Goal: Information Seeking & Learning: Learn about a topic

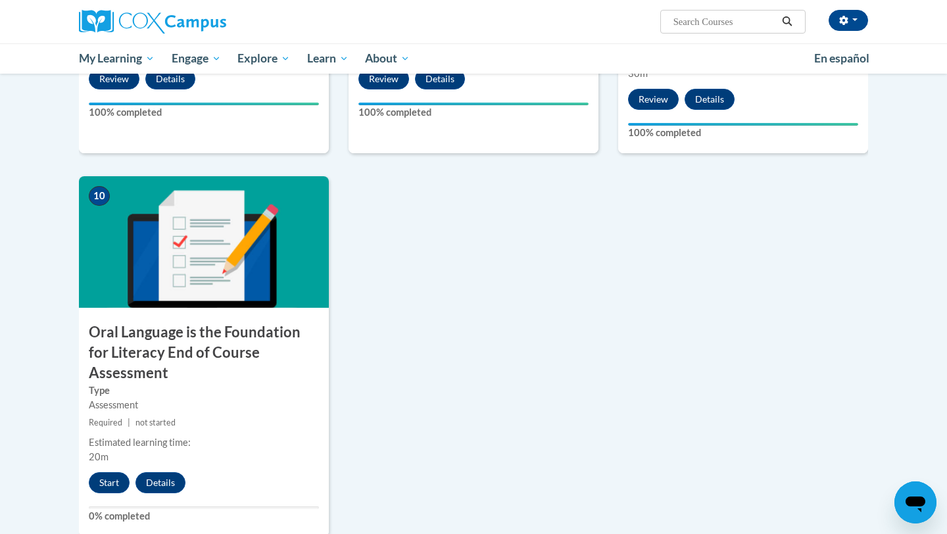
scroll to position [1272, 0]
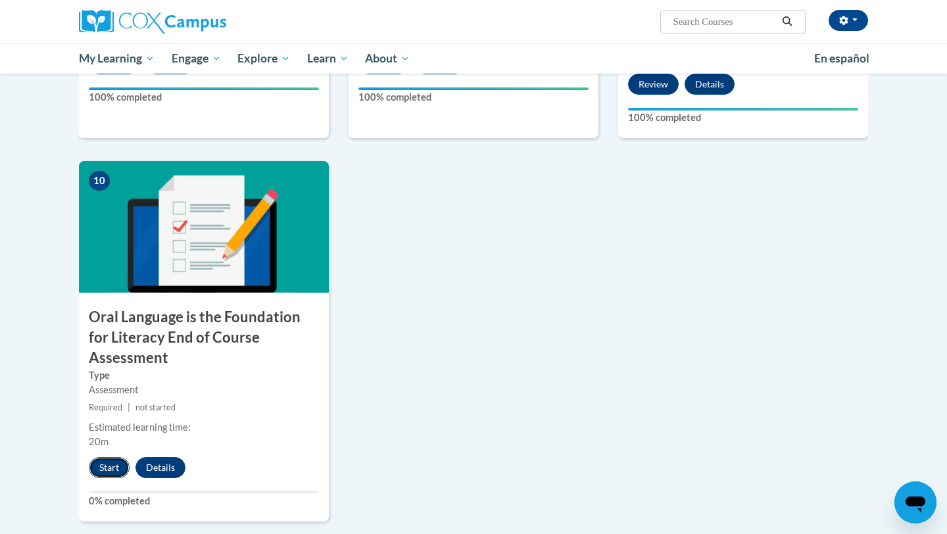
click at [113, 457] on button "Start" at bounding box center [109, 467] width 41 height 21
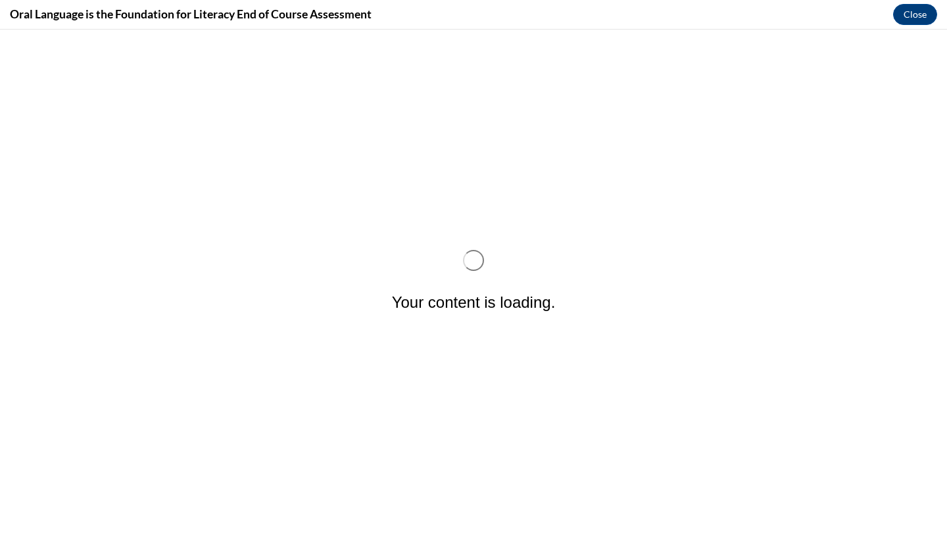
scroll to position [0, 0]
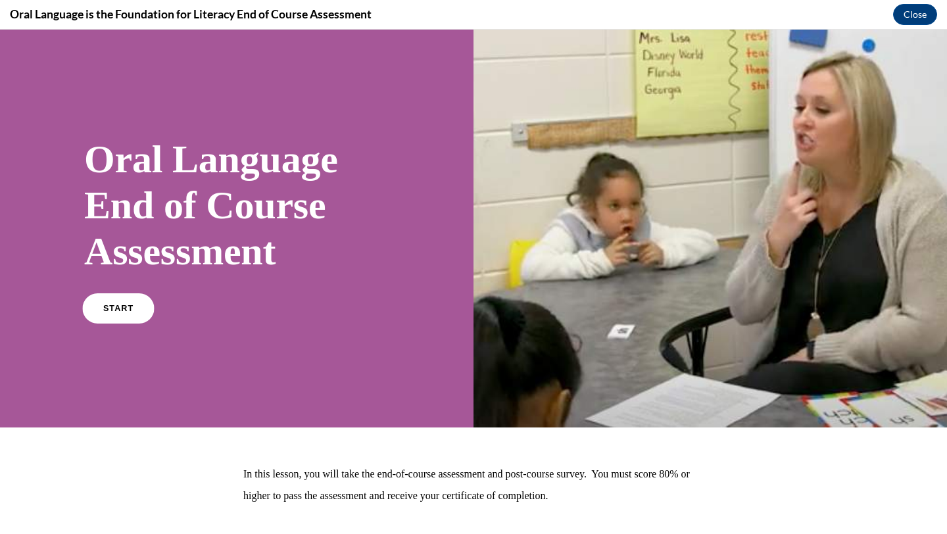
click at [124, 321] on link "START" at bounding box center [118, 308] width 72 height 30
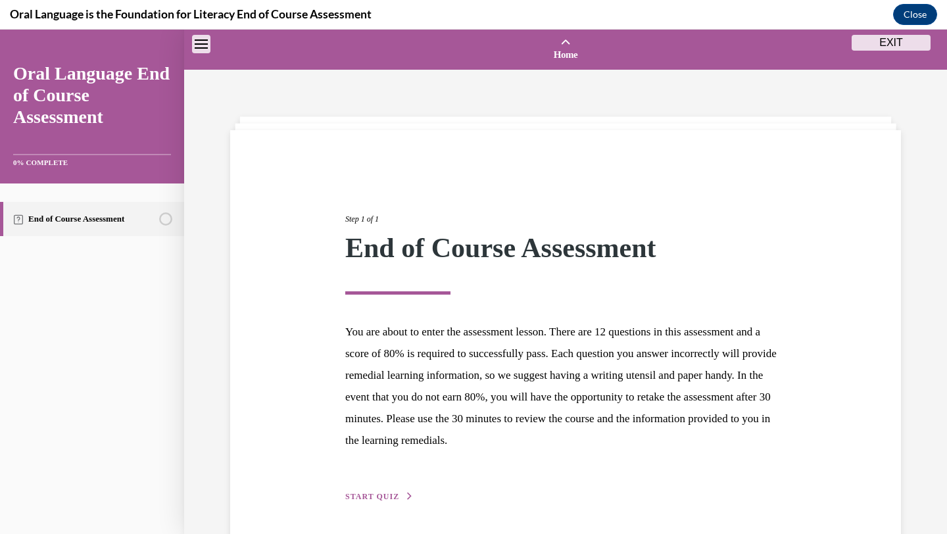
scroll to position [41, 0]
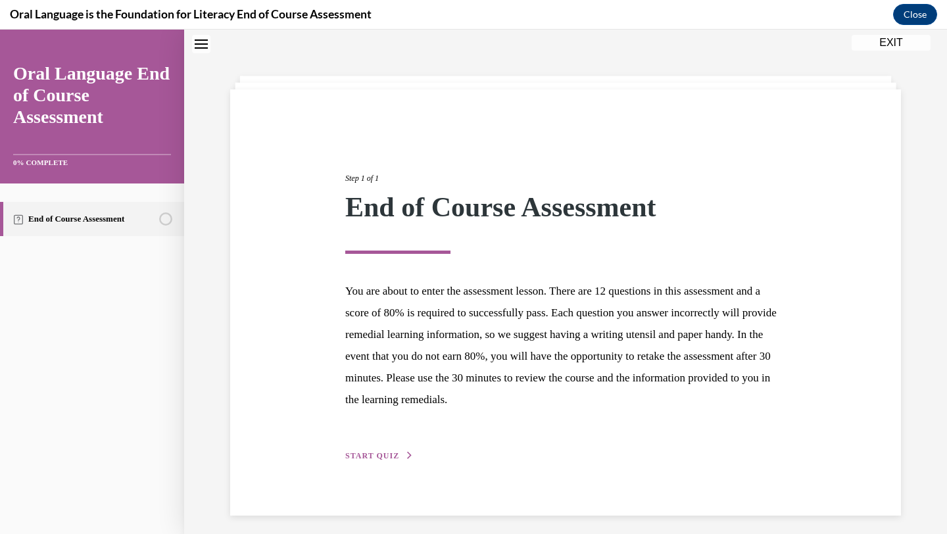
click at [388, 449] on div "Step 1 of 1 End of Course Assessment You are about to enter the assessment less…" at bounding box center [566, 302] width 461 height 321
click at [385, 455] on span "START QUIZ" at bounding box center [372, 455] width 54 height 9
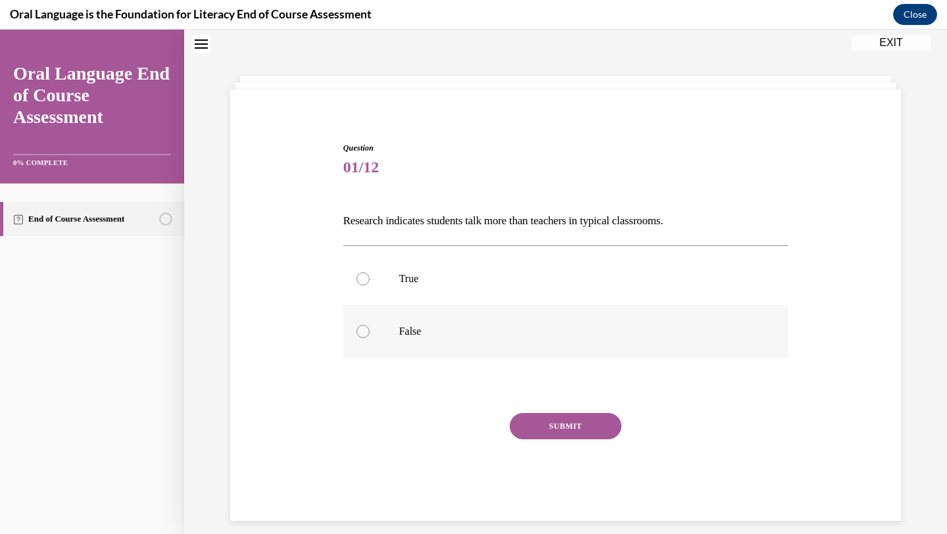
click at [386, 313] on label "False" at bounding box center [565, 331] width 445 height 53
click at [370, 325] on input "False" at bounding box center [363, 331] width 13 height 13
radio input "true"
click at [544, 413] on button "SUBMIT" at bounding box center [566, 426] width 112 height 26
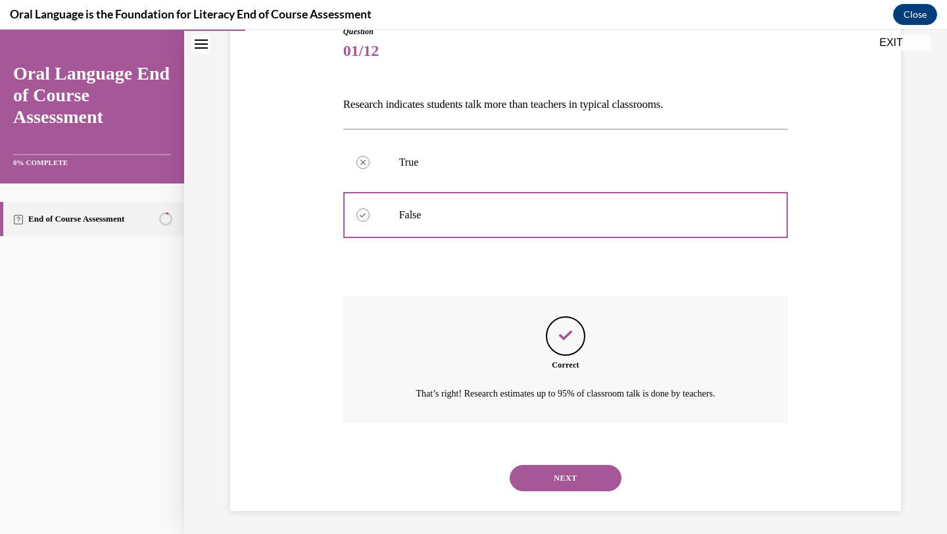
scroll to position [161, 0]
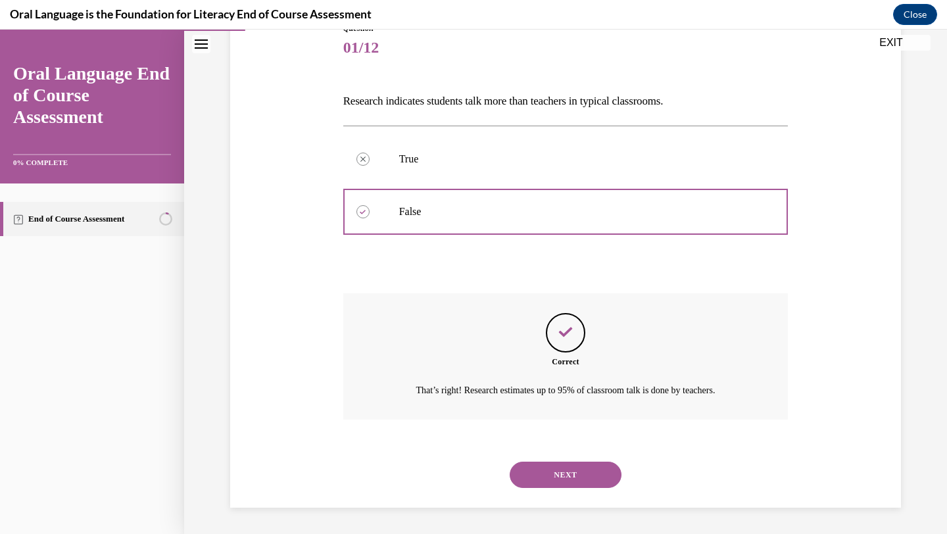
click at [565, 467] on button "NEXT" at bounding box center [566, 475] width 112 height 26
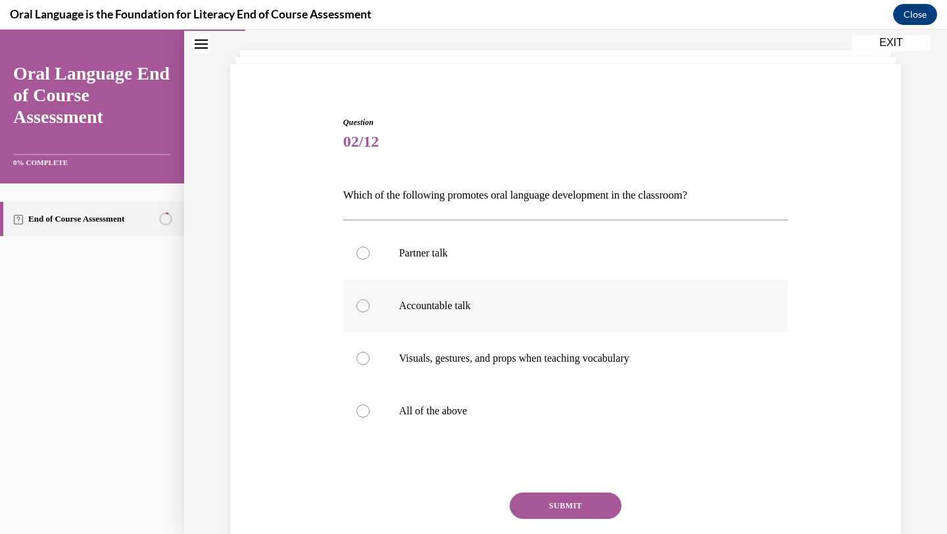
scroll to position [67, 0]
click at [557, 401] on label "All of the above" at bounding box center [565, 410] width 445 height 53
click at [370, 404] on input "All of the above" at bounding box center [363, 410] width 13 height 13
radio input "true"
click at [586, 502] on button "SUBMIT" at bounding box center [566, 505] width 112 height 26
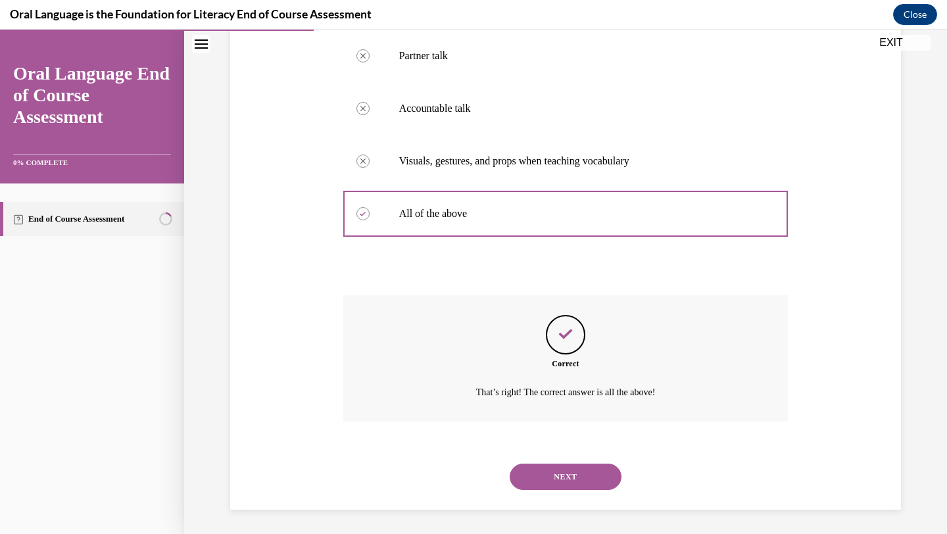
scroll to position [266, 0]
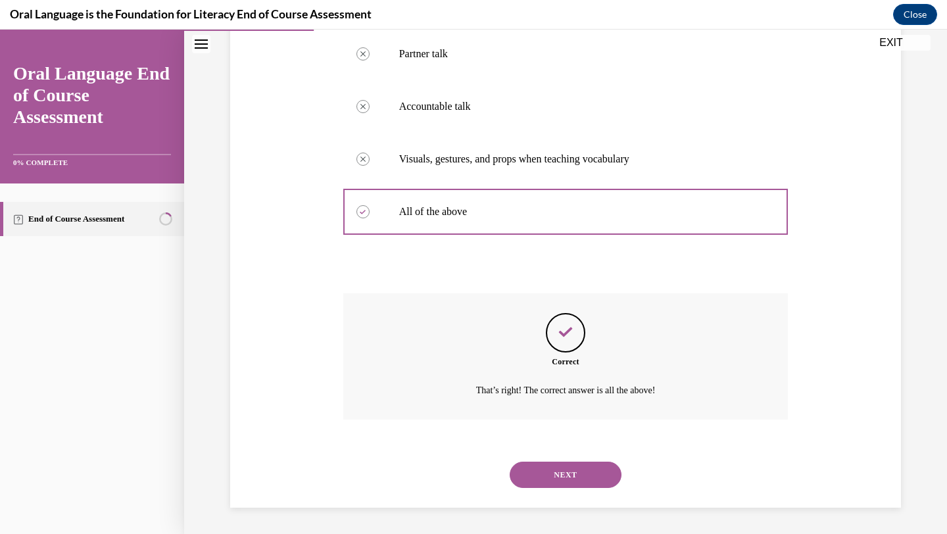
click at [550, 466] on button "NEXT" at bounding box center [566, 475] width 112 height 26
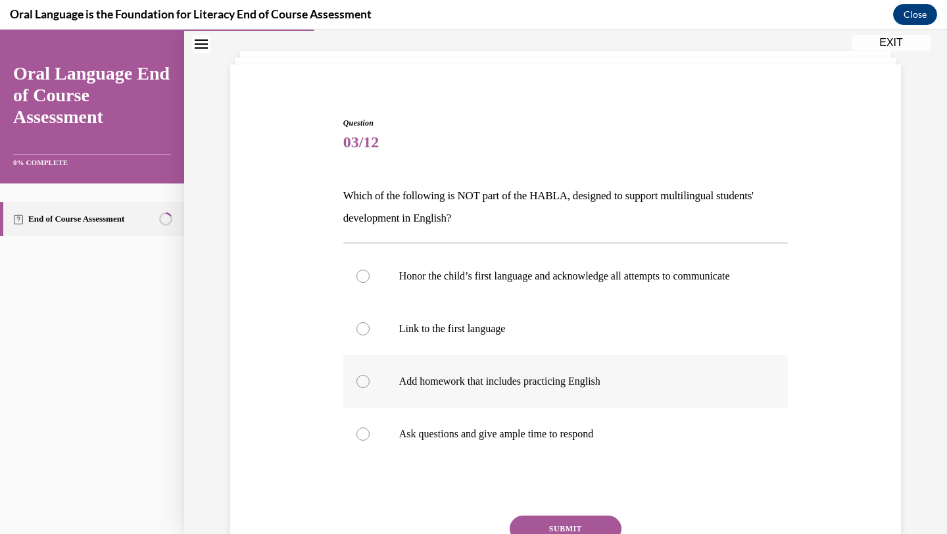
scroll to position [84, 0]
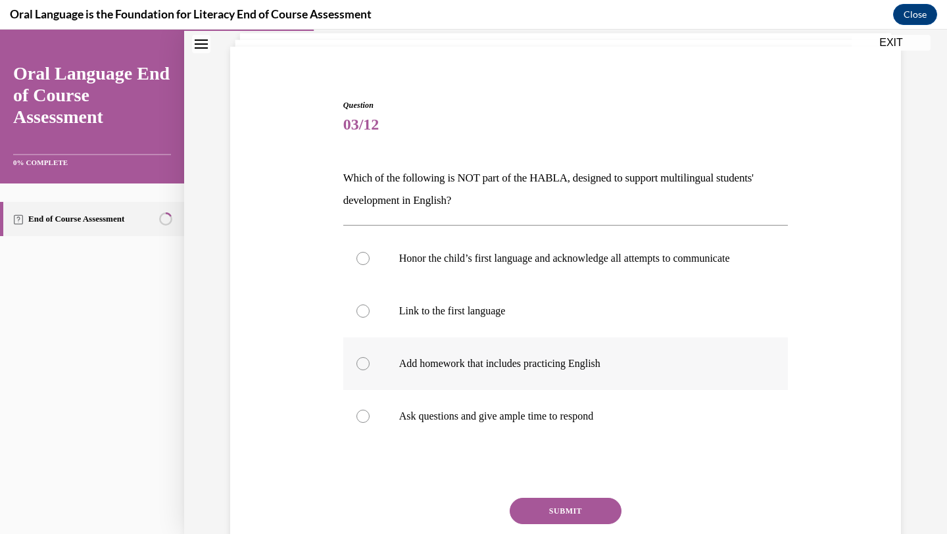
click at [433, 390] on label "Add homework that includes practicing English" at bounding box center [565, 364] width 445 height 53
click at [370, 370] on input "Add homework that includes practicing English" at bounding box center [363, 363] width 13 height 13
radio input "true"
click at [560, 524] on button "SUBMIT" at bounding box center [566, 511] width 112 height 26
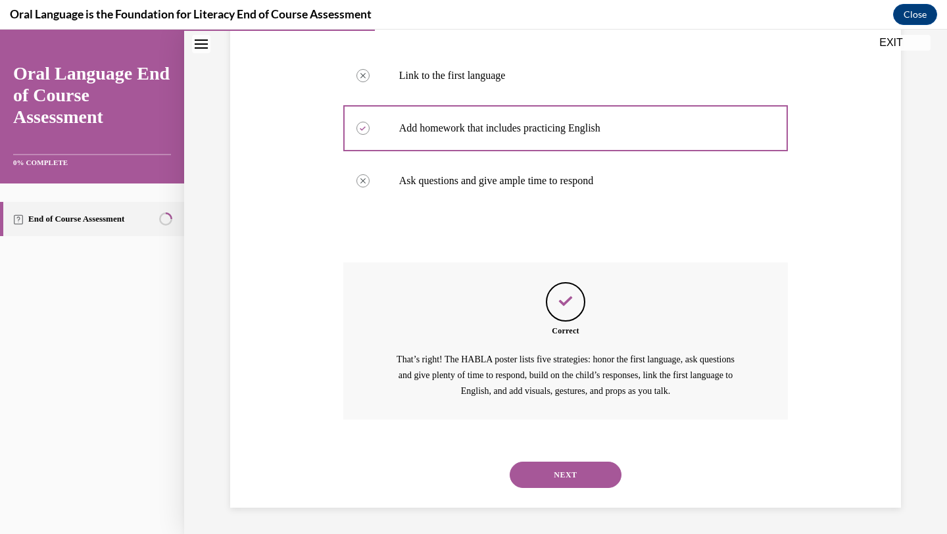
scroll to position [332, 0]
click at [553, 465] on button "NEXT" at bounding box center [566, 475] width 112 height 26
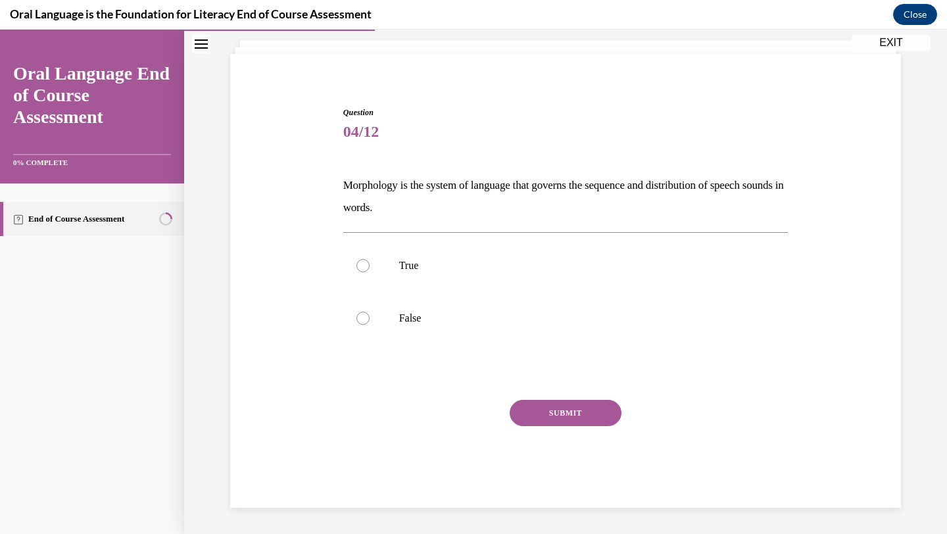
scroll to position [76, 0]
click at [441, 280] on label "True" at bounding box center [565, 265] width 445 height 53
click at [370, 272] on input "True" at bounding box center [363, 265] width 13 height 13
radio input "true"
click at [559, 415] on button "SUBMIT" at bounding box center [566, 413] width 112 height 26
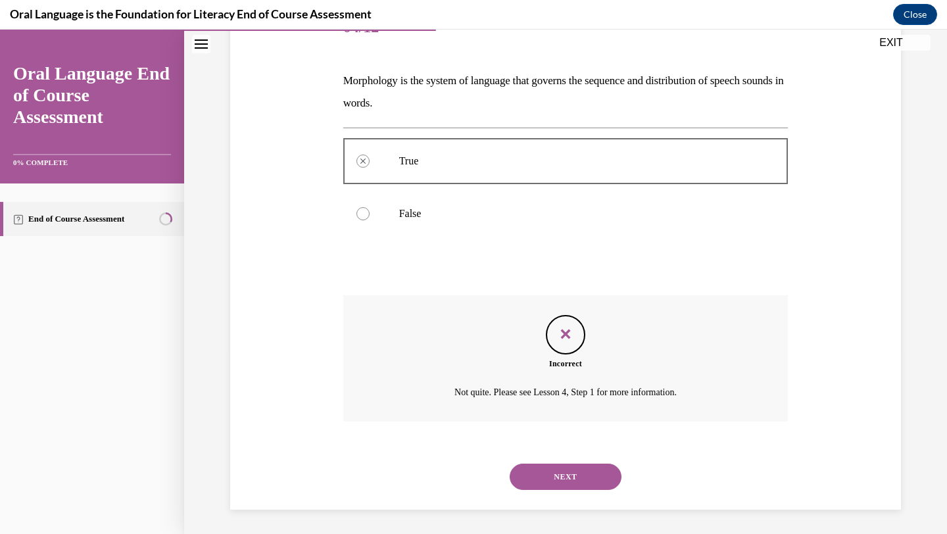
scroll to position [183, 0]
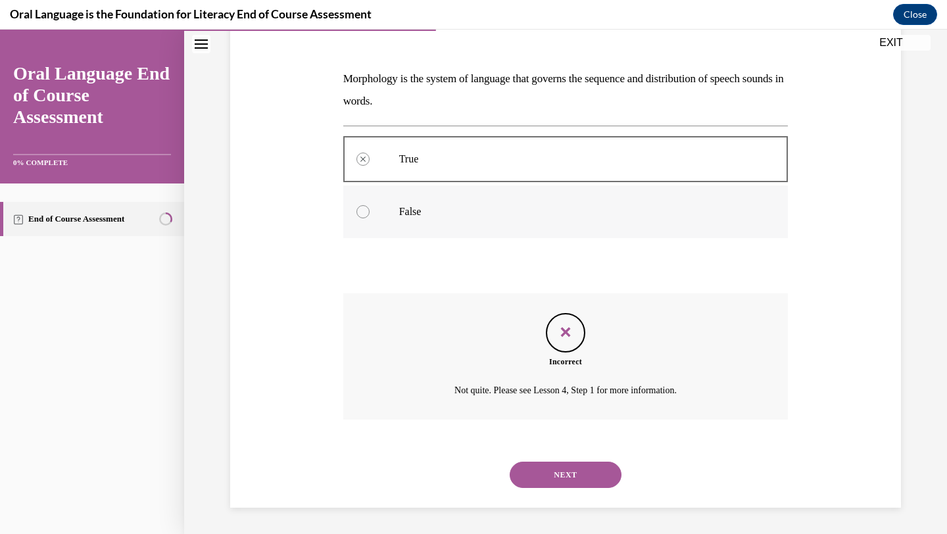
click at [437, 205] on p "False" at bounding box center [577, 211] width 357 height 13
click at [567, 480] on button "NEXT" at bounding box center [566, 475] width 112 height 26
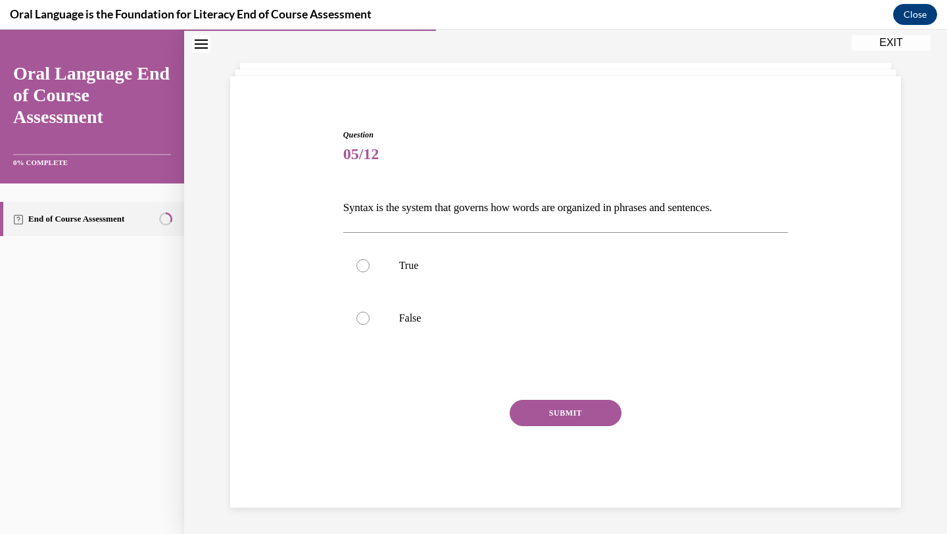
scroll to position [54, 0]
click at [496, 274] on label "True" at bounding box center [565, 265] width 445 height 53
click at [370, 272] on input "True" at bounding box center [363, 265] width 13 height 13
radio input "true"
click at [566, 415] on button "SUBMIT" at bounding box center [566, 413] width 112 height 26
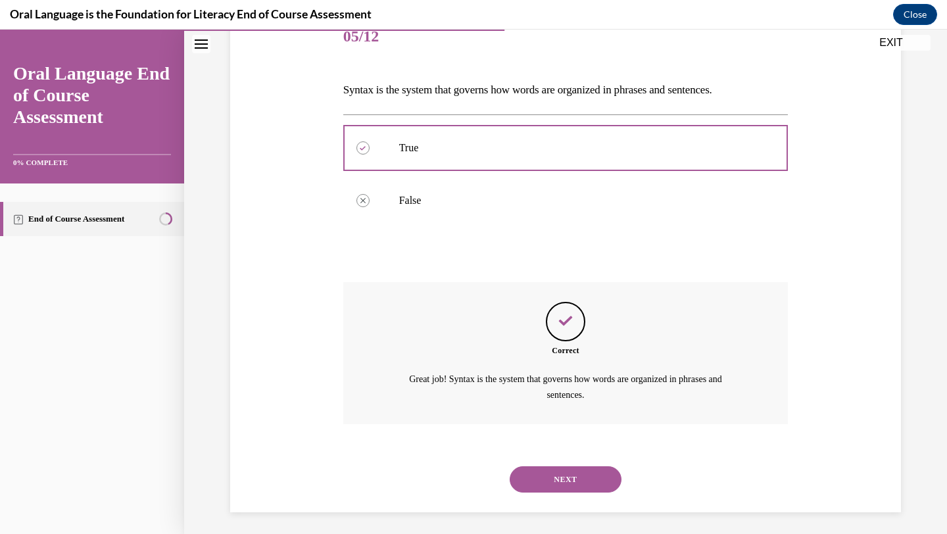
scroll to position [176, 0]
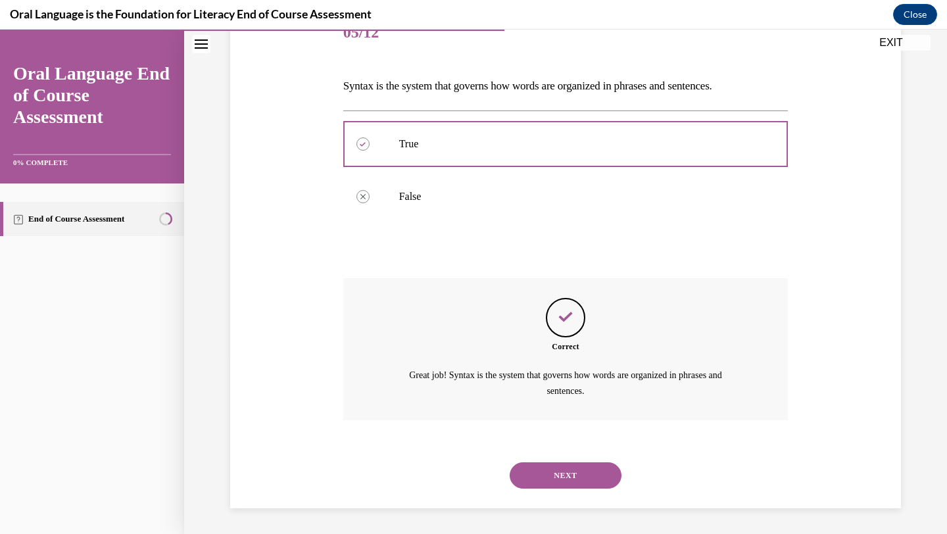
click at [577, 472] on button "NEXT" at bounding box center [566, 476] width 112 height 26
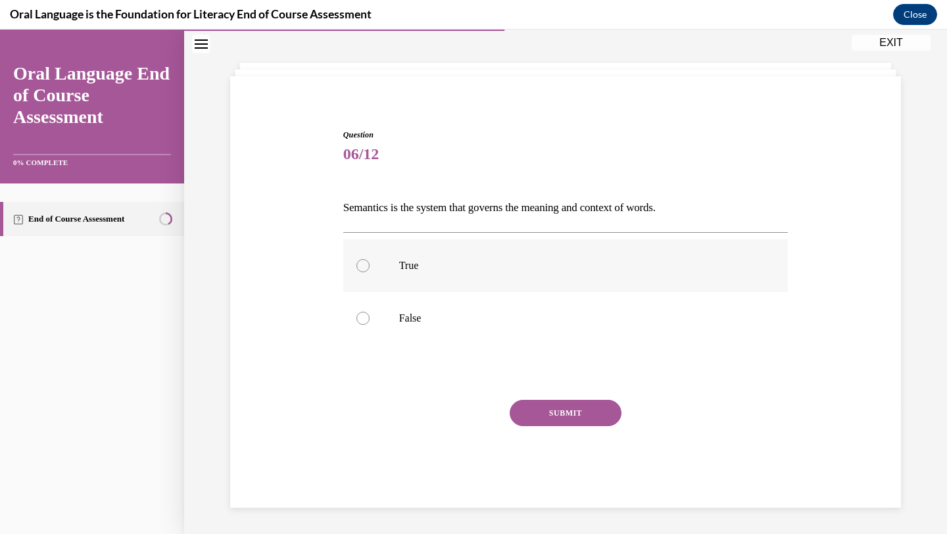
click at [471, 266] on p "True" at bounding box center [577, 265] width 357 height 13
click at [370, 266] on input "True" at bounding box center [363, 265] width 13 height 13
radio input "true"
click at [543, 407] on button "SUBMIT" at bounding box center [566, 413] width 112 height 26
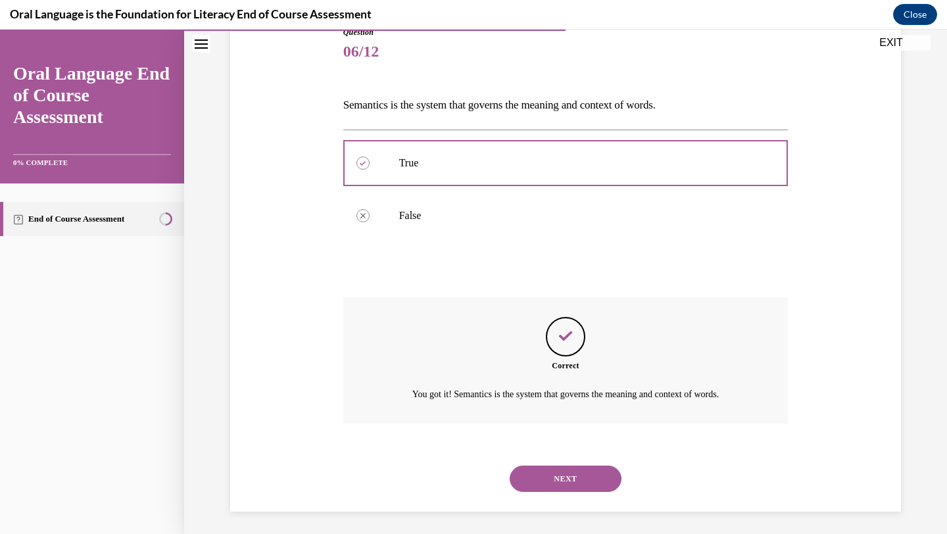
scroll to position [161, 0]
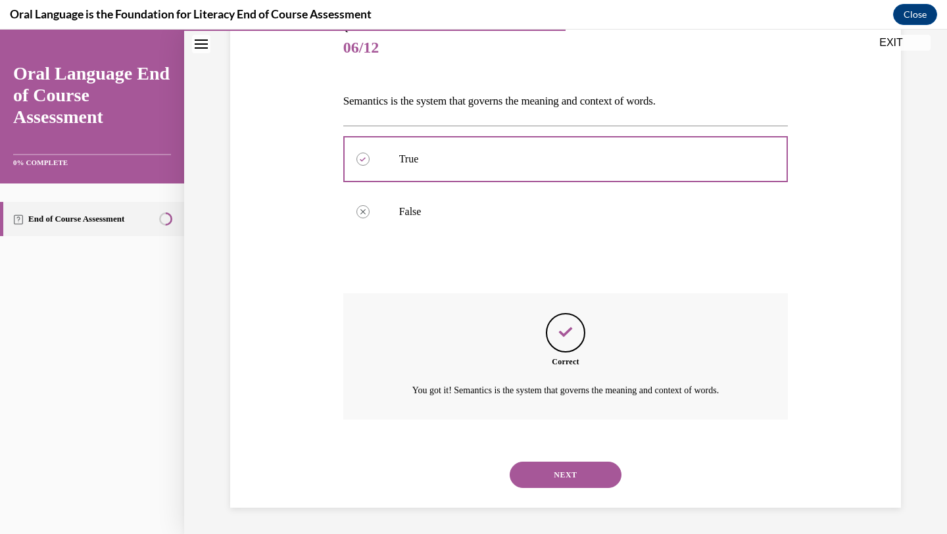
click at [566, 463] on button "NEXT" at bounding box center [566, 475] width 112 height 26
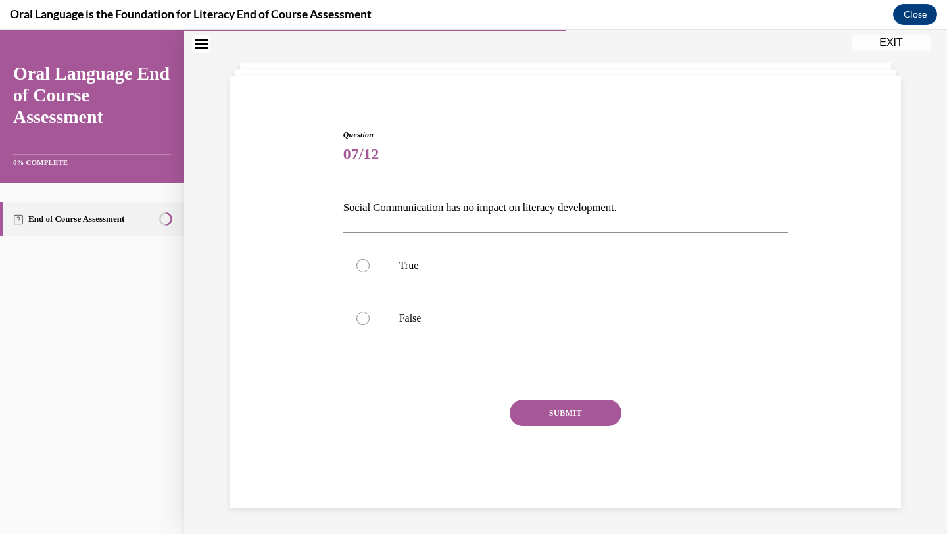
scroll to position [54, 0]
click at [502, 319] on p "False" at bounding box center [577, 318] width 357 height 13
click at [370, 319] on input "False" at bounding box center [363, 318] width 13 height 13
radio input "true"
click at [565, 411] on button "SUBMIT" at bounding box center [566, 413] width 112 height 26
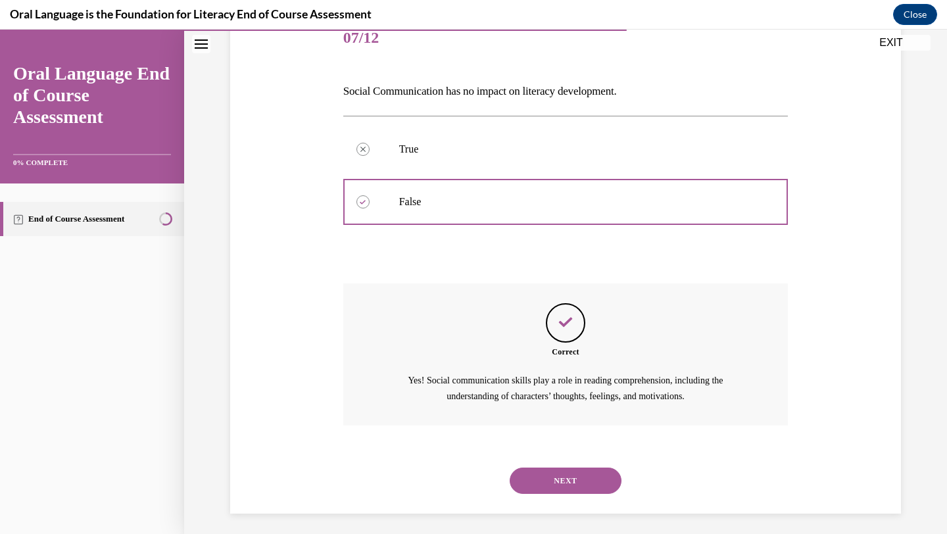
scroll to position [176, 0]
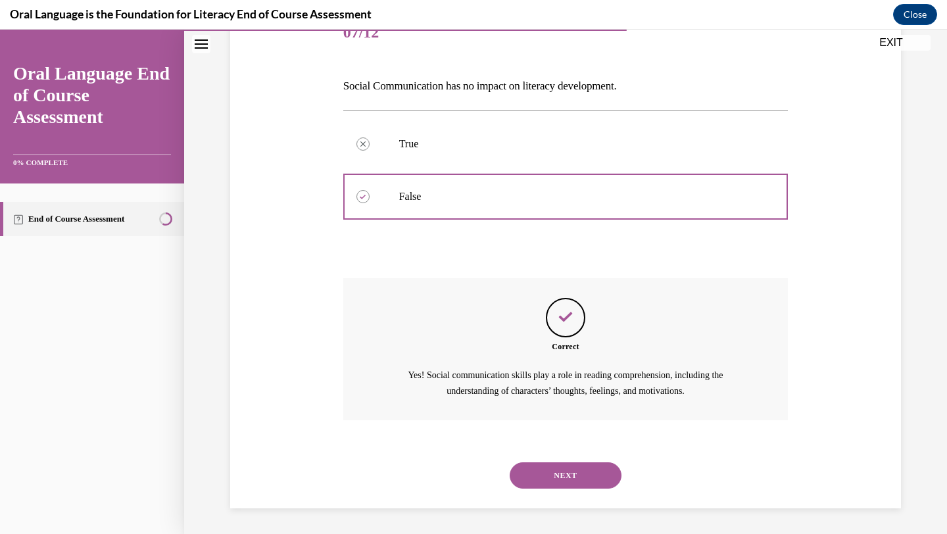
click at [555, 463] on button "NEXT" at bounding box center [566, 476] width 112 height 26
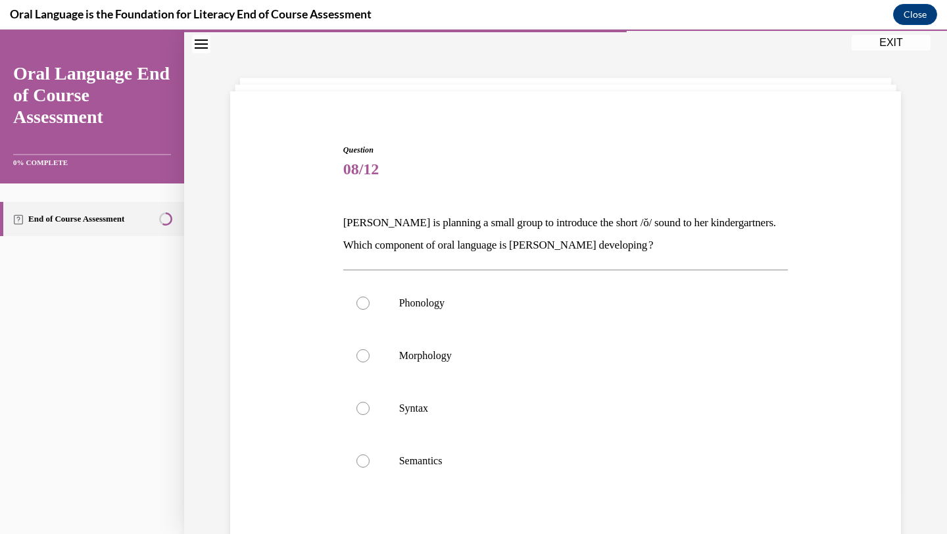
scroll to position [52, 0]
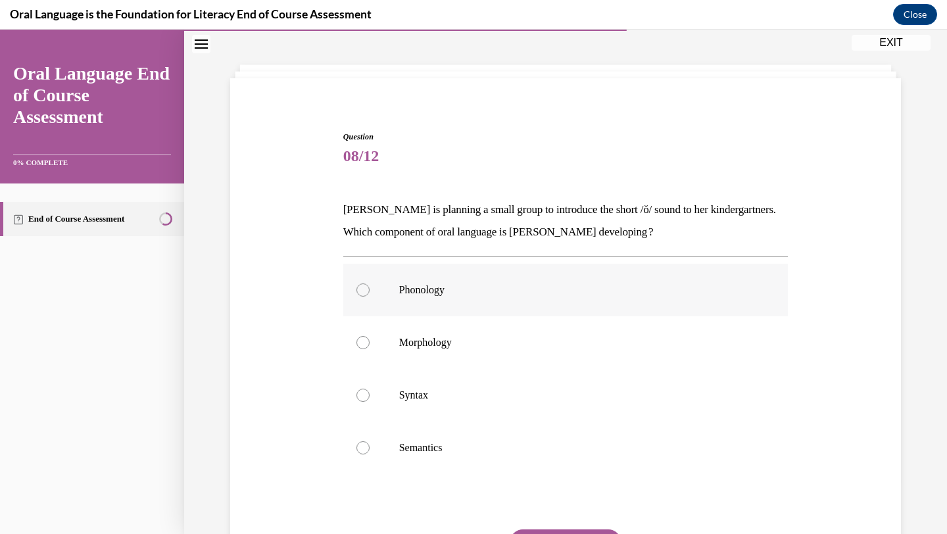
click at [550, 303] on label "Phonology" at bounding box center [565, 290] width 445 height 53
click at [370, 297] on input "Phonology" at bounding box center [363, 290] width 13 height 13
radio input "true"
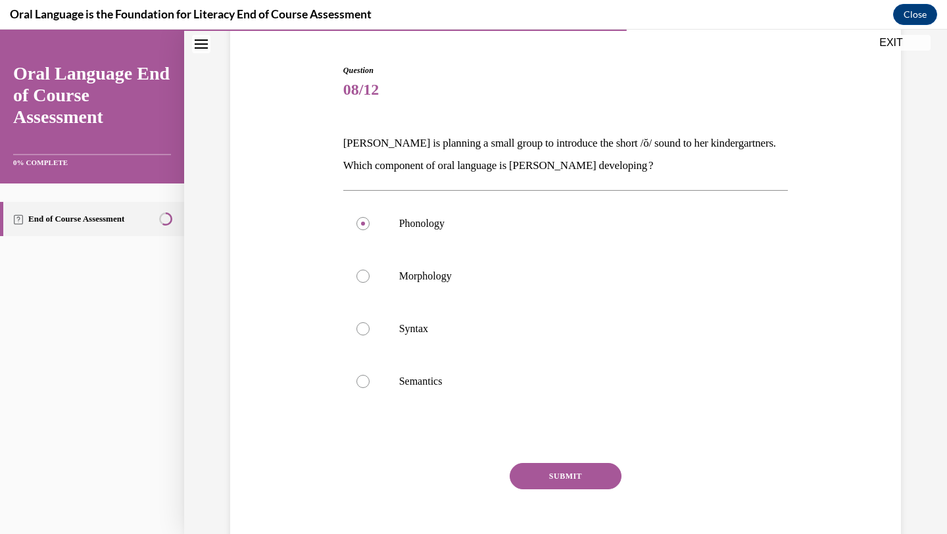
click at [586, 479] on button "SUBMIT" at bounding box center [566, 476] width 112 height 26
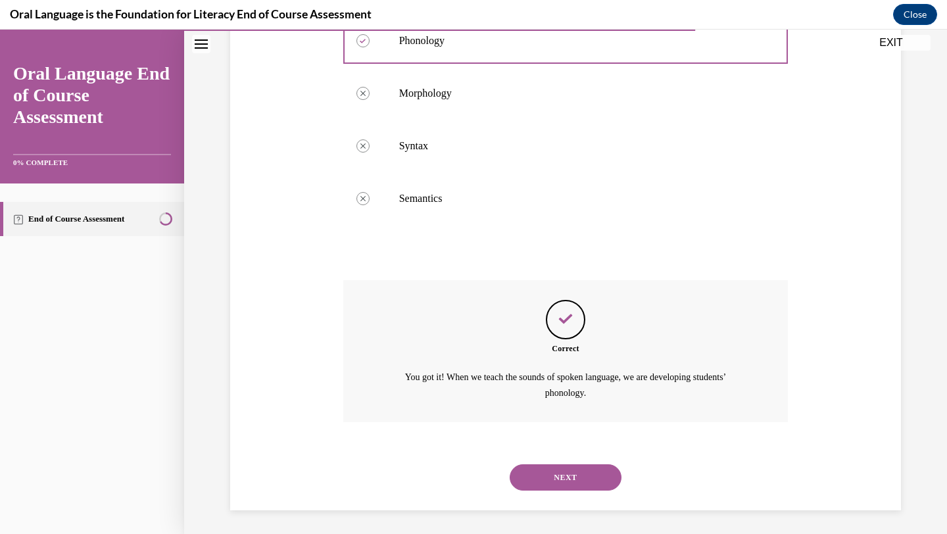
scroll to position [303, 0]
click at [586, 479] on button "NEXT" at bounding box center [566, 476] width 112 height 26
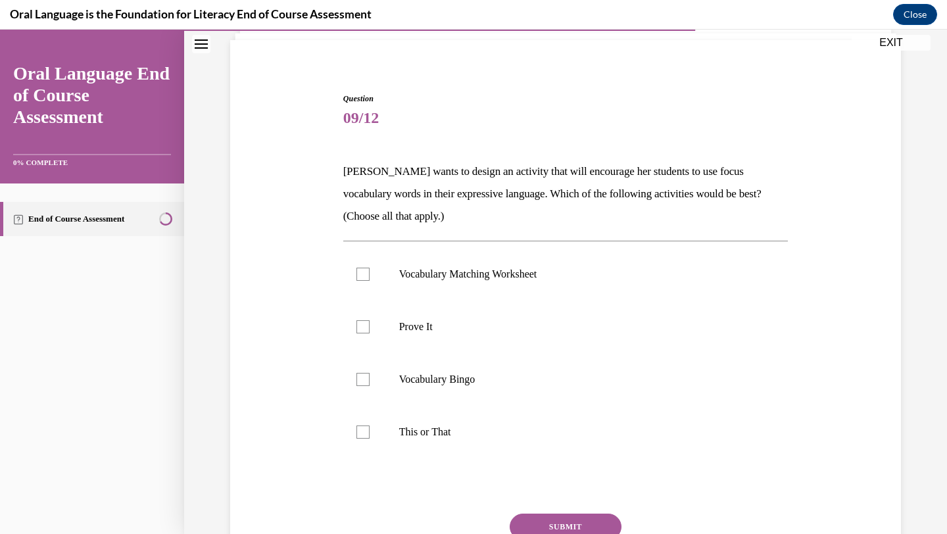
scroll to position [102, 0]
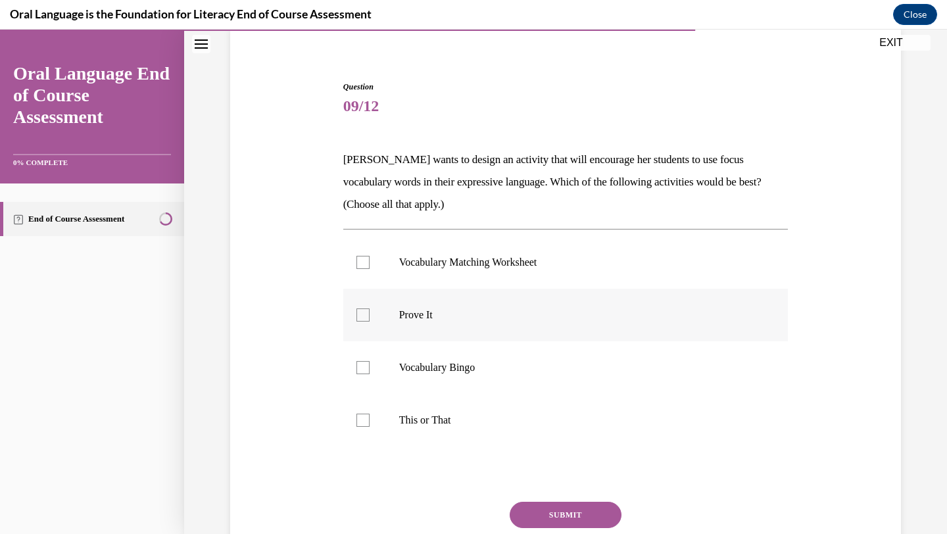
click at [457, 330] on label "Prove It" at bounding box center [565, 315] width 445 height 53
click at [370, 322] on input "Prove It" at bounding box center [363, 315] width 13 height 13
checkbox input "true"
click at [468, 421] on p "This or That" at bounding box center [577, 420] width 357 height 13
click at [370, 421] on input "This or That" at bounding box center [363, 420] width 13 height 13
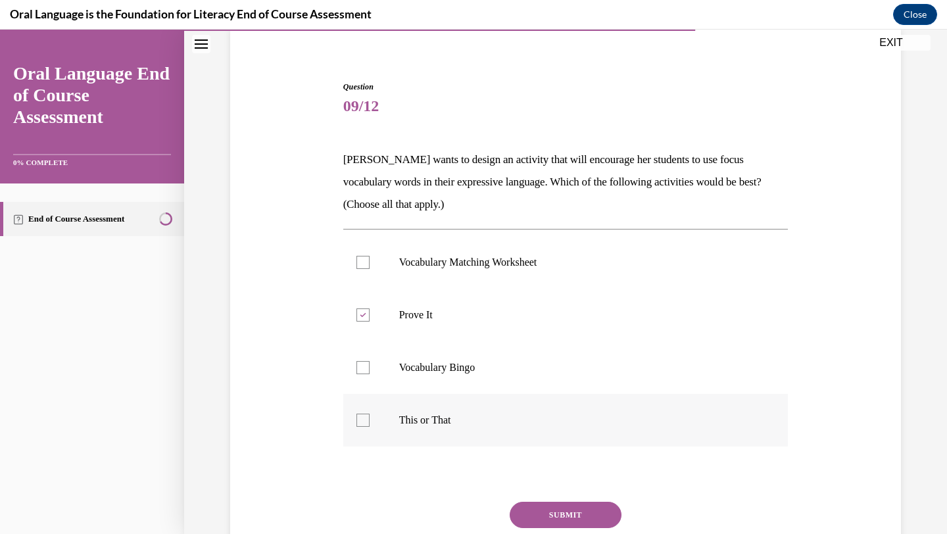
checkbox input "true"
click at [582, 513] on button "SUBMIT" at bounding box center [566, 515] width 112 height 26
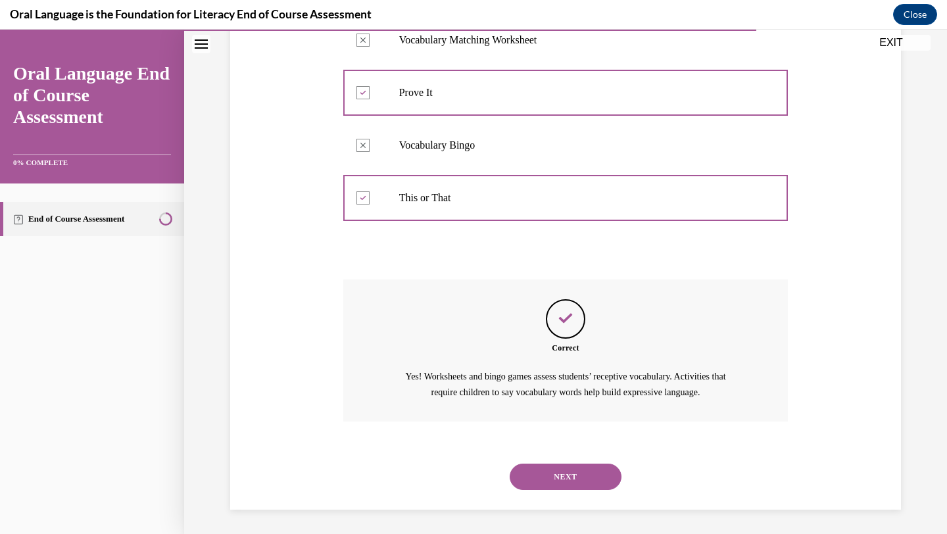
scroll to position [326, 0]
click at [563, 459] on div "NEXT" at bounding box center [565, 475] width 445 height 53
click at [566, 471] on button "NEXT" at bounding box center [566, 476] width 112 height 26
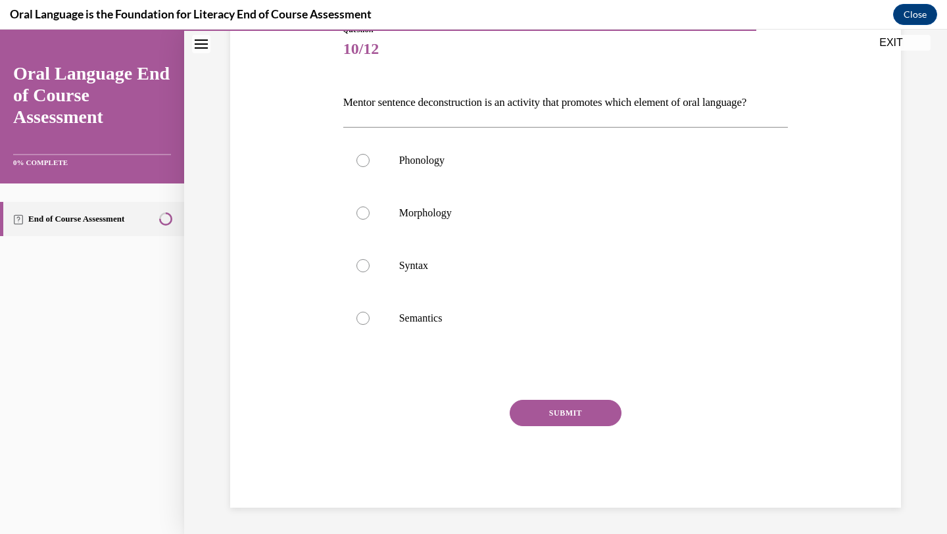
scroll to position [147, 0]
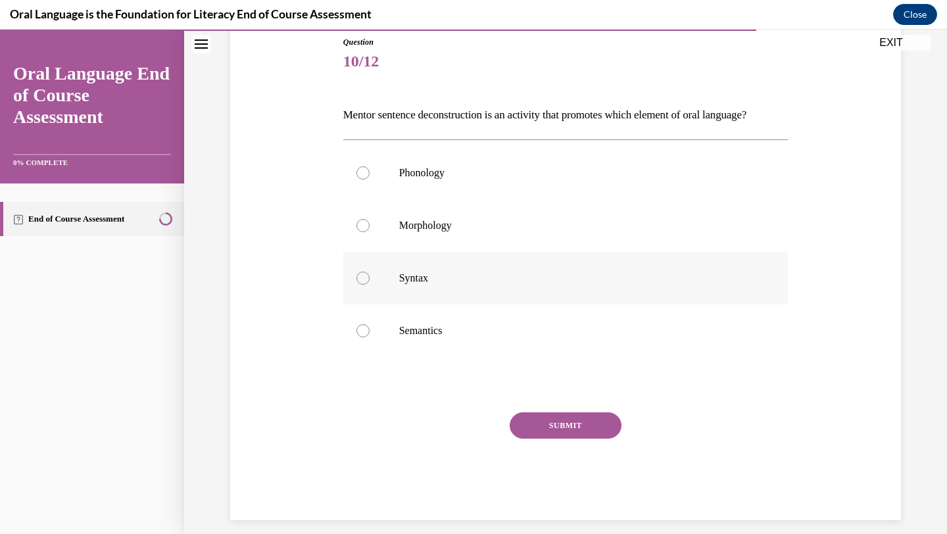
click at [465, 305] on label "Syntax" at bounding box center [565, 278] width 445 height 53
click at [370, 285] on input "Syntax" at bounding box center [363, 278] width 13 height 13
radio input "true"
click at [557, 435] on button "SUBMIT" at bounding box center [566, 426] width 112 height 26
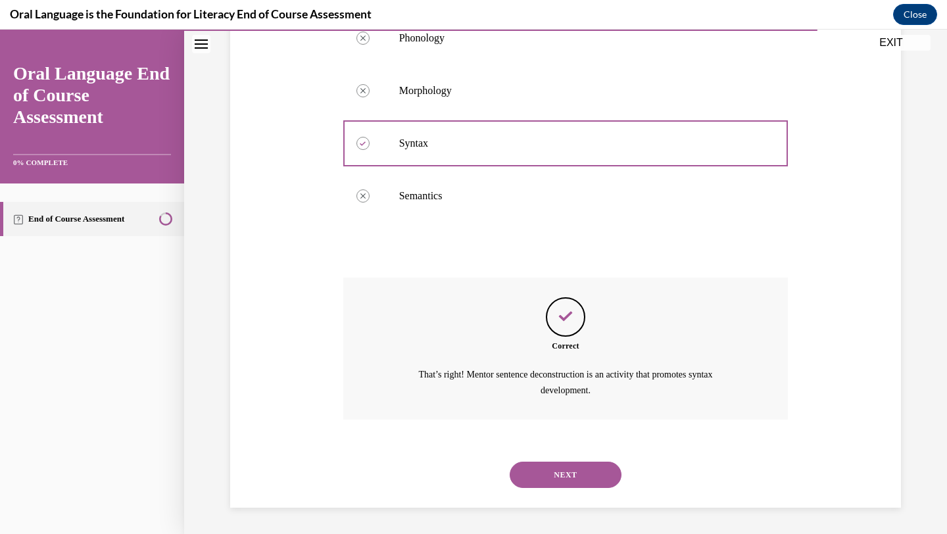
scroll to position [303, 0]
click at [563, 472] on button "NEXT" at bounding box center [566, 475] width 112 height 26
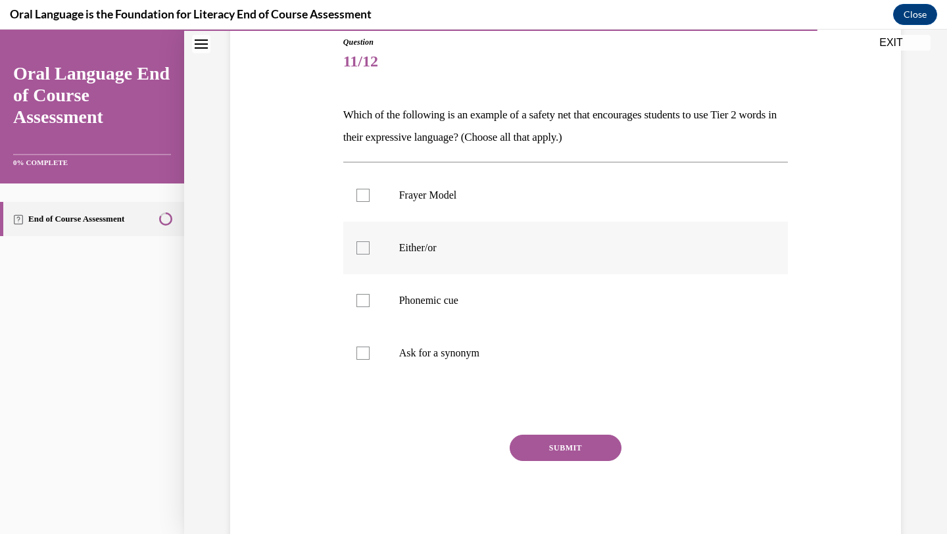
click at [446, 243] on p "Either/or" at bounding box center [577, 247] width 357 height 13
click at [370, 243] on input "Either/or" at bounding box center [363, 247] width 13 height 13
checkbox input "true"
click at [470, 349] on p "Ask for a synonym" at bounding box center [577, 353] width 357 height 13
click at [370, 349] on input "Ask for a synonym" at bounding box center [363, 353] width 13 height 13
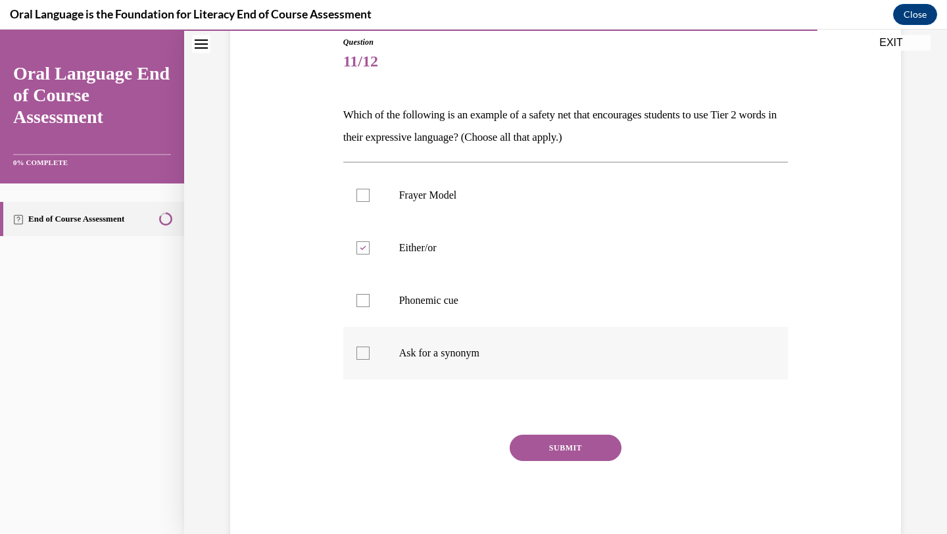
checkbox input "true"
click at [553, 448] on button "SUBMIT" at bounding box center [566, 448] width 112 height 26
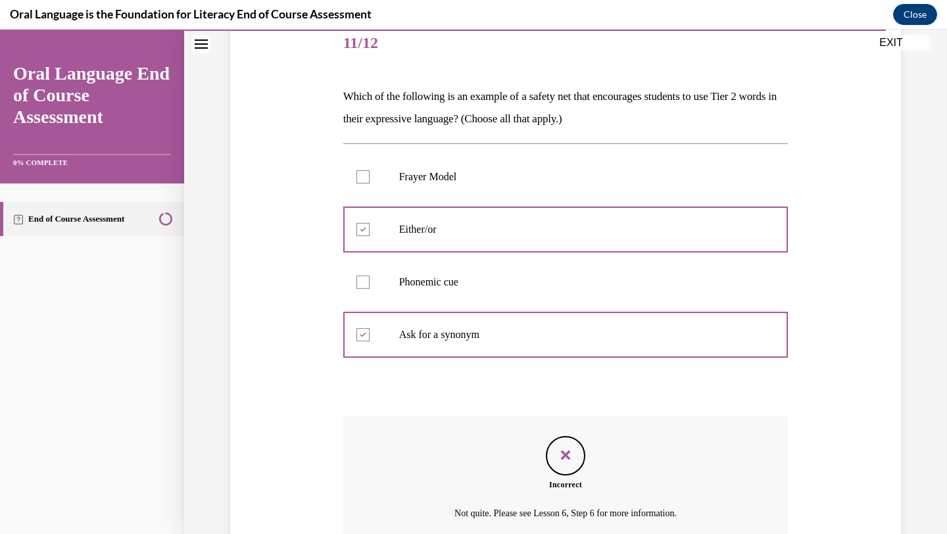
scroll to position [288, 0]
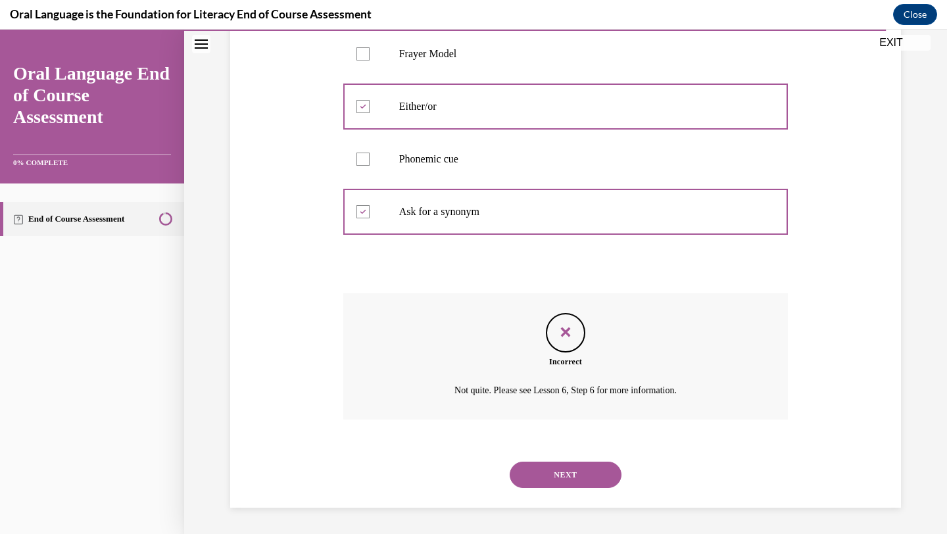
click at [554, 476] on button "NEXT" at bounding box center [566, 475] width 112 height 26
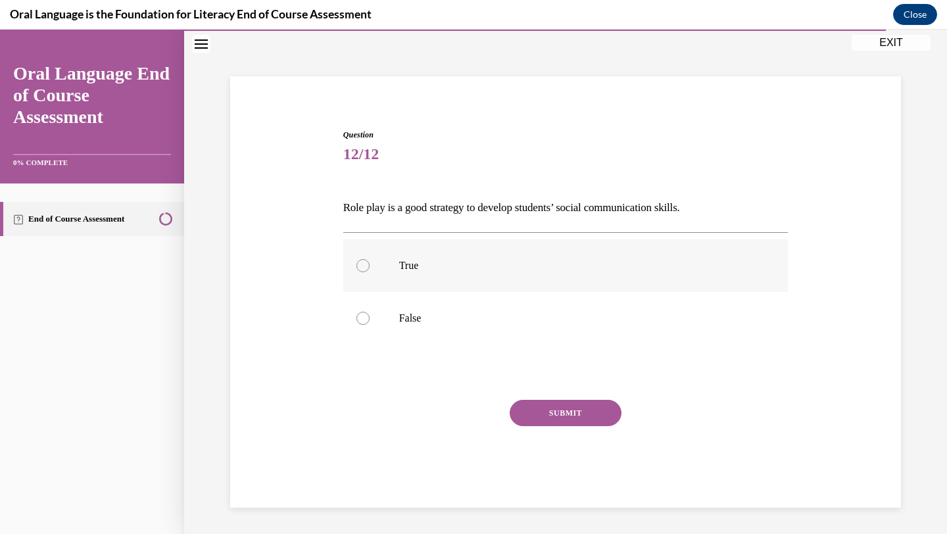
click at [512, 265] on p "True" at bounding box center [577, 265] width 357 height 13
click at [370, 265] on input "True" at bounding box center [363, 265] width 13 height 13
radio input "true"
click at [543, 418] on button "SUBMIT" at bounding box center [566, 413] width 112 height 26
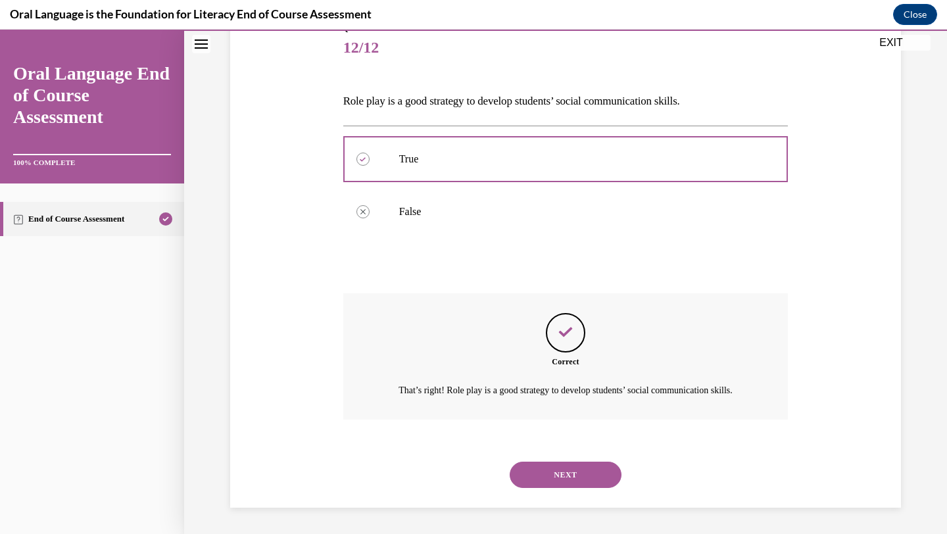
scroll to position [176, 0]
click at [577, 479] on button "NEXT" at bounding box center [566, 475] width 112 height 26
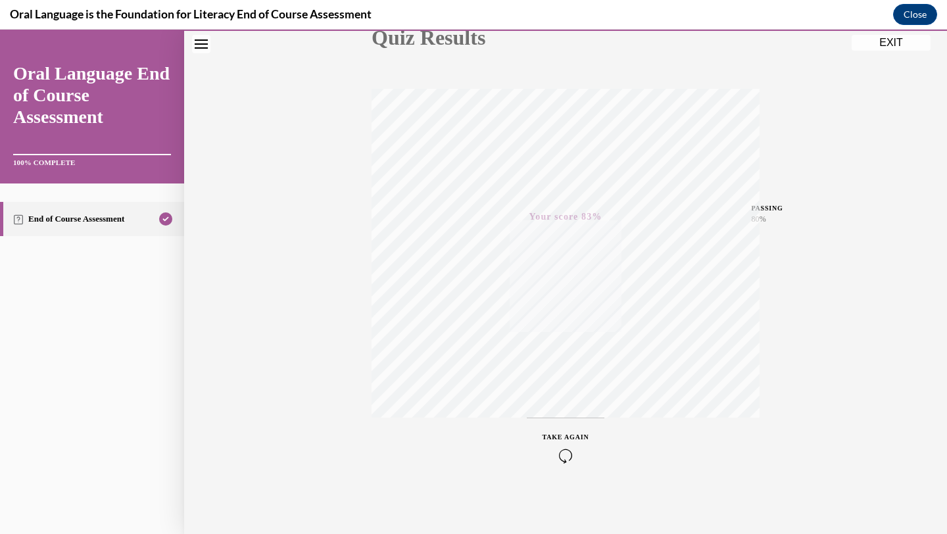
scroll to position [170, 0]
click at [566, 459] on icon "button" at bounding box center [566, 454] width 47 height 14
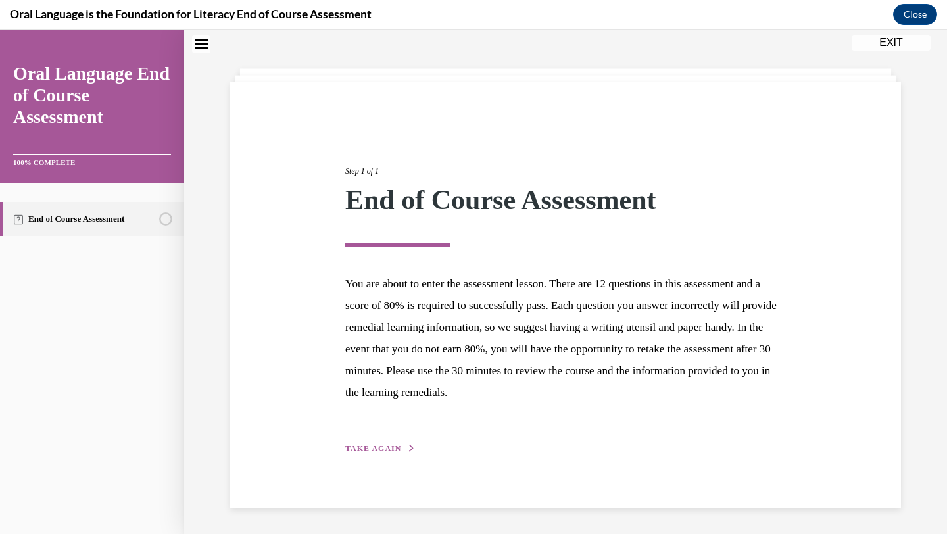
click at [380, 449] on span "TAKE AGAIN" at bounding box center [373, 448] width 56 height 9
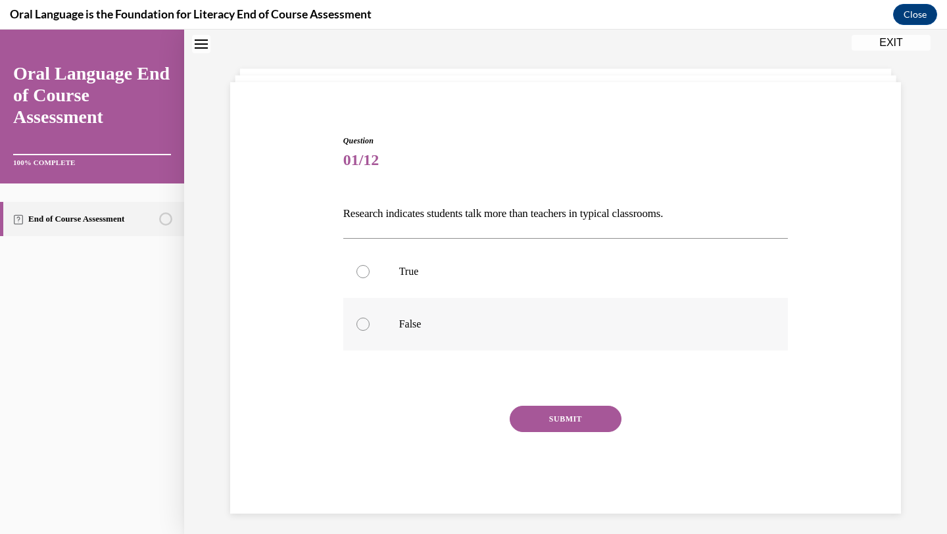
click at [451, 314] on label "False" at bounding box center [565, 324] width 445 height 53
click at [370, 318] on input "False" at bounding box center [363, 324] width 13 height 13
radio input "true"
click at [565, 428] on button "SUBMIT" at bounding box center [566, 419] width 112 height 26
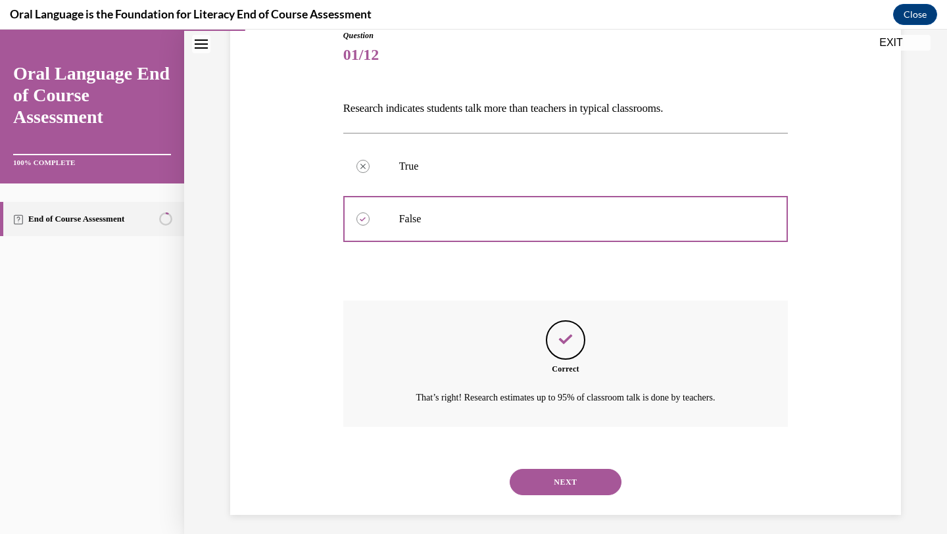
scroll to position [161, 0]
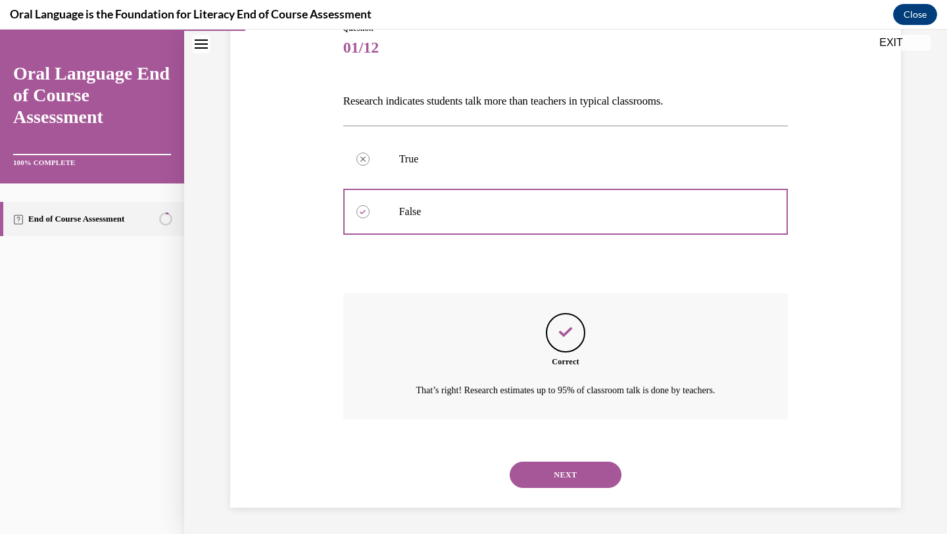
click at [570, 488] on div "NEXT" at bounding box center [565, 475] width 445 height 53
click at [570, 482] on button "NEXT" at bounding box center [566, 475] width 112 height 26
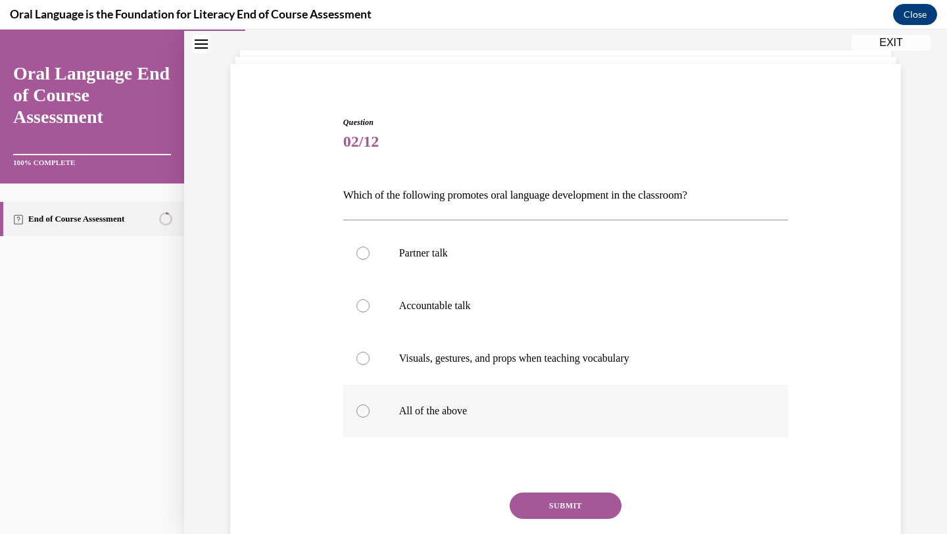
scroll to position [67, 0]
click at [518, 427] on label "All of the above" at bounding box center [565, 410] width 445 height 53
click at [370, 417] on input "All of the above" at bounding box center [363, 410] width 13 height 13
radio input "true"
click at [582, 503] on button "SUBMIT" at bounding box center [566, 505] width 112 height 26
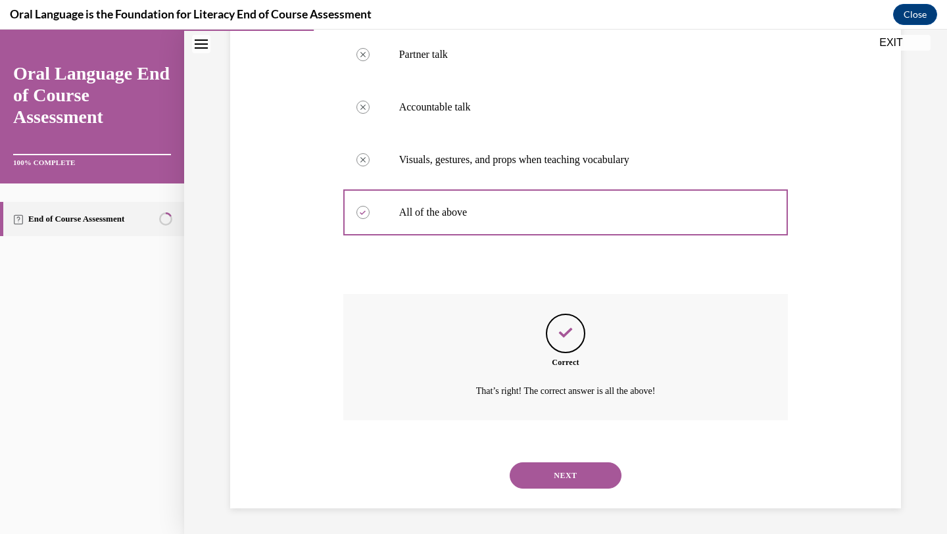
scroll to position [266, 0]
click at [570, 484] on button "NEXT" at bounding box center [566, 475] width 112 height 26
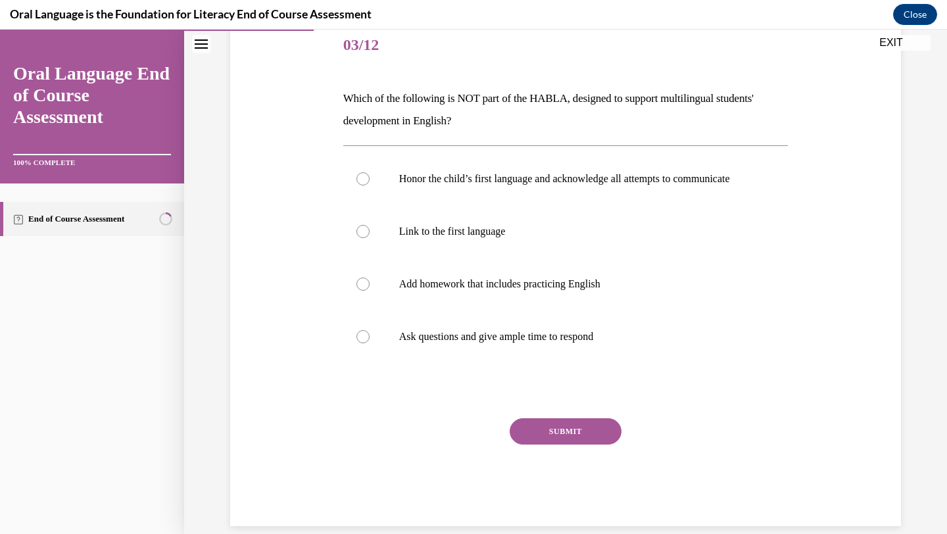
scroll to position [165, 0]
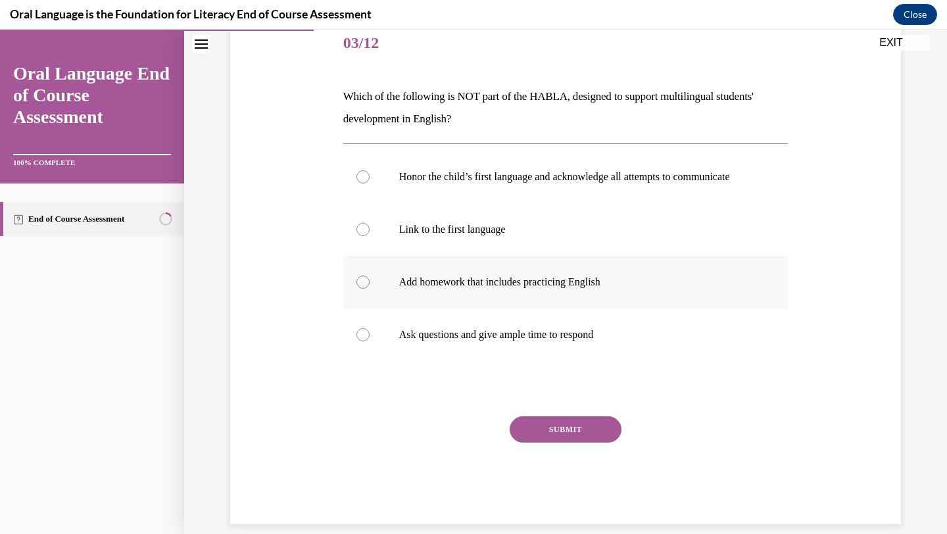
click at [502, 309] on label "Add homework that includes practicing English" at bounding box center [565, 282] width 445 height 53
click at [370, 289] on input "Add homework that includes practicing English" at bounding box center [363, 282] width 13 height 13
radio input "true"
click at [540, 443] on button "SUBMIT" at bounding box center [566, 429] width 112 height 26
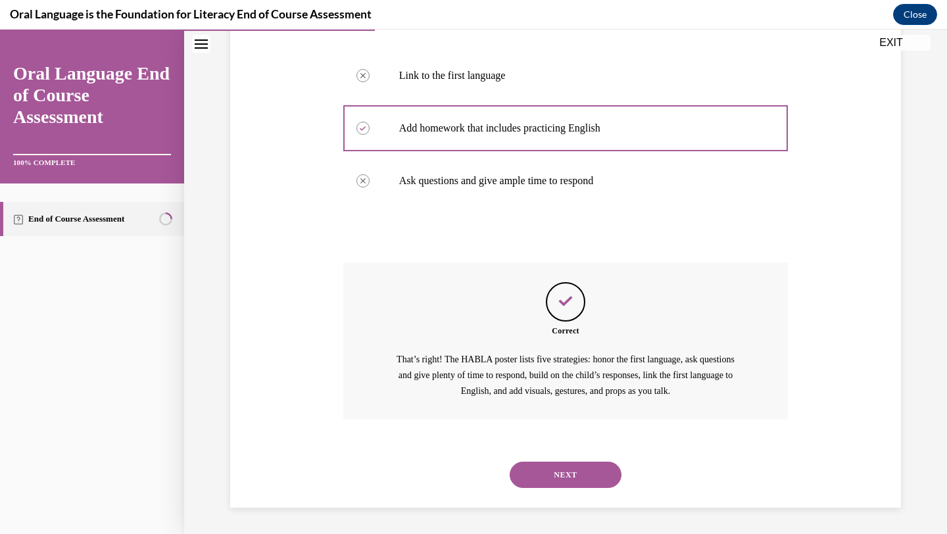
scroll to position [332, 0]
click at [547, 464] on button "NEXT" at bounding box center [566, 475] width 112 height 26
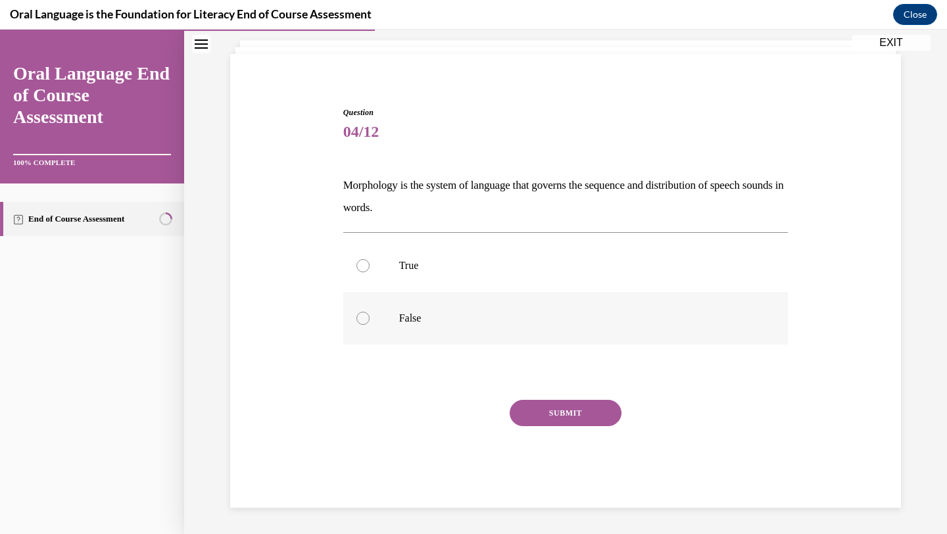
click at [491, 318] on p "False" at bounding box center [577, 318] width 357 height 13
click at [370, 318] on input "False" at bounding box center [363, 318] width 13 height 13
radio input "true"
click at [582, 428] on div "SUBMIT" at bounding box center [565, 433] width 445 height 66
click at [575, 414] on button "SUBMIT" at bounding box center [566, 413] width 112 height 26
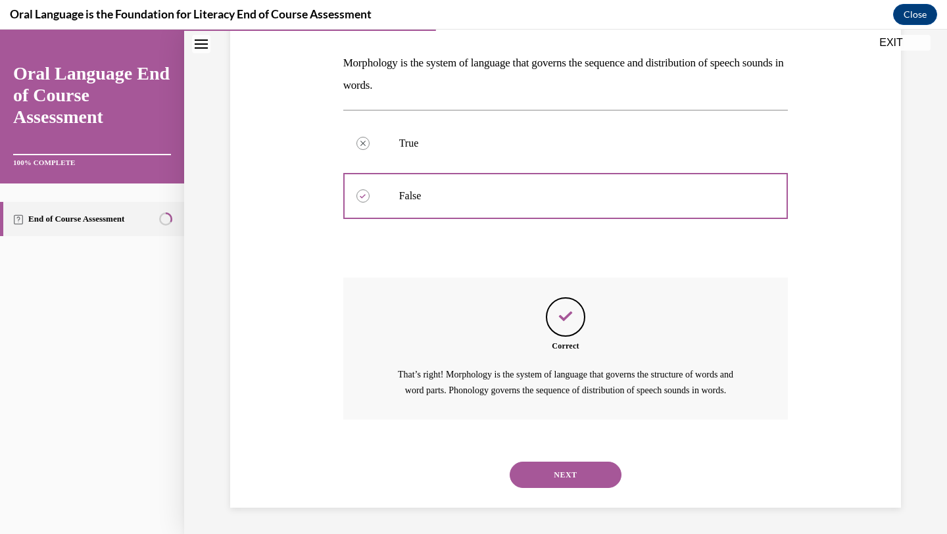
scroll to position [214, 0]
click at [572, 475] on button "NEXT" at bounding box center [566, 475] width 112 height 26
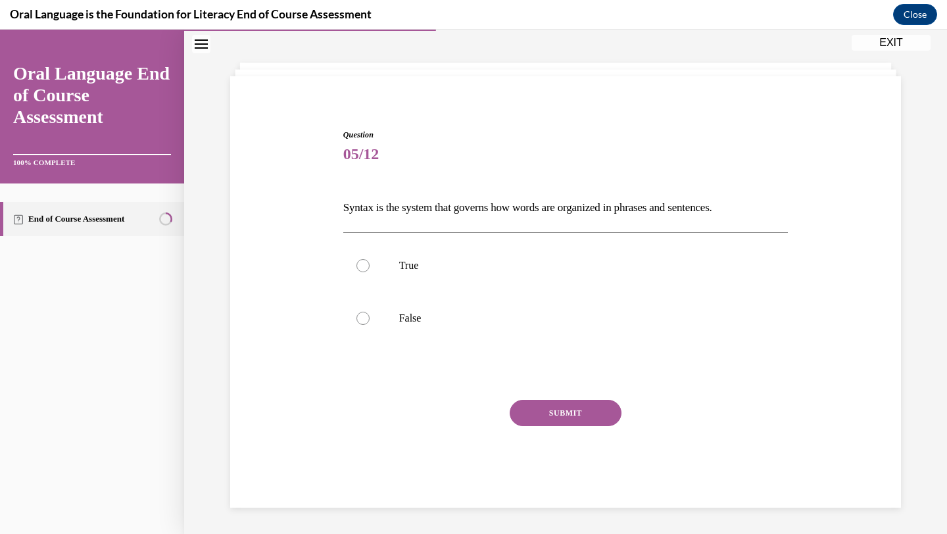
scroll to position [54, 0]
click at [470, 253] on label "True" at bounding box center [565, 265] width 445 height 53
click at [370, 259] on input "True" at bounding box center [363, 265] width 13 height 13
radio input "true"
click at [564, 407] on button "SUBMIT" at bounding box center [566, 413] width 112 height 26
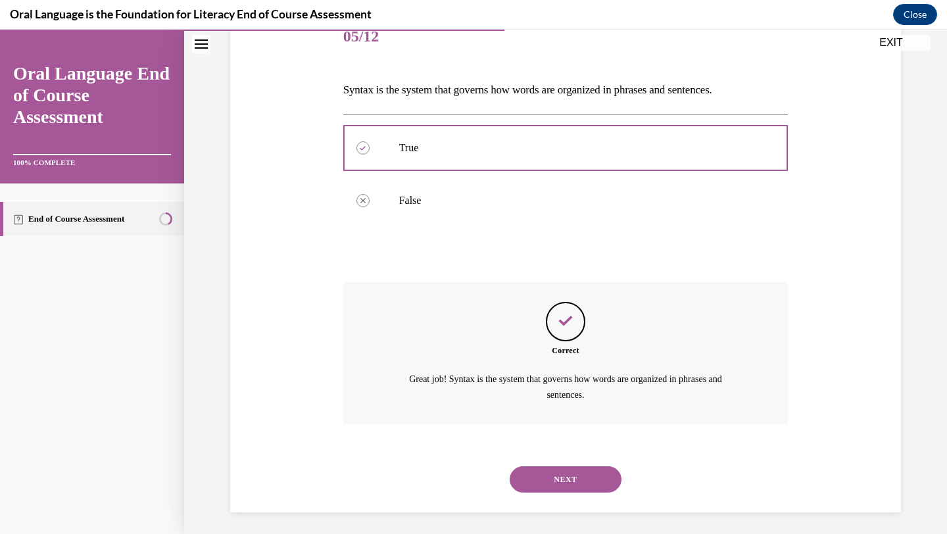
scroll to position [176, 0]
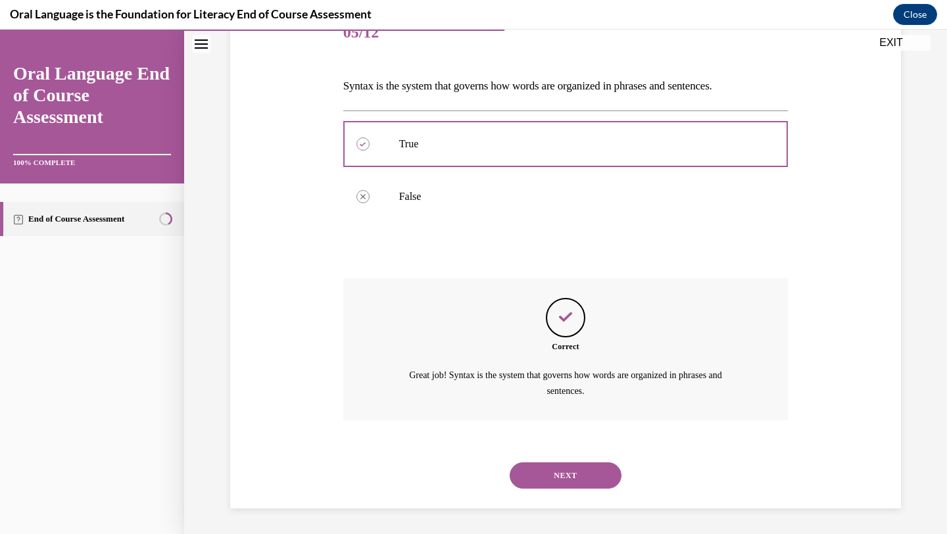
click at [570, 470] on button "NEXT" at bounding box center [566, 476] width 112 height 26
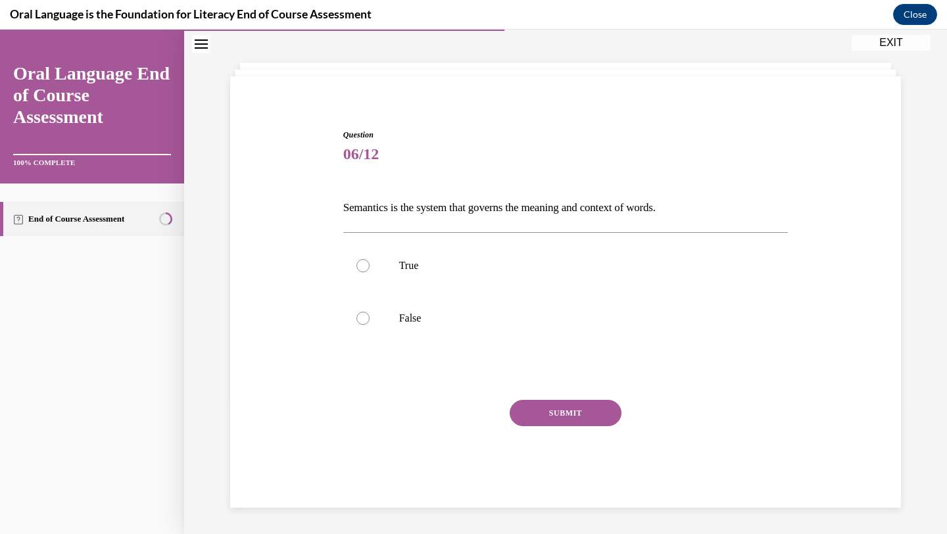
scroll to position [54, 0]
click at [519, 327] on label "False" at bounding box center [565, 318] width 445 height 53
click at [370, 325] on input "False" at bounding box center [363, 318] width 13 height 13
radio input "true"
click at [566, 411] on button "SUBMIT" at bounding box center [566, 413] width 112 height 26
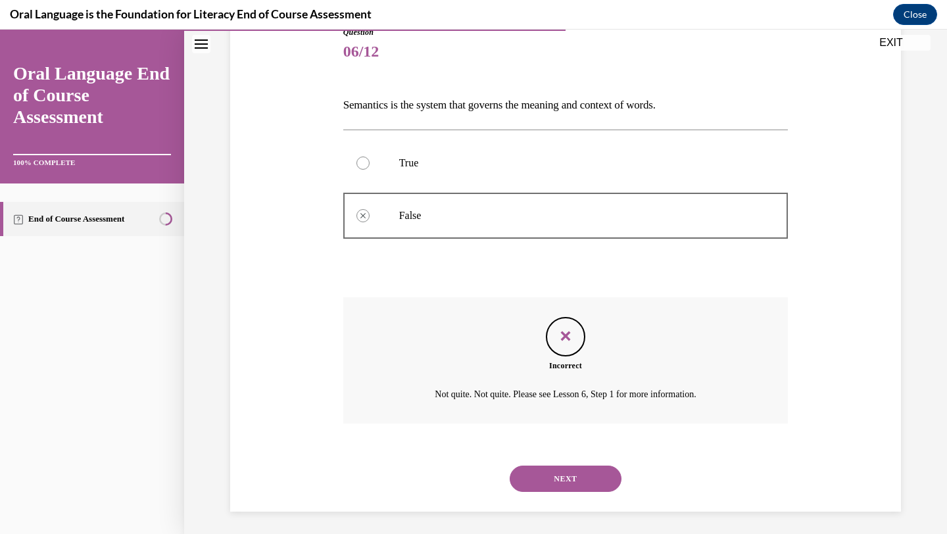
scroll to position [161, 0]
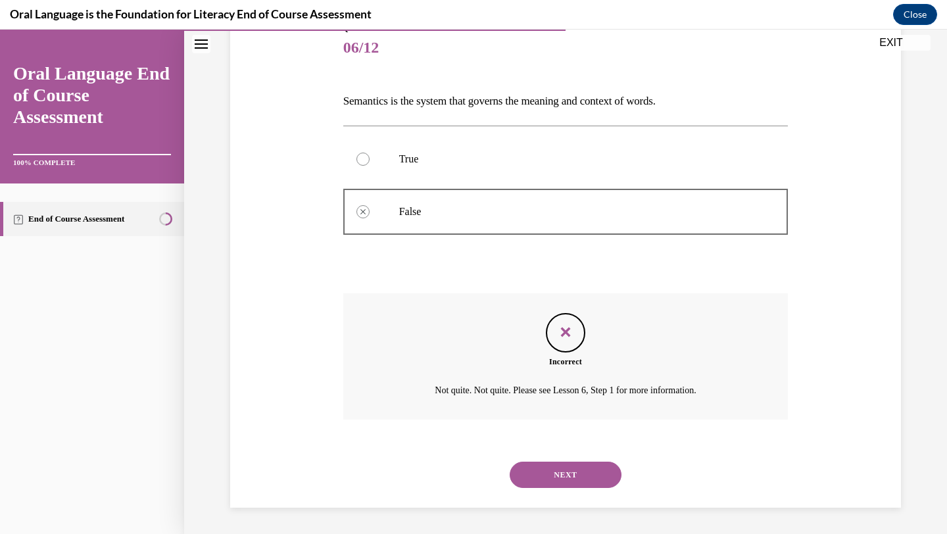
click at [570, 470] on button "NEXT" at bounding box center [566, 475] width 112 height 26
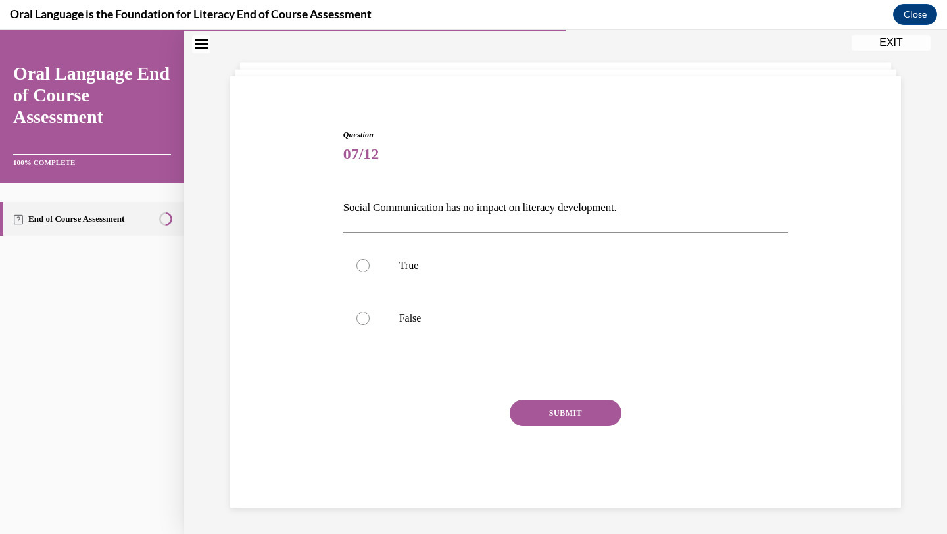
scroll to position [54, 0]
click at [470, 326] on label "False" at bounding box center [565, 318] width 445 height 53
click at [370, 325] on input "False" at bounding box center [363, 318] width 13 height 13
radio input "true"
click at [574, 407] on button "SUBMIT" at bounding box center [566, 413] width 112 height 26
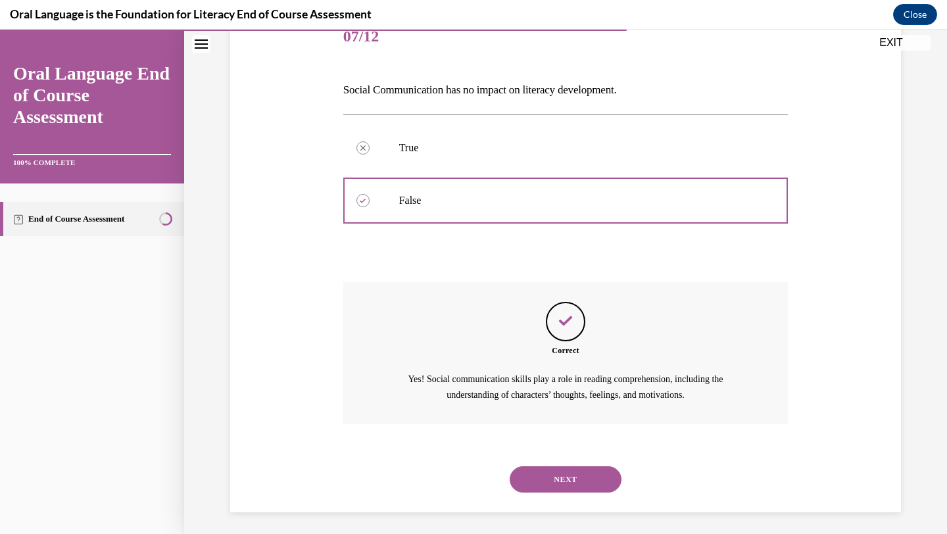
scroll to position [176, 0]
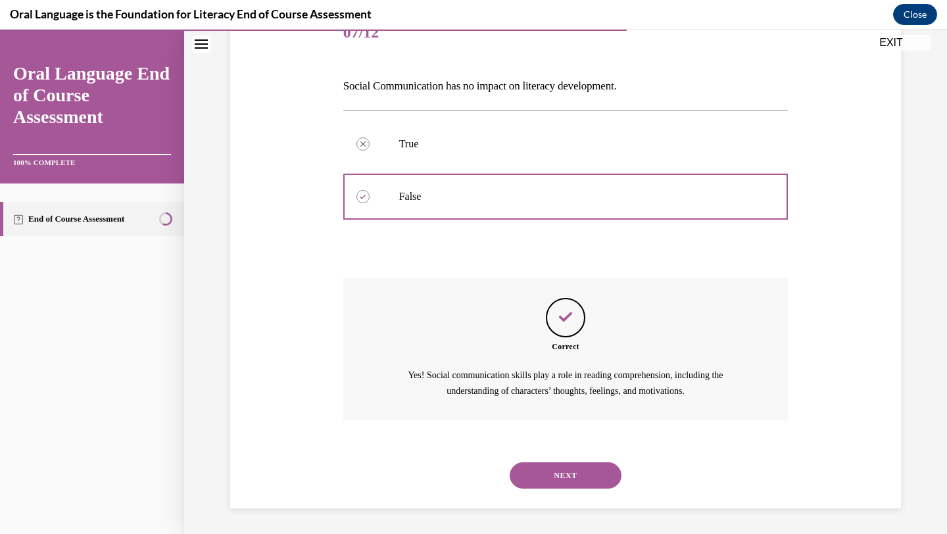
click at [566, 466] on button "NEXT" at bounding box center [566, 476] width 112 height 26
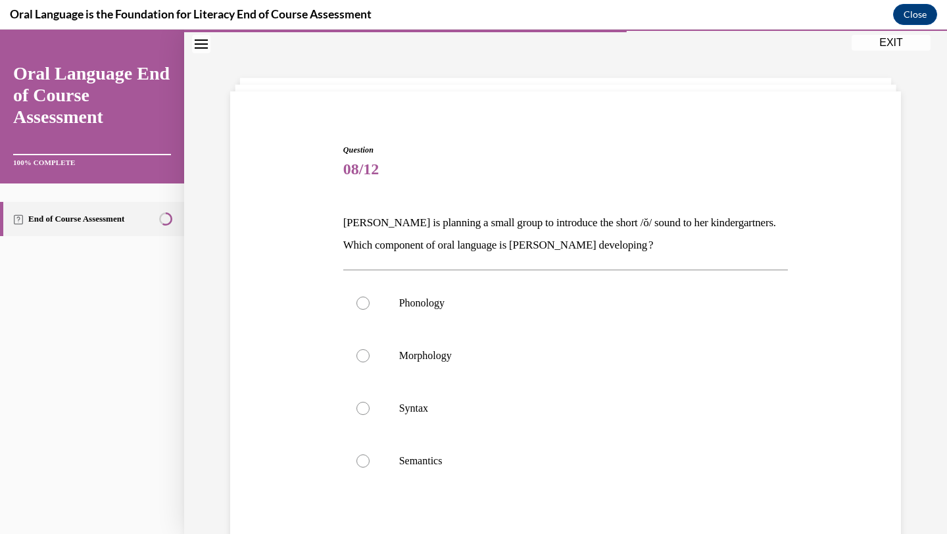
scroll to position [52, 0]
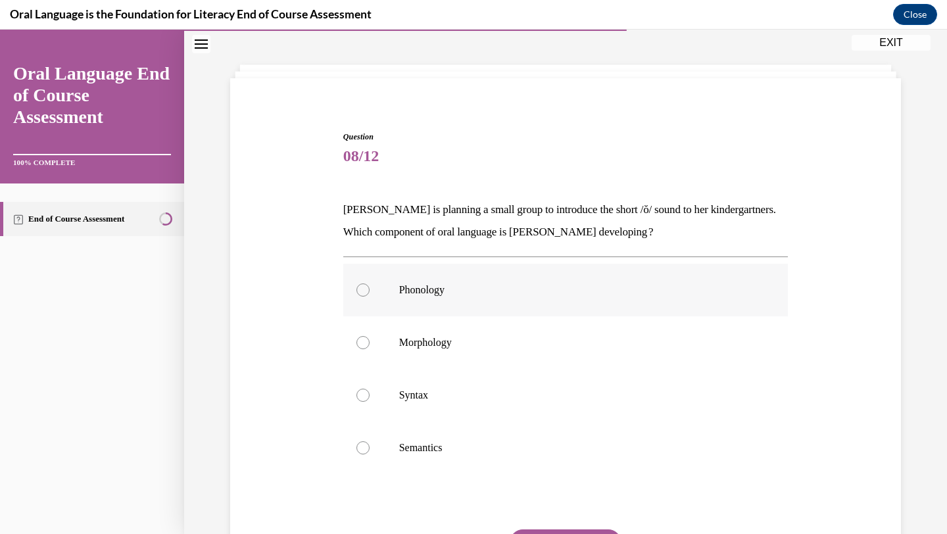
click at [453, 291] on p "Phonology" at bounding box center [577, 290] width 357 height 13
click at [370, 291] on input "Phonology" at bounding box center [363, 290] width 13 height 13
radio input "true"
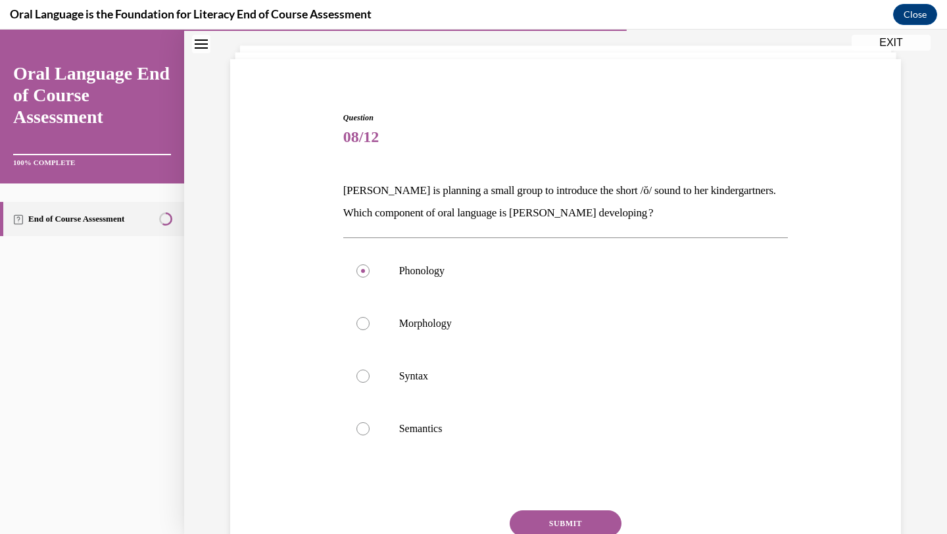
click at [538, 524] on button "SUBMIT" at bounding box center [566, 524] width 112 height 26
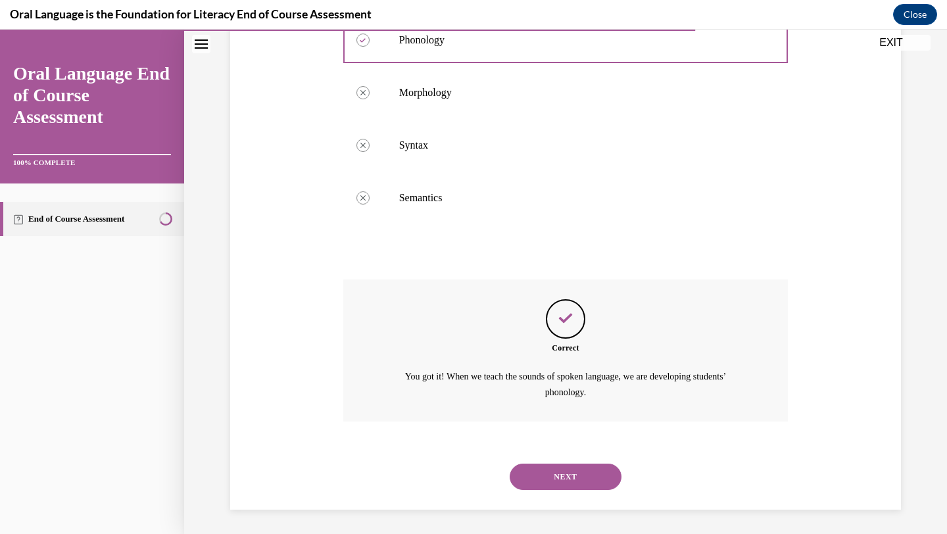
scroll to position [303, 0]
click at [559, 483] on button "NEXT" at bounding box center [566, 476] width 112 height 26
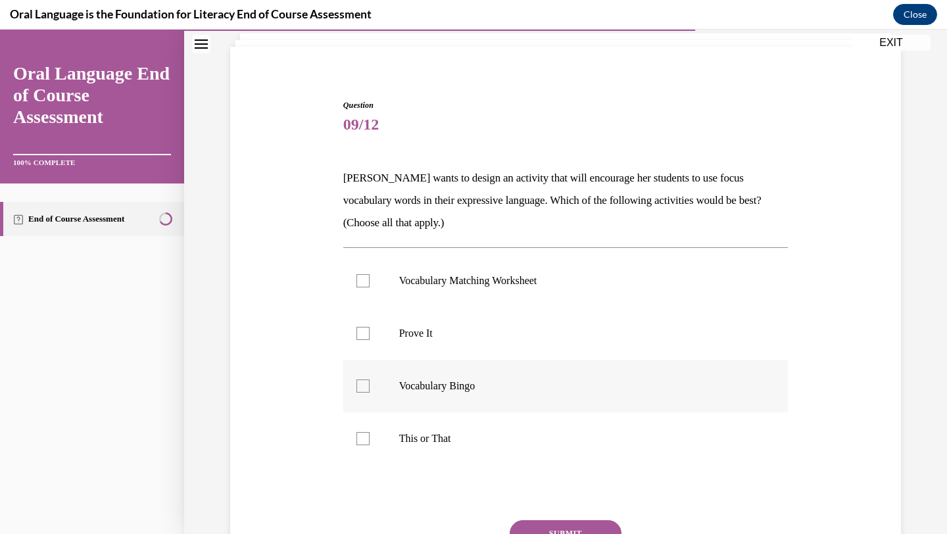
scroll to position [93, 0]
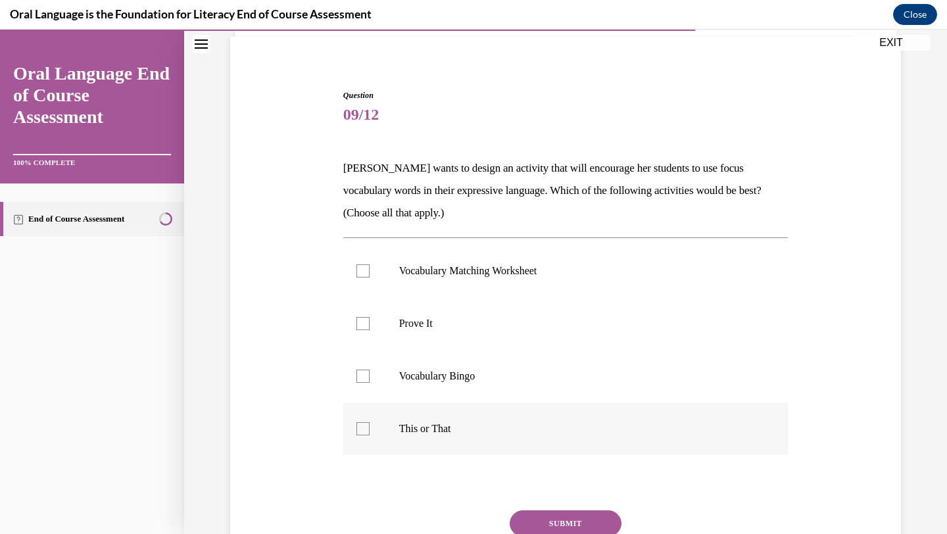
click at [553, 451] on label "This or That" at bounding box center [565, 429] width 445 height 53
click at [370, 436] on input "This or That" at bounding box center [363, 428] width 13 height 13
checkbox input "true"
click at [470, 334] on label "Prove It" at bounding box center [565, 323] width 445 height 53
click at [370, 330] on input "Prove It" at bounding box center [363, 323] width 13 height 13
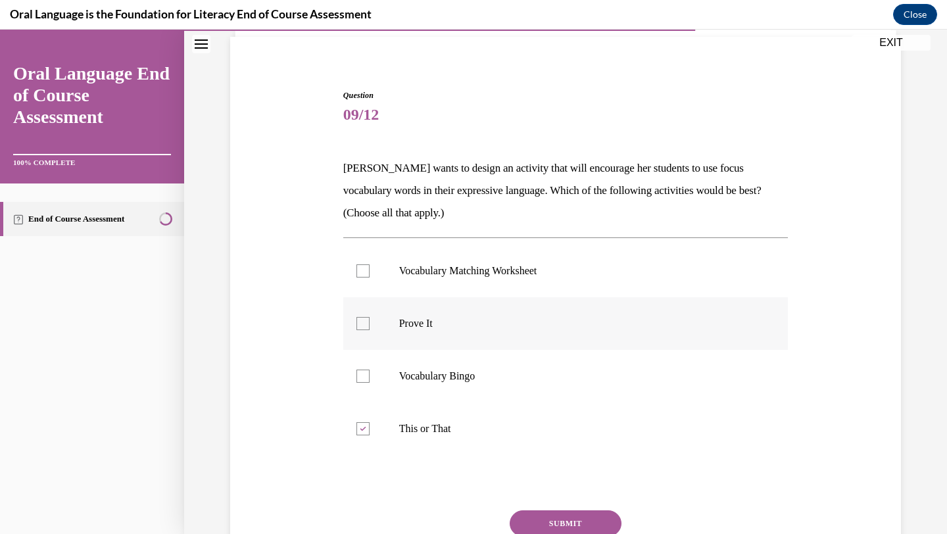
checkbox input "true"
click at [545, 526] on button "SUBMIT" at bounding box center [566, 524] width 112 height 26
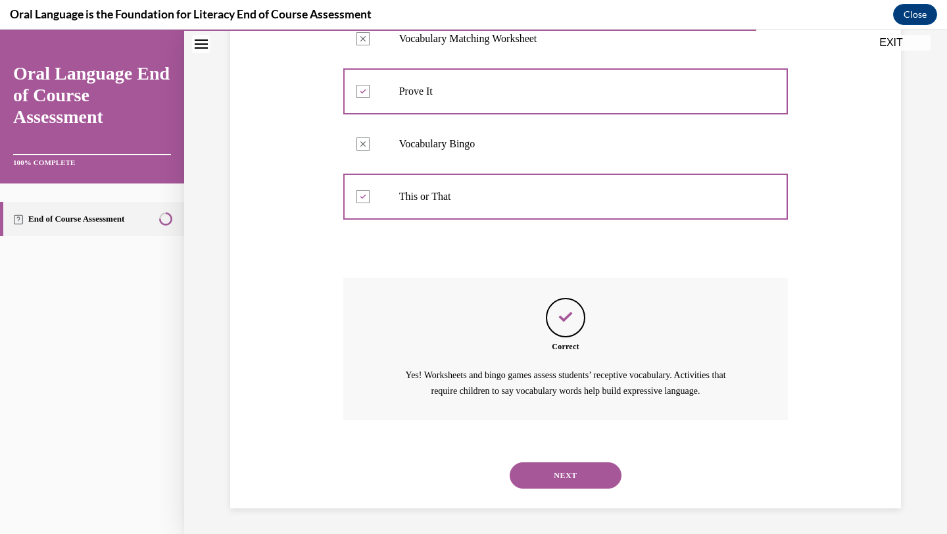
click at [547, 475] on button "NEXT" at bounding box center [566, 476] width 112 height 26
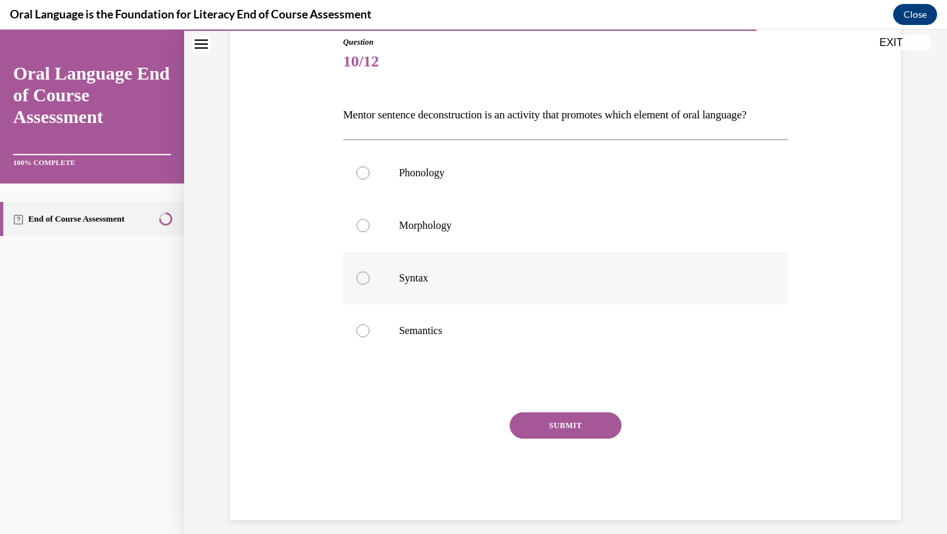
click at [406, 285] on p "Syntax" at bounding box center [577, 278] width 357 height 13
click at [370, 285] on input "Syntax" at bounding box center [363, 278] width 13 height 13
radio input "true"
click at [531, 439] on button "SUBMIT" at bounding box center [566, 426] width 112 height 26
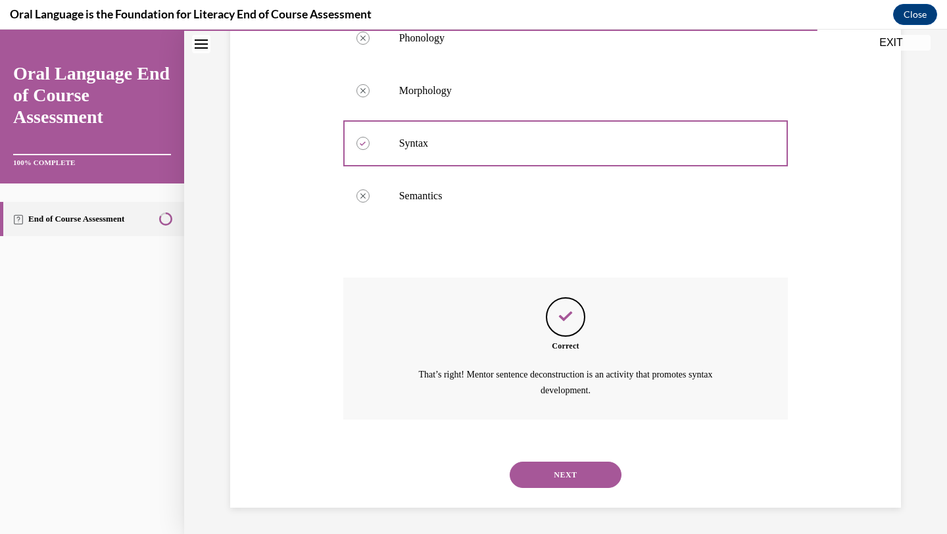
click at [561, 479] on button "NEXT" at bounding box center [566, 475] width 112 height 26
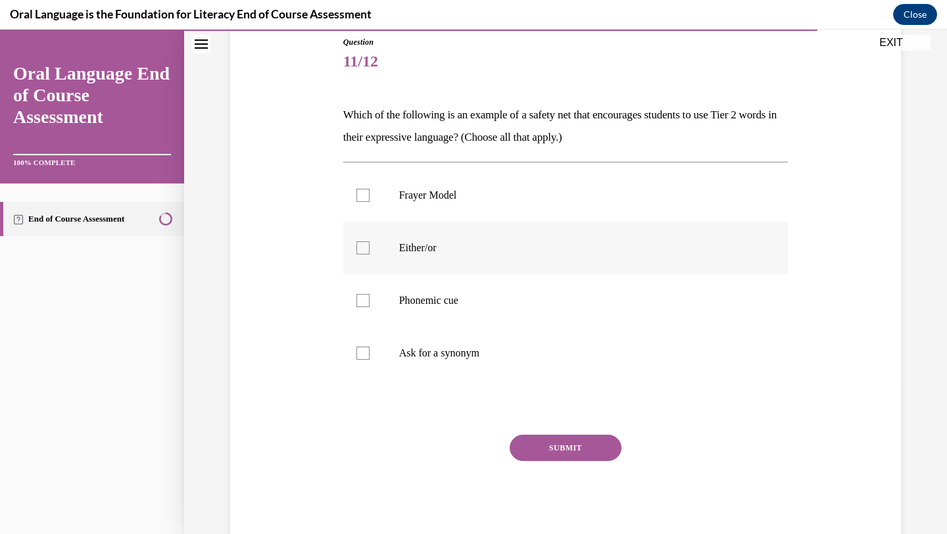
click at [537, 248] on p "Either/or" at bounding box center [577, 247] width 357 height 13
click at [370, 248] on input "Either/or" at bounding box center [363, 247] width 13 height 13
checkbox input "true"
click at [531, 322] on label "Phonemic cue" at bounding box center [565, 300] width 445 height 53
click at [370, 307] on input "Phonemic cue" at bounding box center [363, 300] width 13 height 13
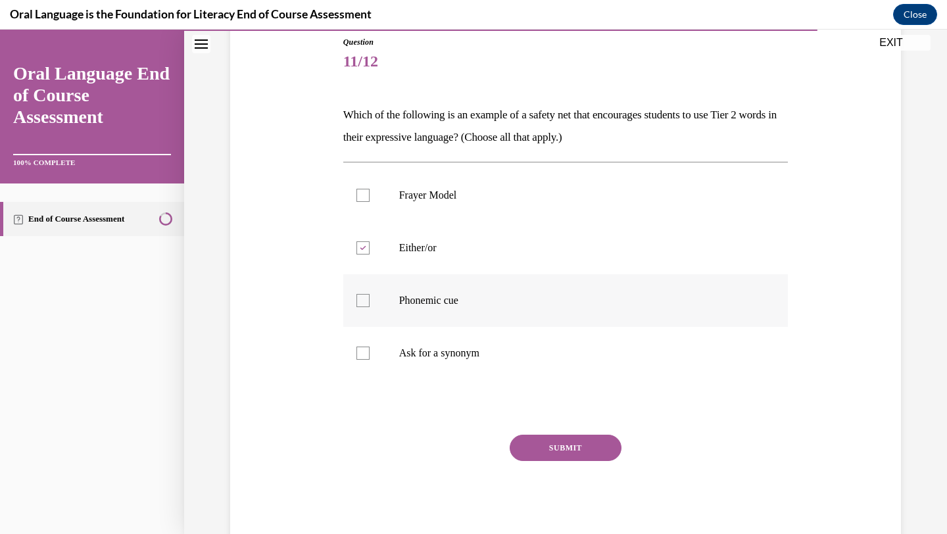
checkbox input "true"
click at [560, 445] on button "SUBMIT" at bounding box center [566, 448] width 112 height 26
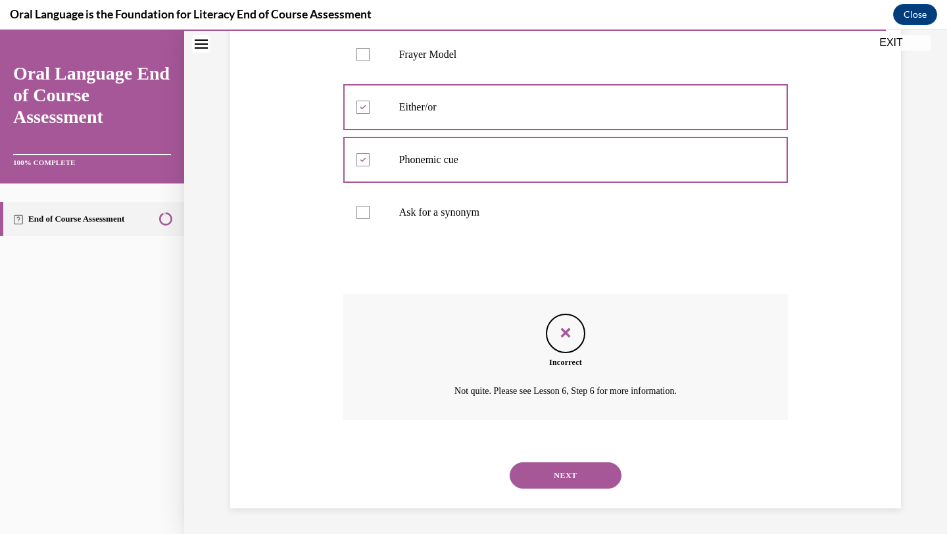
scroll to position [288, 0]
click at [561, 478] on button "NEXT" at bounding box center [566, 475] width 112 height 26
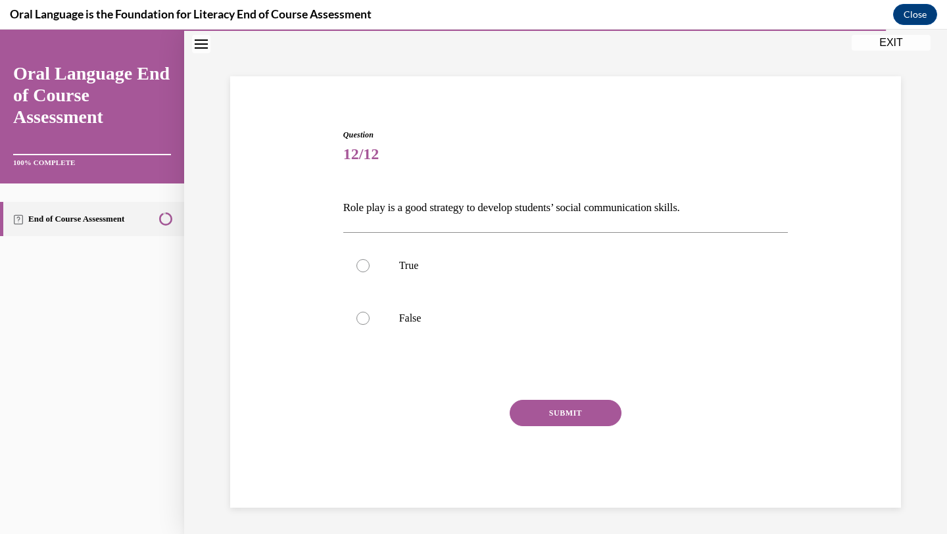
scroll to position [54, 0]
click at [464, 259] on p "True" at bounding box center [577, 265] width 357 height 13
click at [370, 259] on input "True" at bounding box center [363, 265] width 13 height 13
radio input "true"
click at [582, 416] on button "SUBMIT" at bounding box center [566, 413] width 112 height 26
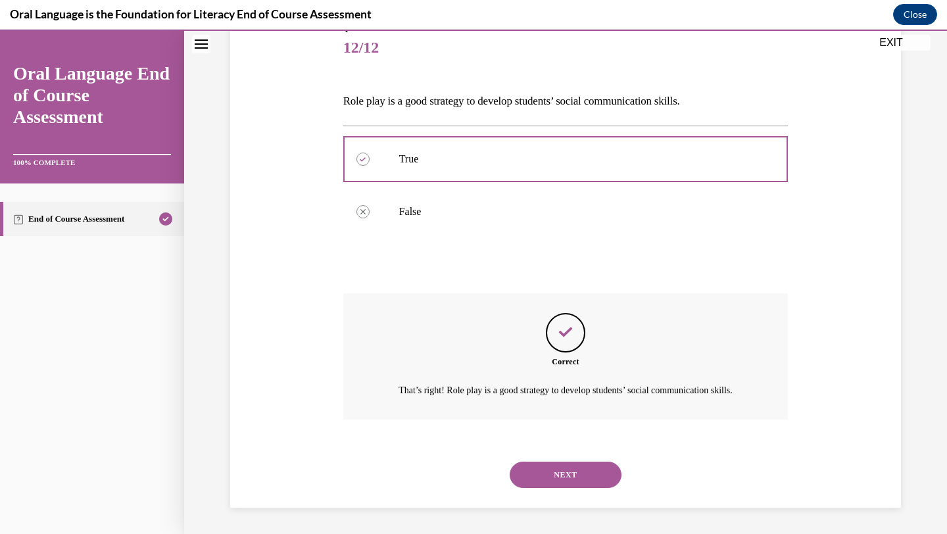
scroll to position [176, 0]
click at [582, 459] on div "NEXT" at bounding box center [565, 475] width 445 height 53
click at [582, 467] on button "NEXT" at bounding box center [566, 475] width 112 height 26
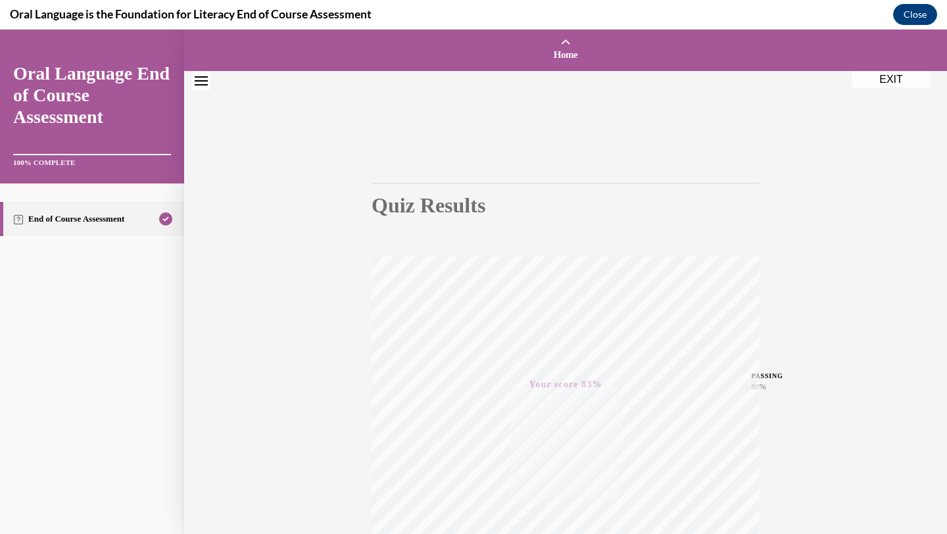
scroll to position [170, 0]
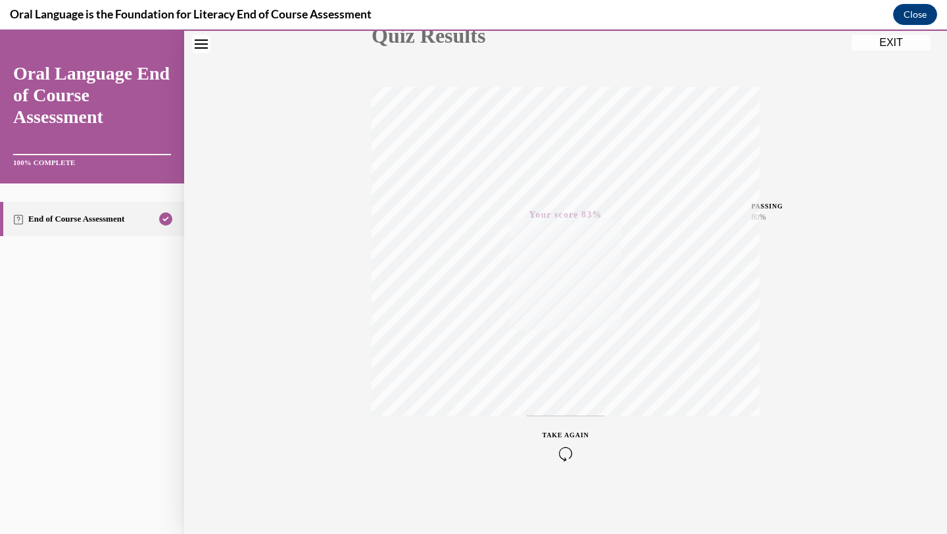
click at [555, 440] on div "TAKE AGAIN" at bounding box center [566, 445] width 47 height 31
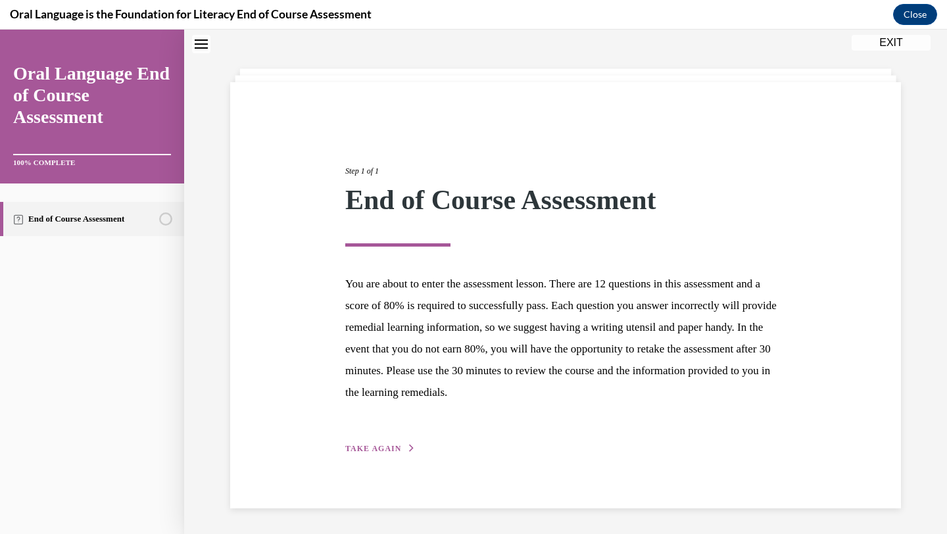
click at [406, 443] on button "TAKE AGAIN" at bounding box center [380, 449] width 70 height 12
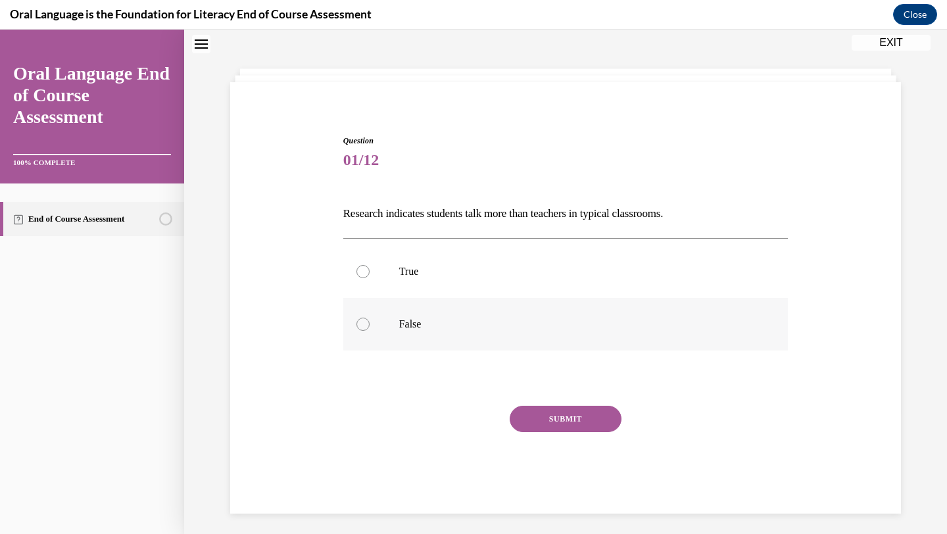
click at [434, 318] on p "False" at bounding box center [577, 324] width 357 height 13
click at [370, 318] on input "False" at bounding box center [363, 324] width 13 height 13
radio input "true"
click at [545, 417] on button "SUBMIT" at bounding box center [566, 419] width 112 height 26
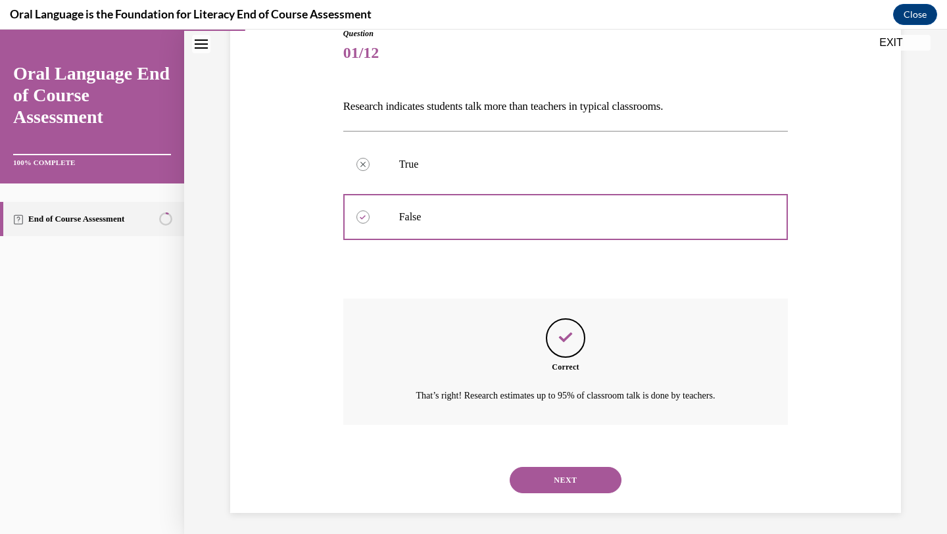
scroll to position [161, 0]
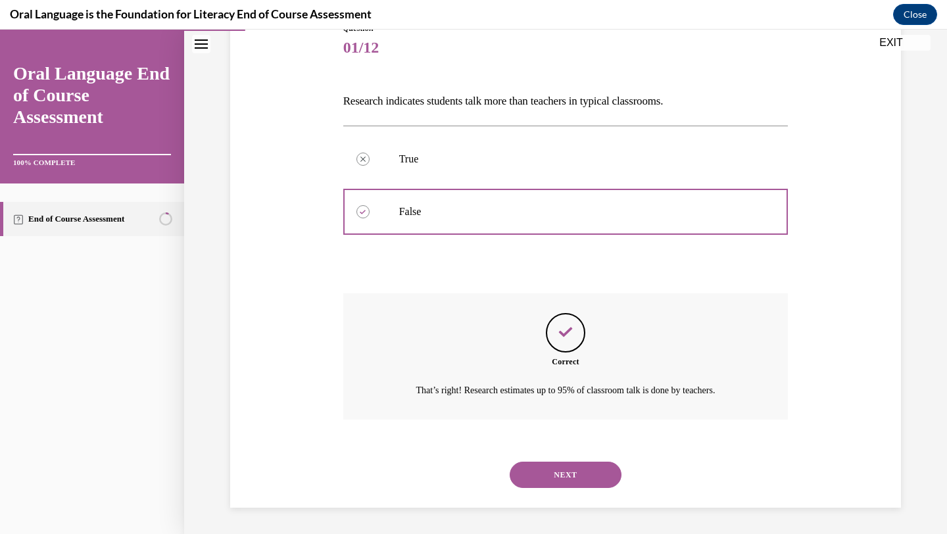
click at [561, 473] on button "NEXT" at bounding box center [566, 475] width 112 height 26
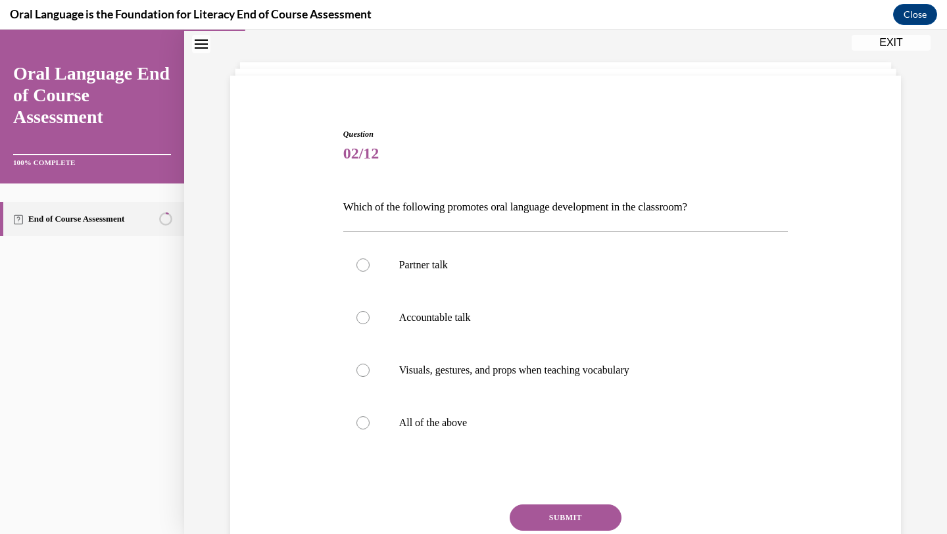
scroll to position [67, 0]
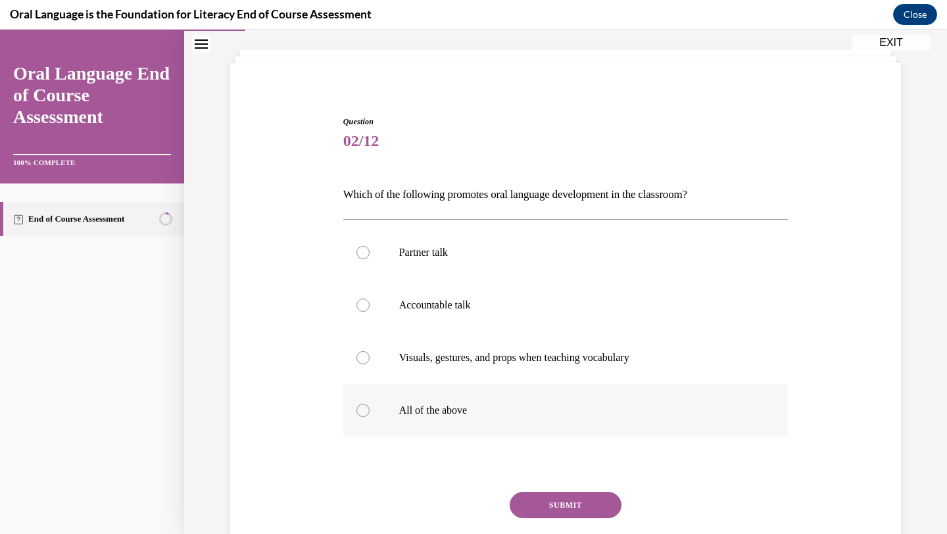
click at [528, 424] on label "All of the above" at bounding box center [565, 410] width 445 height 53
click at [370, 417] on input "All of the above" at bounding box center [363, 410] width 13 height 13
radio input "true"
click at [550, 490] on div "Question 02/12 Which of the following promotes oral language development in the…" at bounding box center [565, 358] width 445 height 484
click at [539, 503] on button "SUBMIT" at bounding box center [566, 505] width 112 height 26
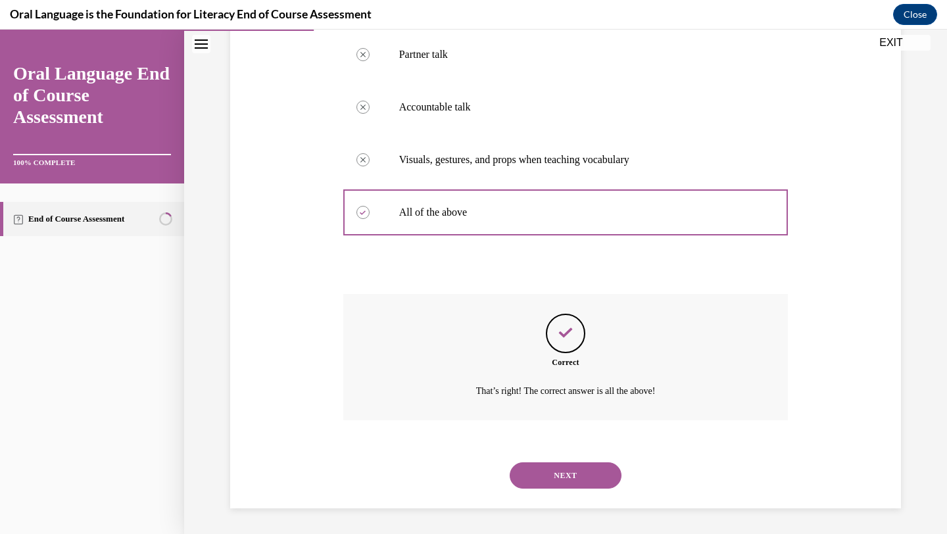
scroll to position [266, 0]
click at [547, 478] on button "NEXT" at bounding box center [566, 475] width 112 height 26
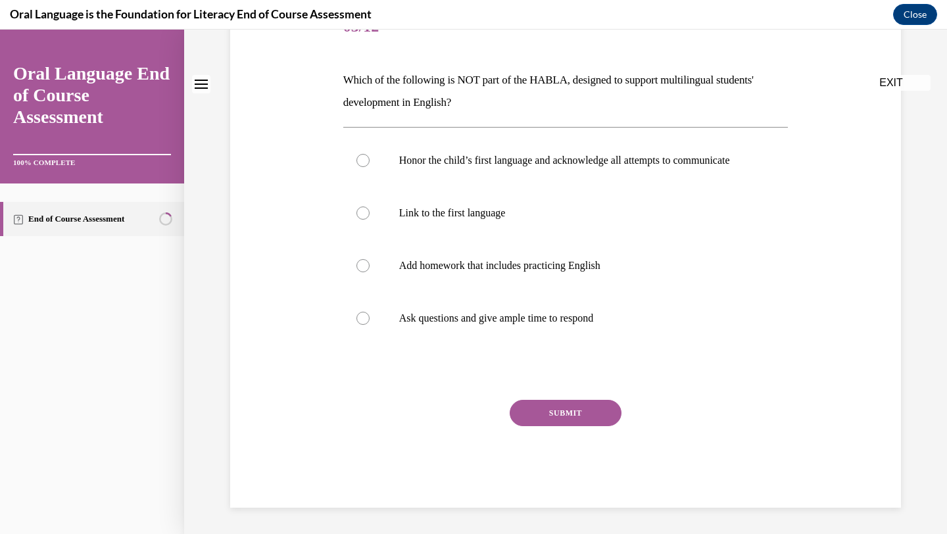
scroll to position [0, 0]
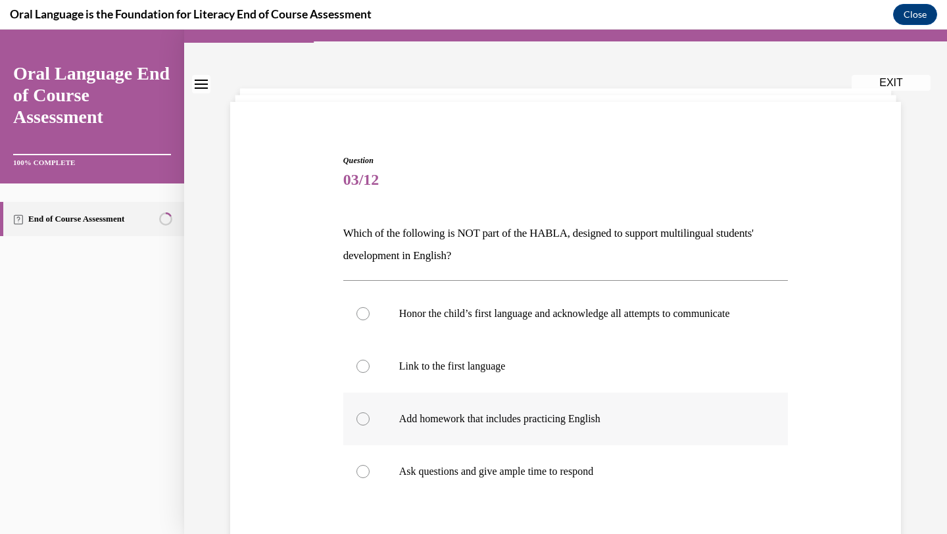
click at [532, 445] on label "Add homework that includes practicing English" at bounding box center [565, 419] width 445 height 53
click at [370, 426] on input "Add homework that includes practicing English" at bounding box center [363, 419] width 13 height 13
radio input "true"
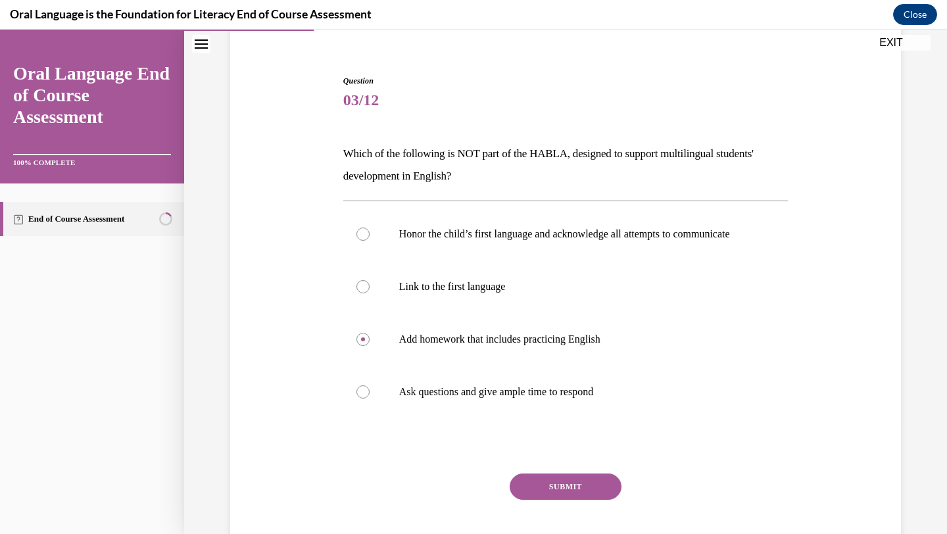
click at [559, 500] on button "SUBMIT" at bounding box center [566, 487] width 112 height 26
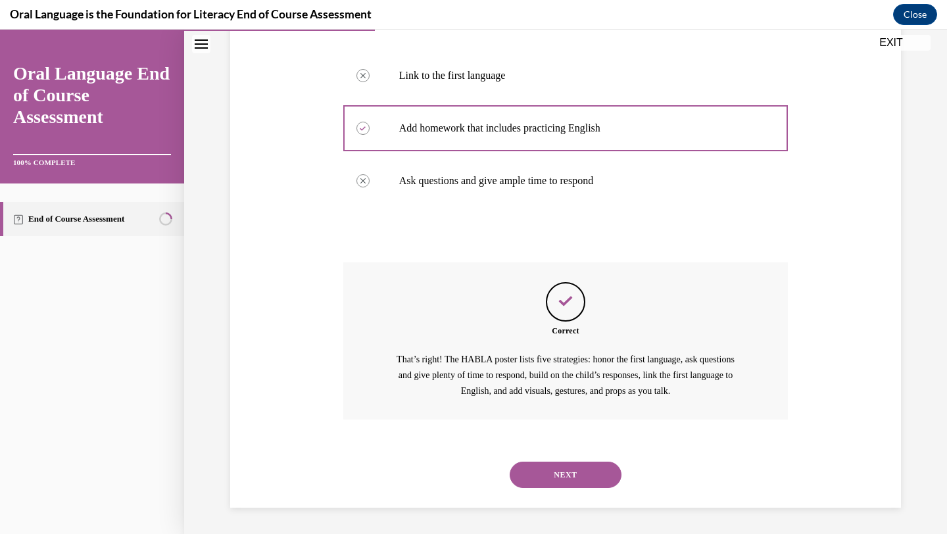
click at [559, 465] on button "NEXT" at bounding box center [566, 475] width 112 height 26
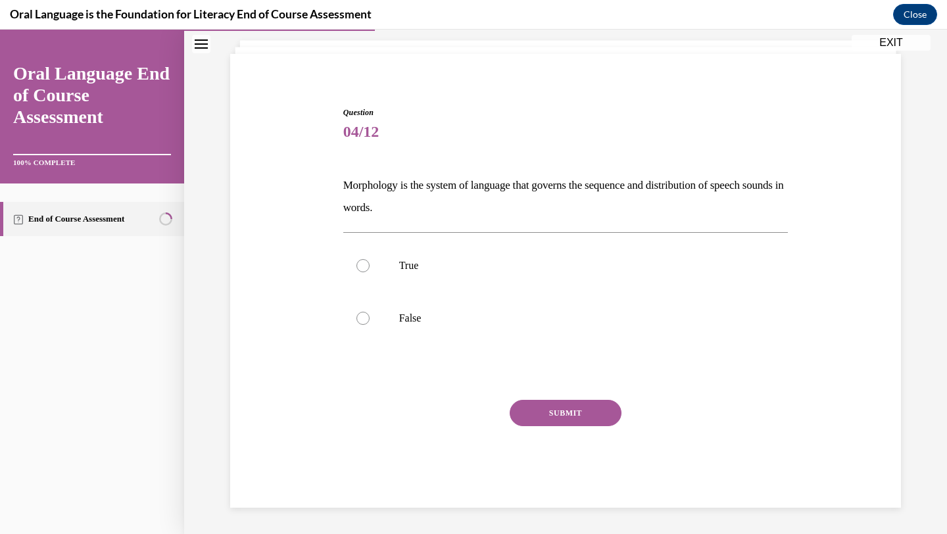
scroll to position [76, 0]
click at [559, 465] on div "SUBMIT NEXT" at bounding box center [565, 454] width 445 height 108
click at [559, 483] on div "SUBMIT NEXT" at bounding box center [565, 454] width 445 height 108
click at [480, 338] on label "False" at bounding box center [565, 318] width 445 height 53
click at [370, 325] on input "False" at bounding box center [363, 318] width 13 height 13
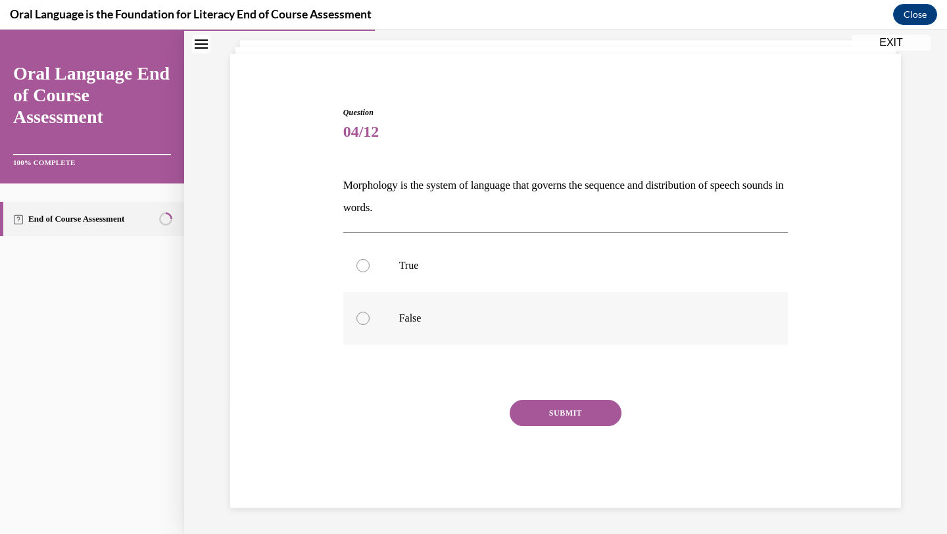
radio input "true"
click at [585, 420] on button "SUBMIT" at bounding box center [566, 413] width 112 height 26
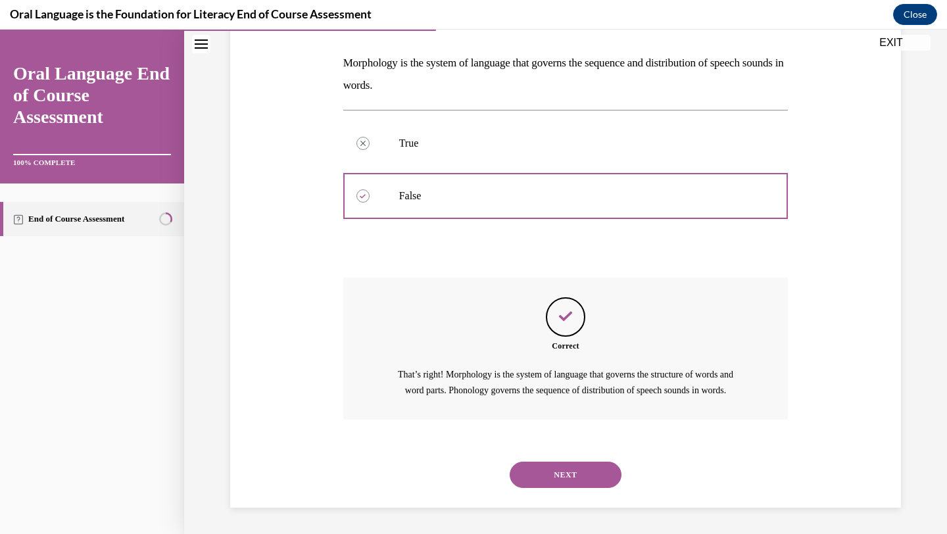
scroll to position [214, 0]
click at [571, 470] on button "NEXT" at bounding box center [566, 475] width 112 height 26
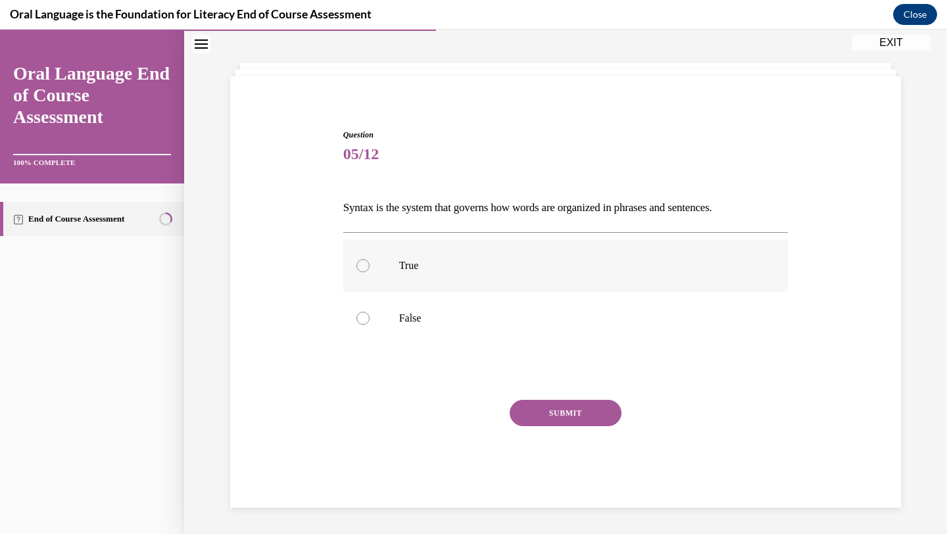
click at [517, 263] on p "True" at bounding box center [577, 265] width 357 height 13
click at [370, 263] on input "True" at bounding box center [363, 265] width 13 height 13
radio input "true"
click at [549, 401] on button "SUBMIT" at bounding box center [566, 413] width 112 height 26
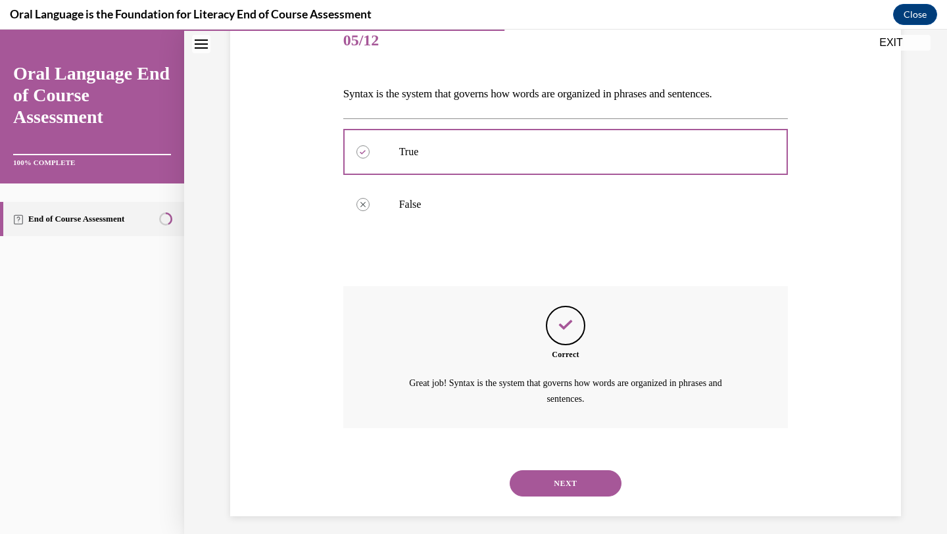
scroll to position [176, 0]
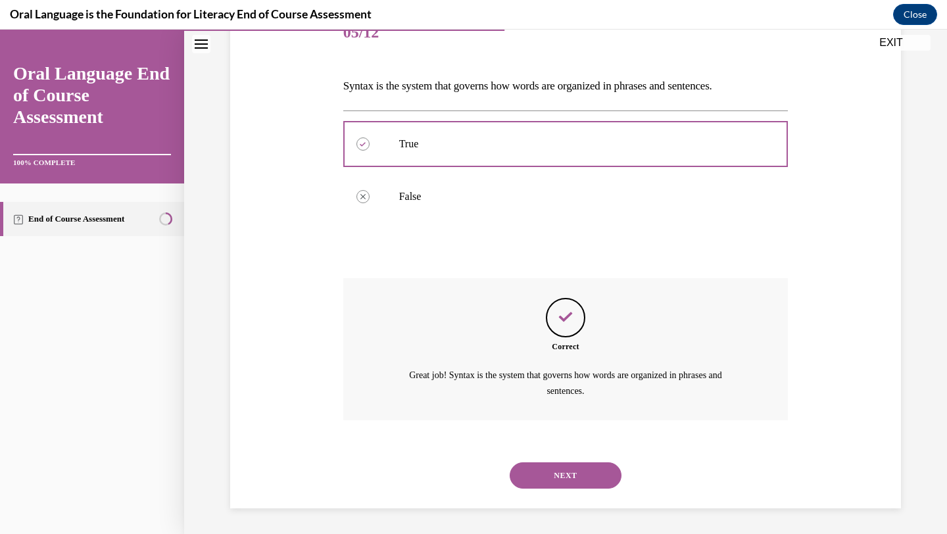
click at [567, 474] on button "NEXT" at bounding box center [566, 476] width 112 height 26
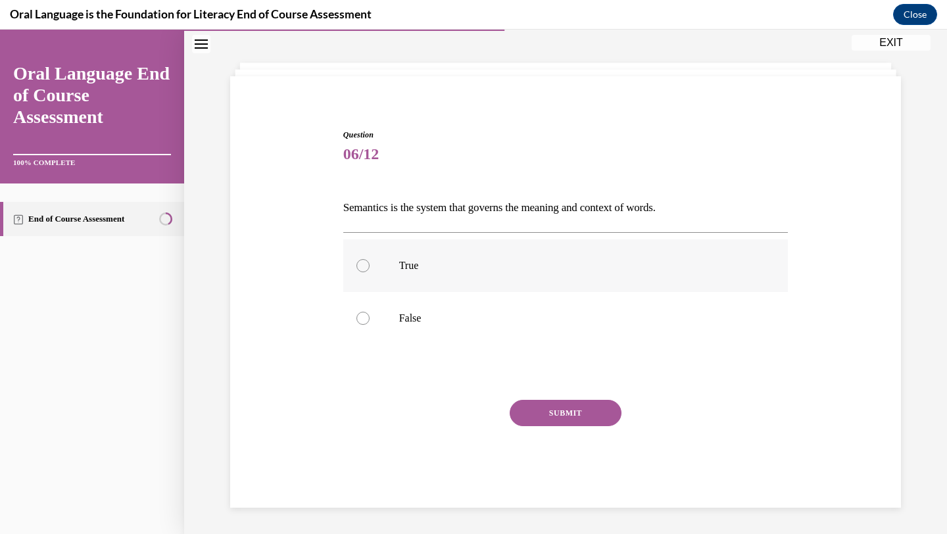
click at [554, 262] on p "True" at bounding box center [577, 265] width 357 height 13
click at [370, 262] on input "True" at bounding box center [363, 265] width 13 height 13
radio input "true"
click at [565, 411] on button "SUBMIT" at bounding box center [566, 413] width 112 height 26
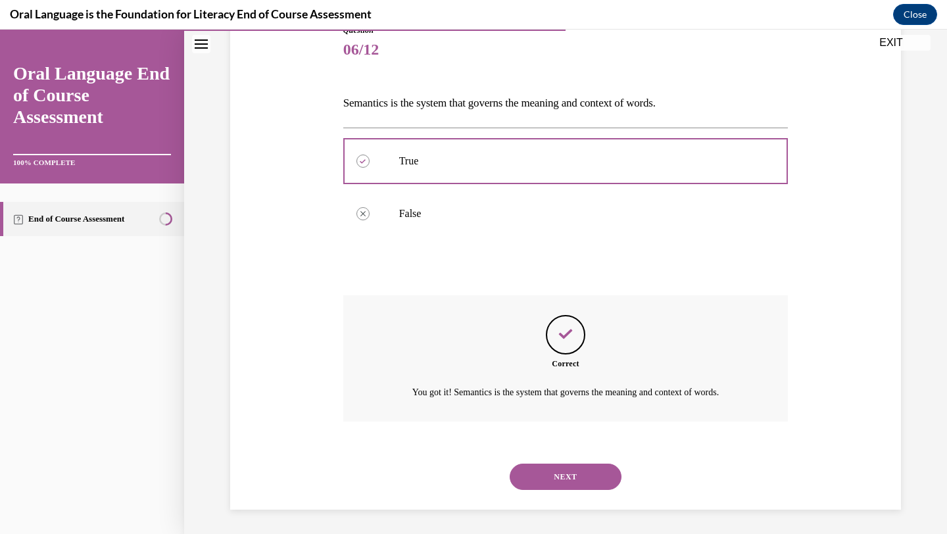
scroll to position [161, 0]
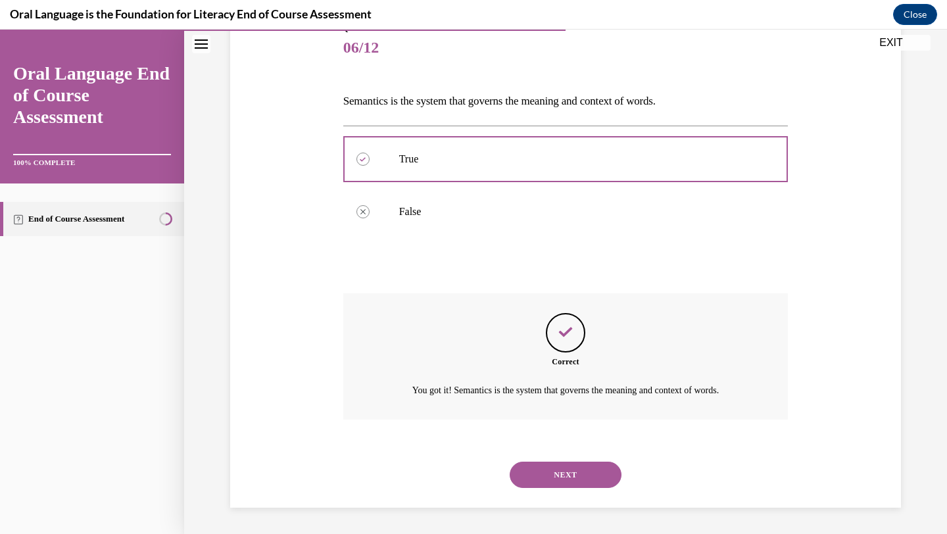
click at [574, 463] on button "NEXT" at bounding box center [566, 475] width 112 height 26
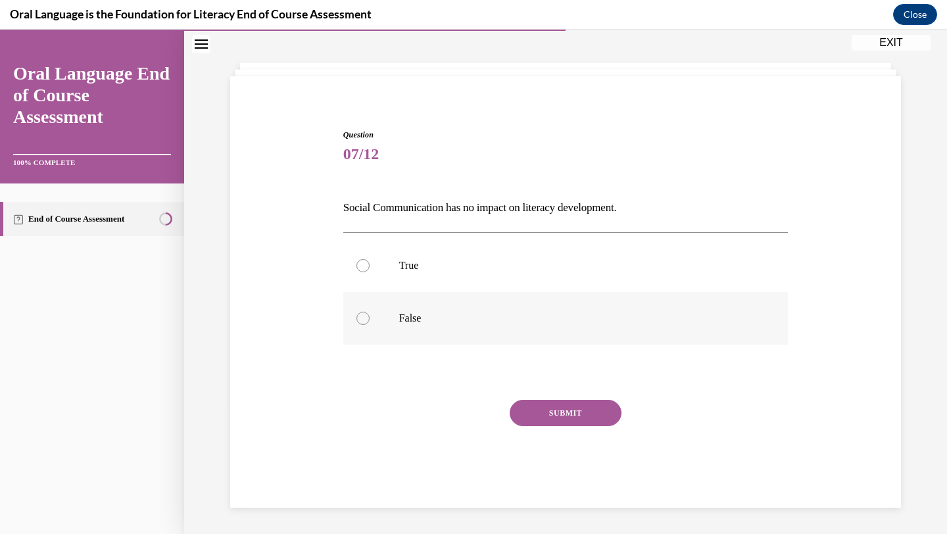
click at [482, 309] on label "False" at bounding box center [565, 318] width 445 height 53
click at [370, 312] on input "False" at bounding box center [363, 318] width 13 height 13
radio input "true"
click at [561, 421] on button "SUBMIT" at bounding box center [566, 413] width 112 height 26
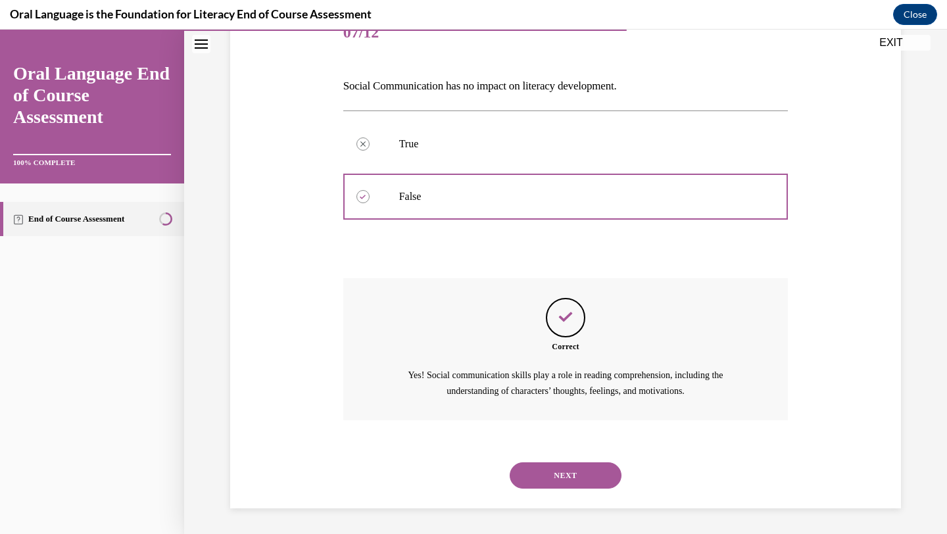
click at [561, 480] on button "NEXT" at bounding box center [566, 476] width 112 height 26
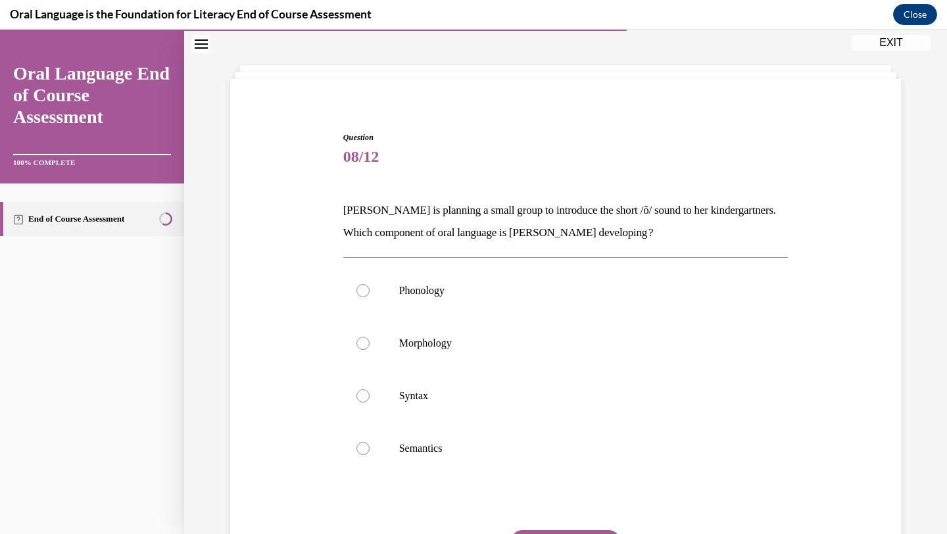
scroll to position [52, 0]
click at [505, 285] on p "Phonology" at bounding box center [577, 290] width 357 height 13
click at [370, 285] on input "Phonology" at bounding box center [363, 290] width 13 height 13
radio input "true"
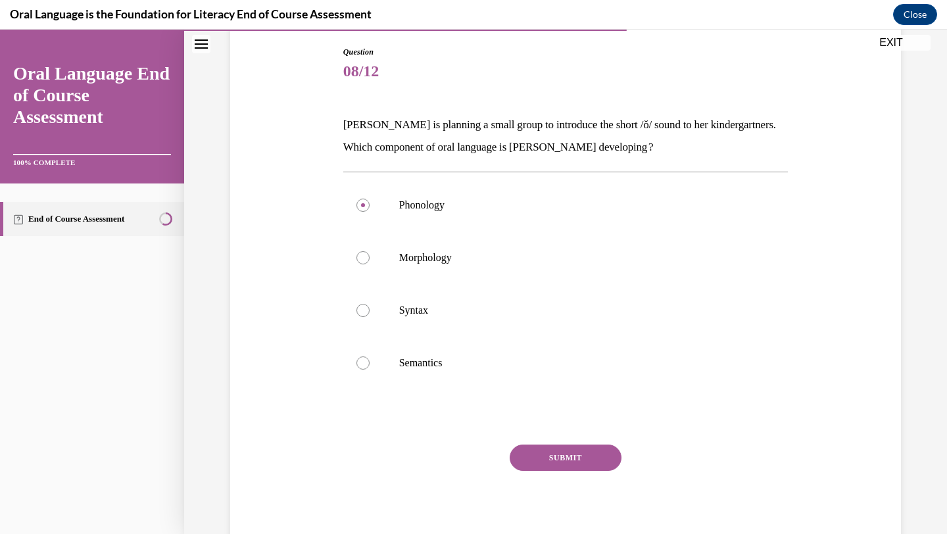
click at [549, 457] on button "SUBMIT" at bounding box center [566, 458] width 112 height 26
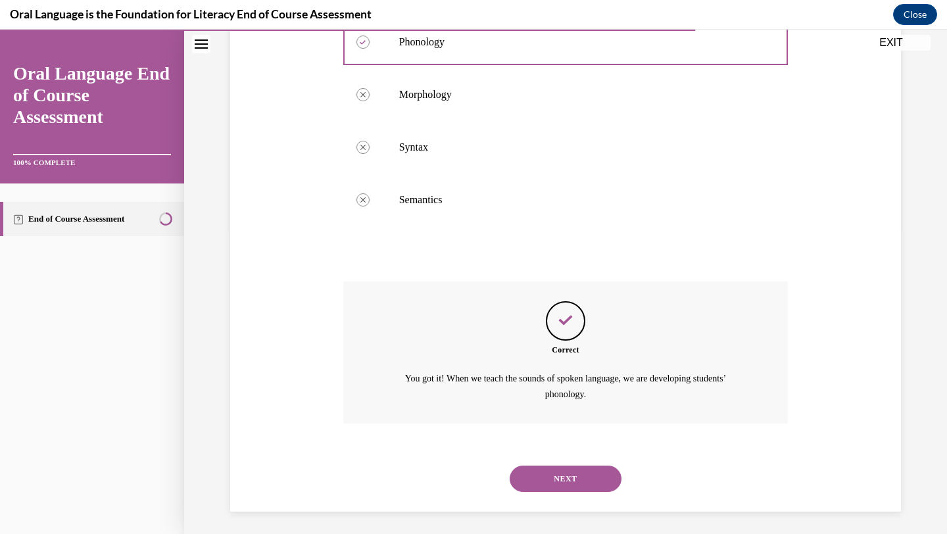
scroll to position [303, 0]
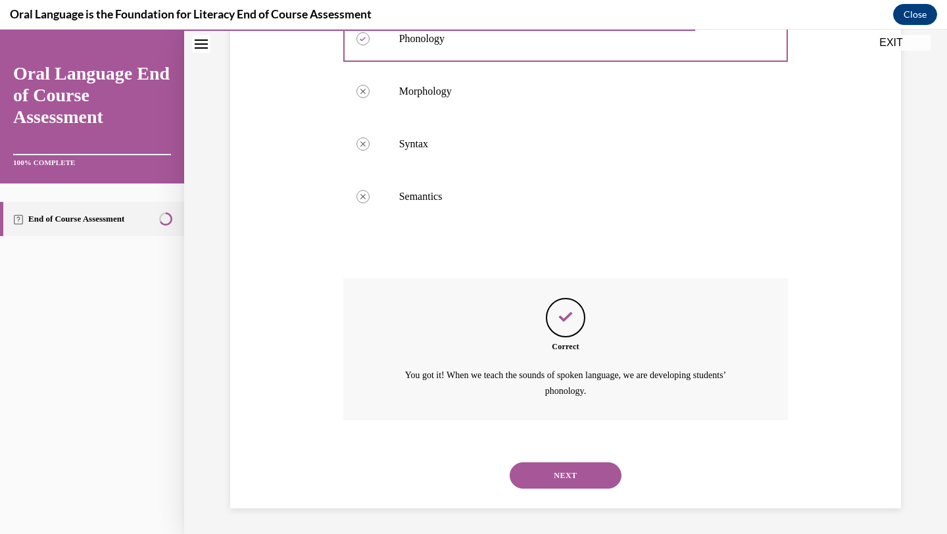
click at [548, 464] on button "NEXT" at bounding box center [566, 476] width 112 height 26
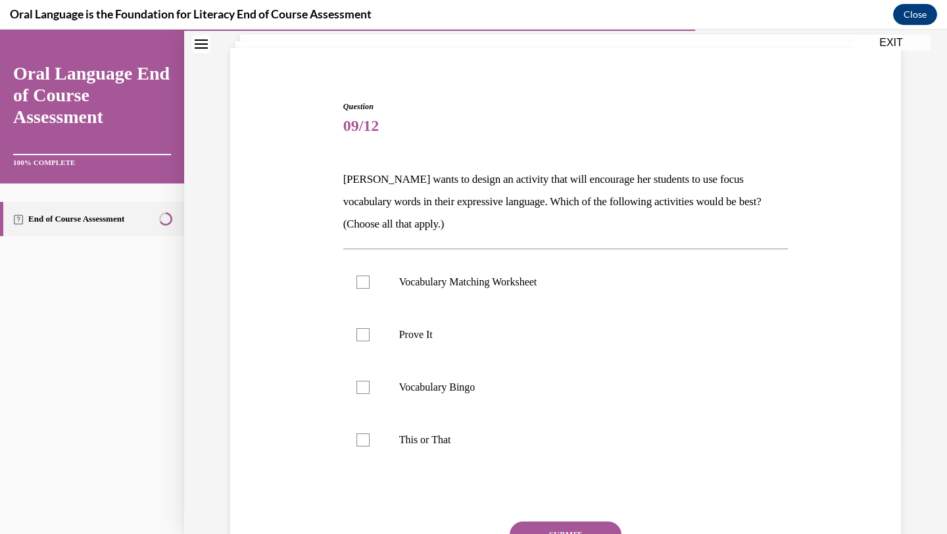
scroll to position [88, 0]
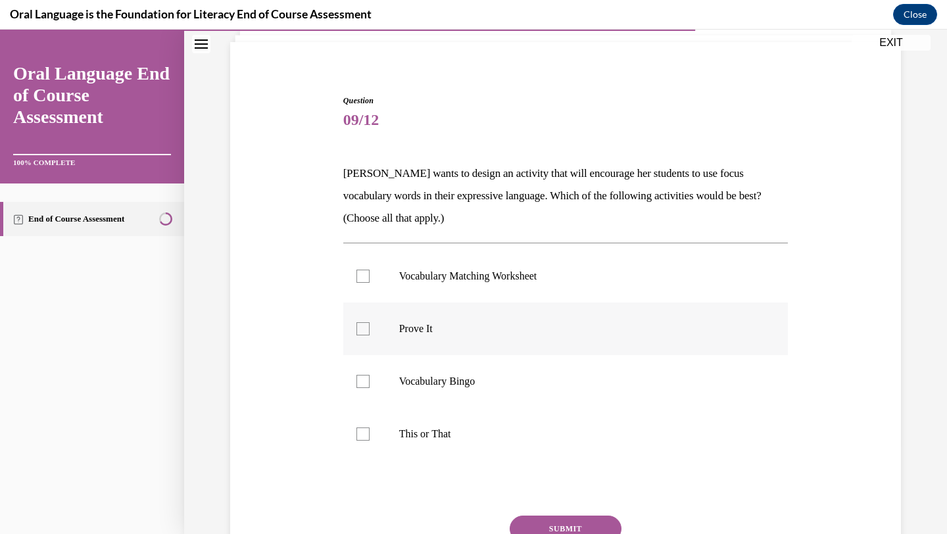
click at [479, 334] on p "Prove It" at bounding box center [577, 328] width 357 height 13
click at [370, 334] on input "Prove It" at bounding box center [363, 328] width 13 height 13
checkbox input "true"
click at [467, 451] on label "This or That" at bounding box center [565, 434] width 445 height 53
click at [370, 441] on input "This or That" at bounding box center [363, 434] width 13 height 13
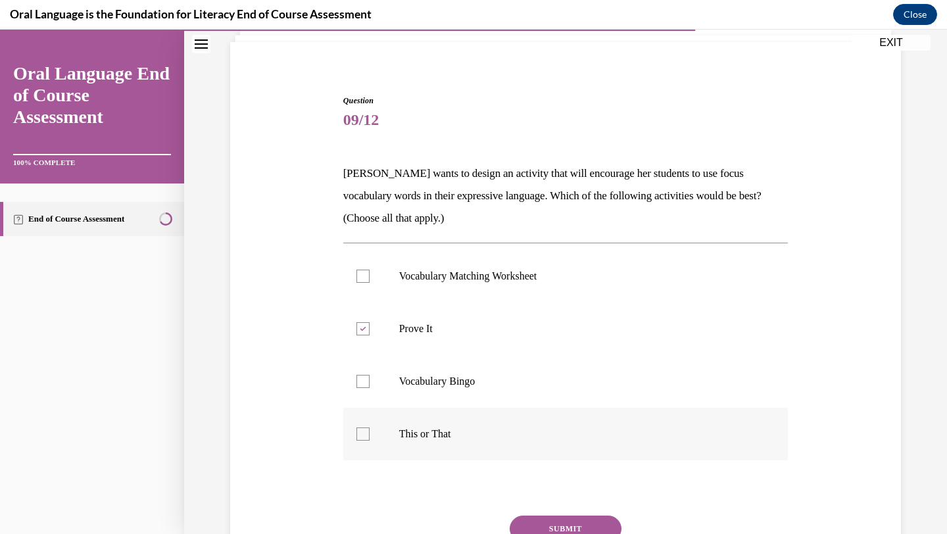
checkbox input "true"
click at [563, 528] on button "SUBMIT" at bounding box center [566, 529] width 112 height 26
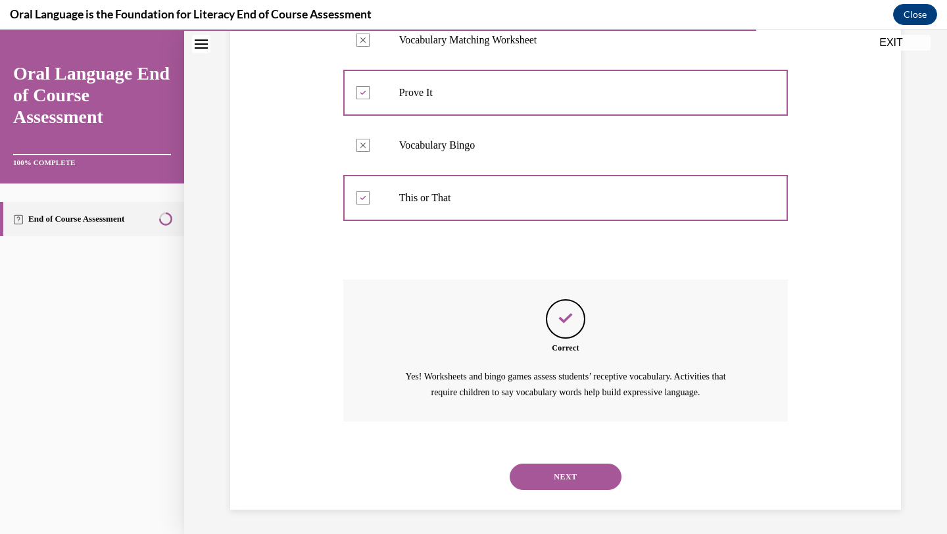
scroll to position [326, 0]
click at [546, 481] on button "NEXT" at bounding box center [566, 476] width 112 height 26
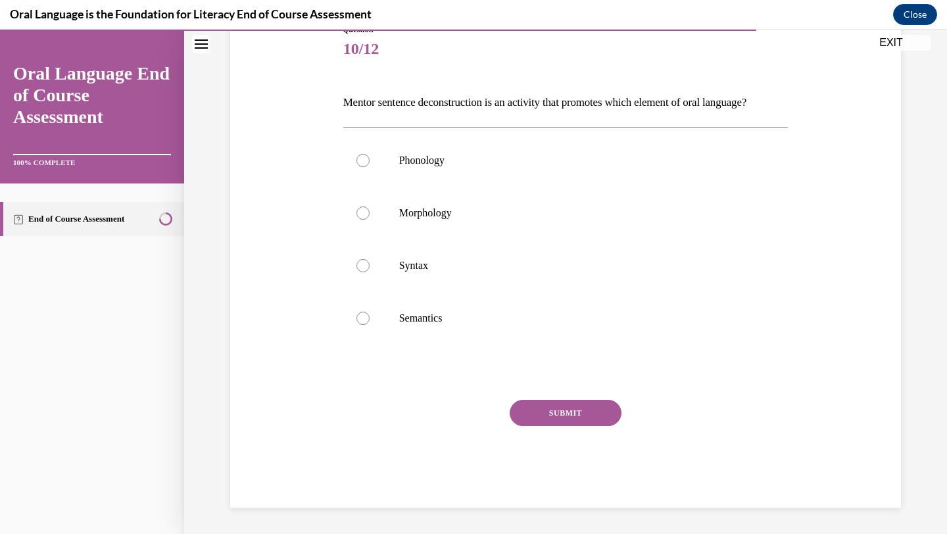
scroll to position [147, 0]
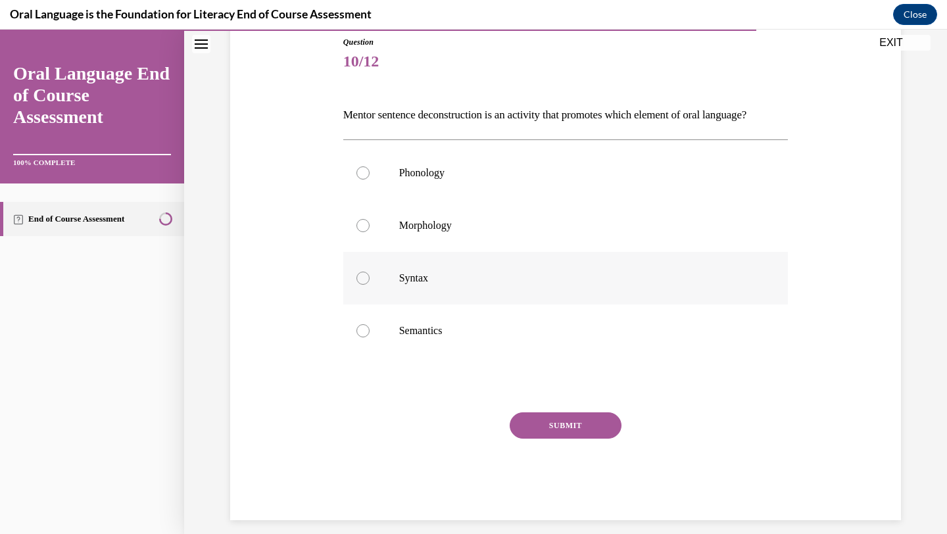
click at [555, 282] on label "Syntax" at bounding box center [565, 278] width 445 height 53
click at [370, 282] on input "Syntax" at bounding box center [363, 278] width 13 height 13
radio input "true"
click at [572, 439] on button "SUBMIT" at bounding box center [566, 426] width 112 height 26
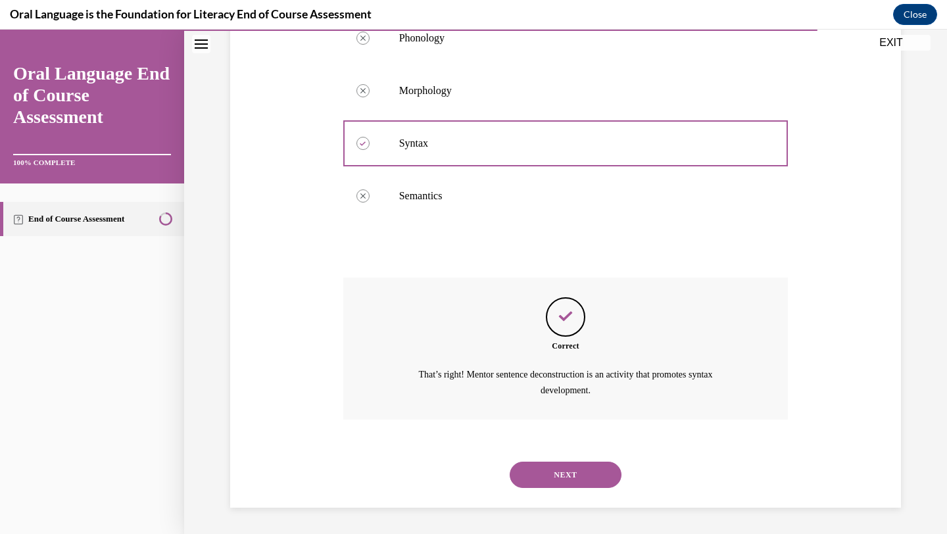
scroll to position [303, 0]
click at [559, 476] on button "NEXT" at bounding box center [566, 475] width 112 height 26
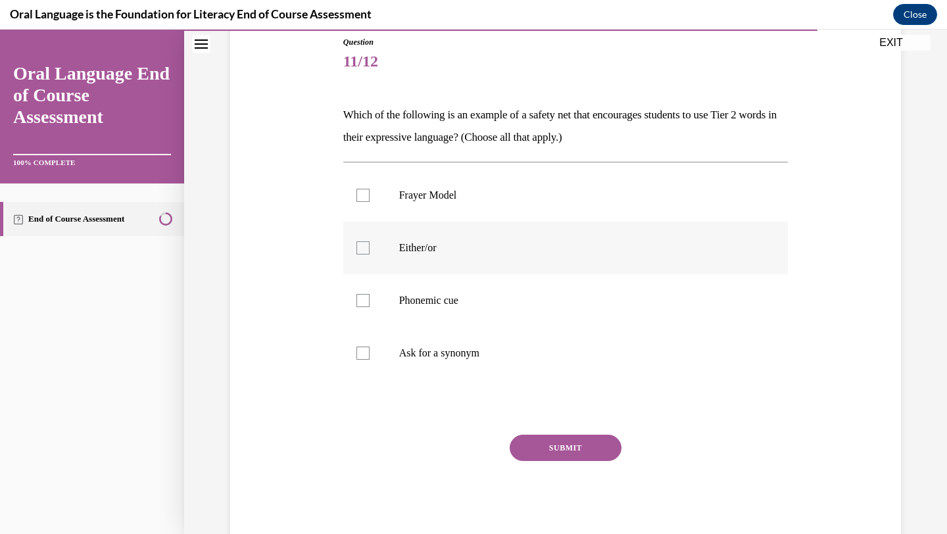
click at [495, 255] on label "Either/or" at bounding box center [565, 248] width 445 height 53
click at [370, 255] on input "Either/or" at bounding box center [363, 247] width 13 height 13
checkbox input "true"
click at [593, 437] on button "SUBMIT" at bounding box center [566, 448] width 112 height 26
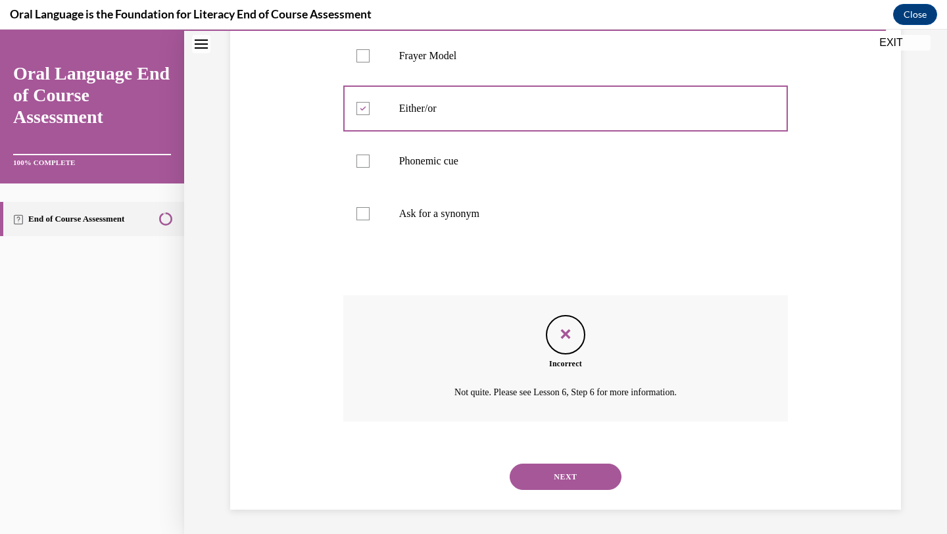
scroll to position [288, 0]
click at [577, 471] on button "NEXT" at bounding box center [566, 475] width 112 height 26
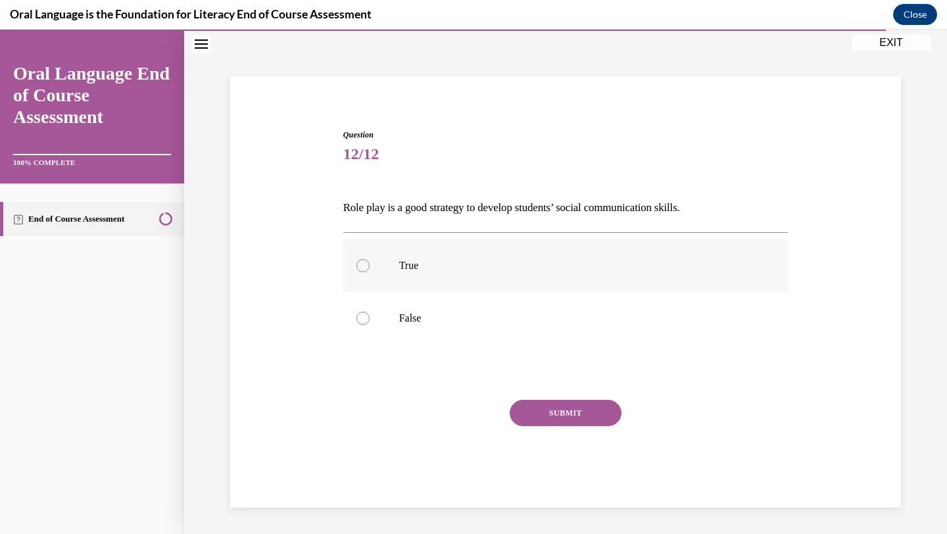
click at [435, 261] on p "True" at bounding box center [577, 265] width 357 height 13
click at [370, 261] on input "True" at bounding box center [363, 265] width 13 height 13
radio input "true"
click at [576, 416] on button "SUBMIT" at bounding box center [566, 413] width 112 height 26
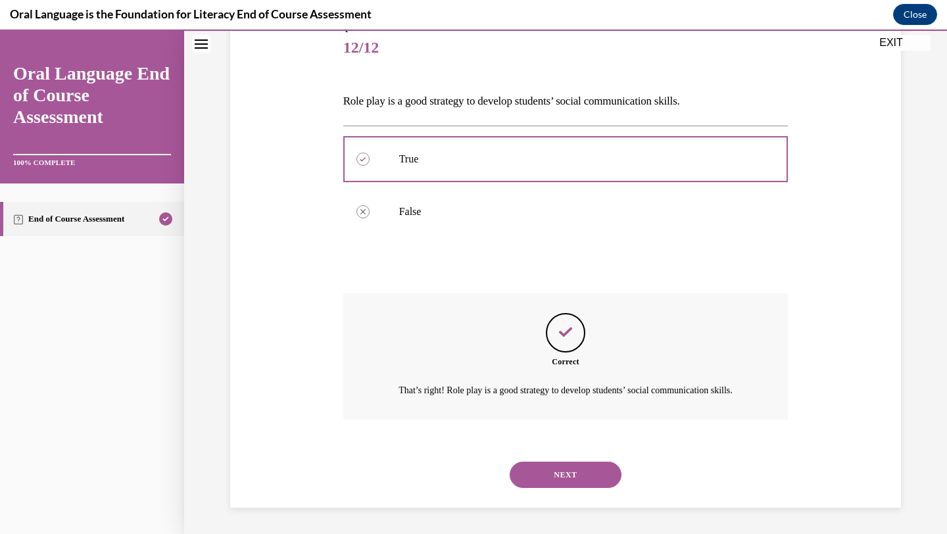
scroll to position [176, 0]
click at [559, 481] on button "NEXT" at bounding box center [566, 475] width 112 height 26
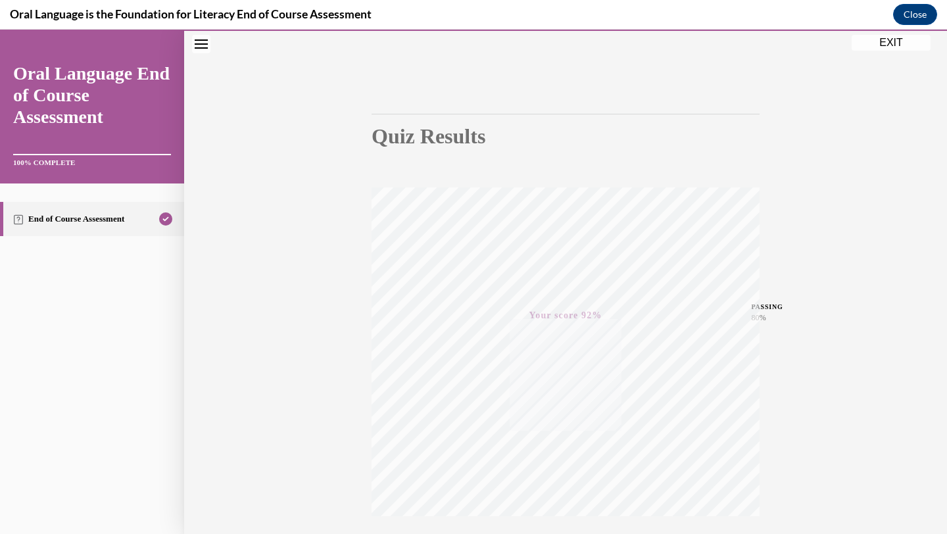
scroll to position [170, 0]
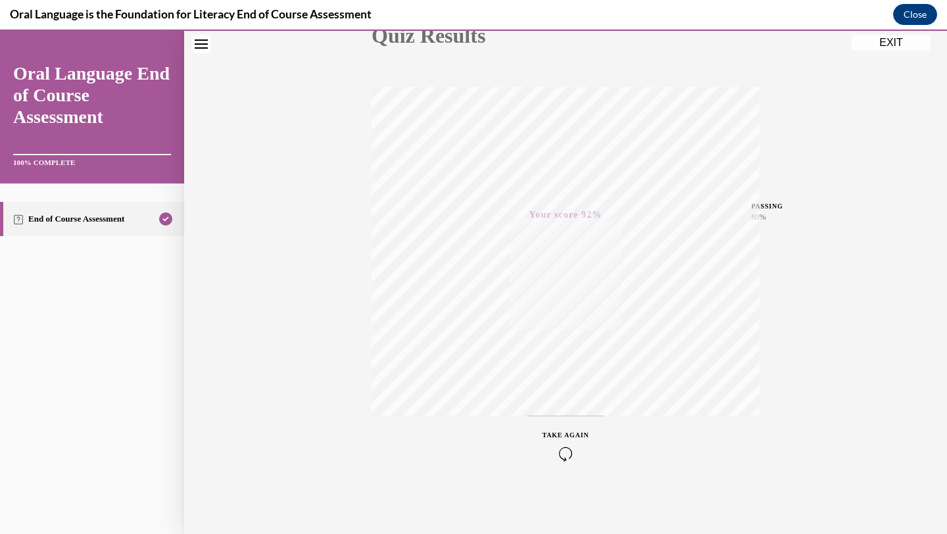
click at [884, 39] on button "EXIT" at bounding box center [891, 43] width 79 height 16
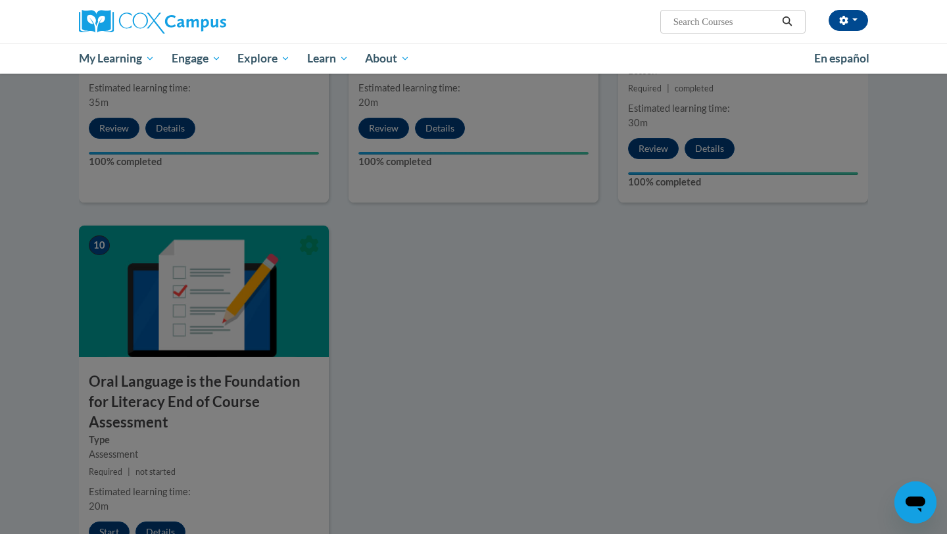
scroll to position [1575, 0]
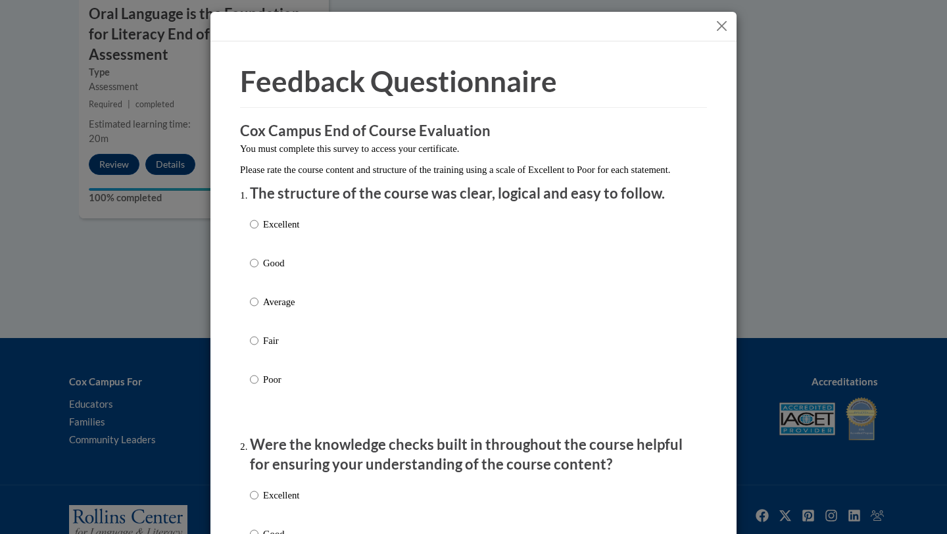
click at [279, 232] on p "Excellent" at bounding box center [281, 224] width 36 height 14
click at [259, 232] on input "Excellent" at bounding box center [254, 224] width 9 height 14
radio input "true"
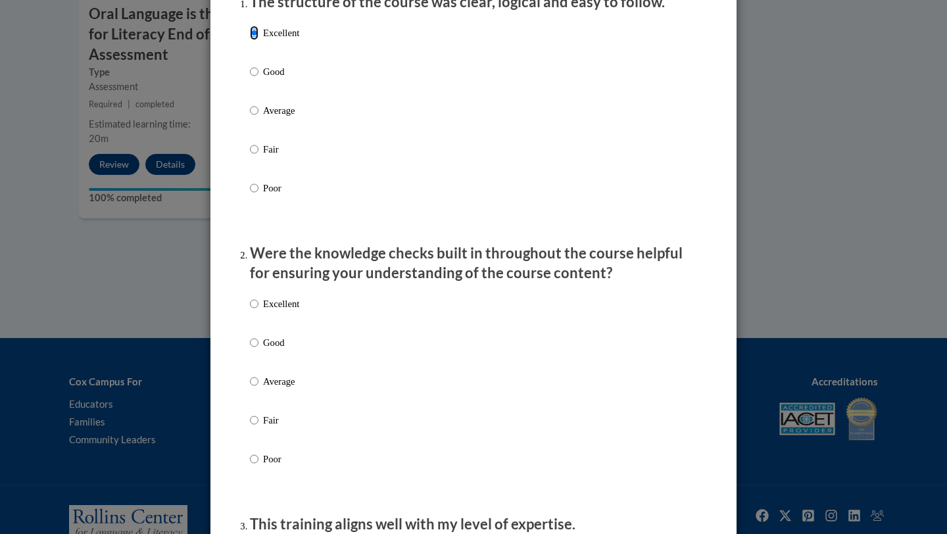
scroll to position [193, 0]
click at [370, 316] on div "Excellent Good Average Fair Poor" at bounding box center [473, 396] width 447 height 214
click at [299, 310] on p "Excellent" at bounding box center [281, 302] width 36 height 14
click at [259, 310] on input "Excellent" at bounding box center [254, 302] width 9 height 14
radio input "true"
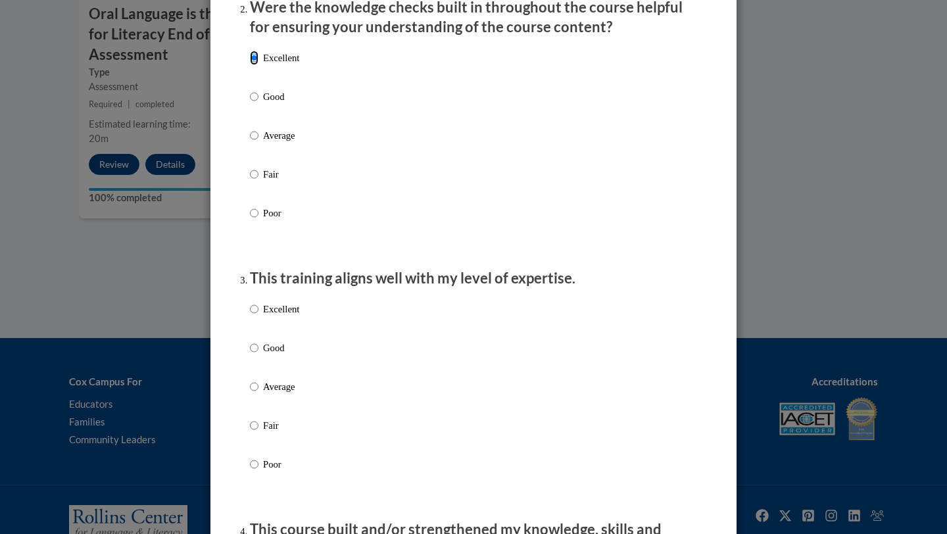
scroll to position [449, 0]
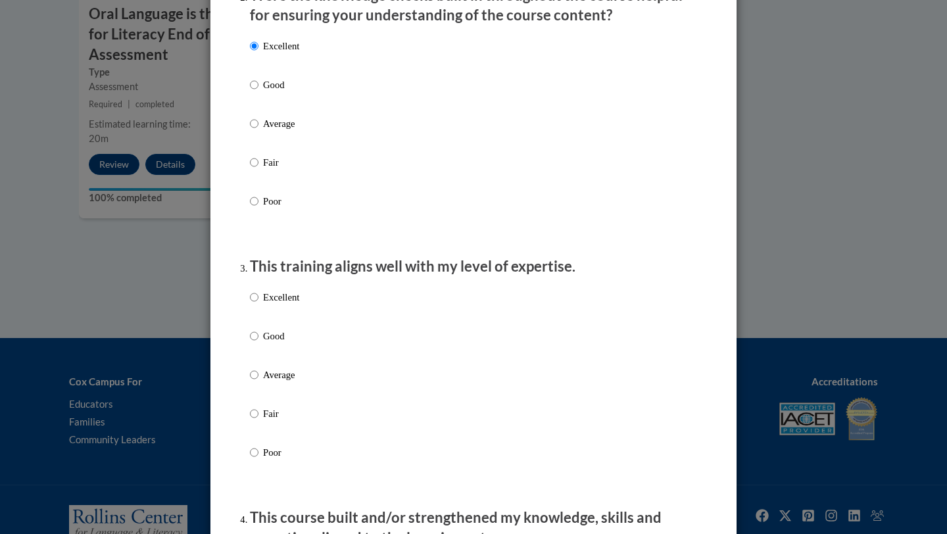
click at [277, 305] on p "Excellent" at bounding box center [281, 297] width 36 height 14
click at [259, 305] on input "Excellent" at bounding box center [254, 297] width 9 height 14
radio input "true"
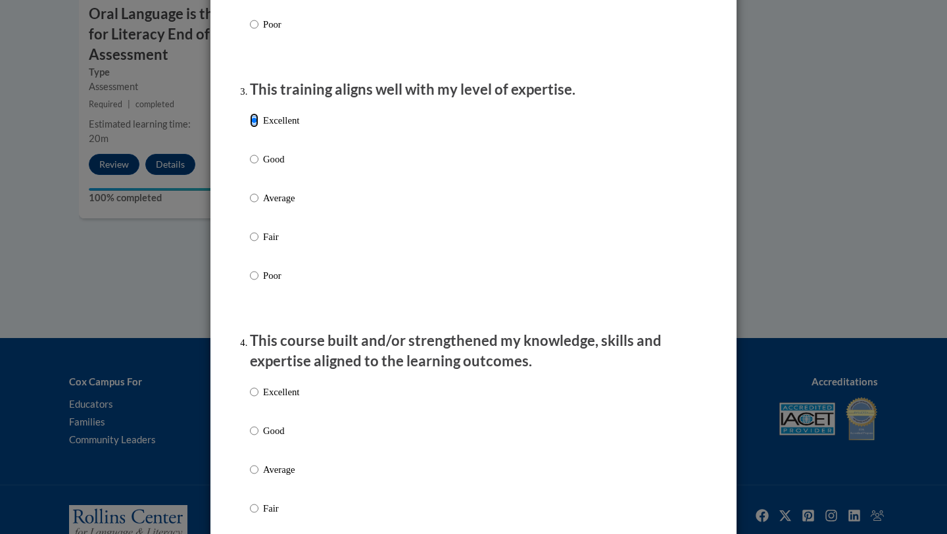
scroll to position [659, 0]
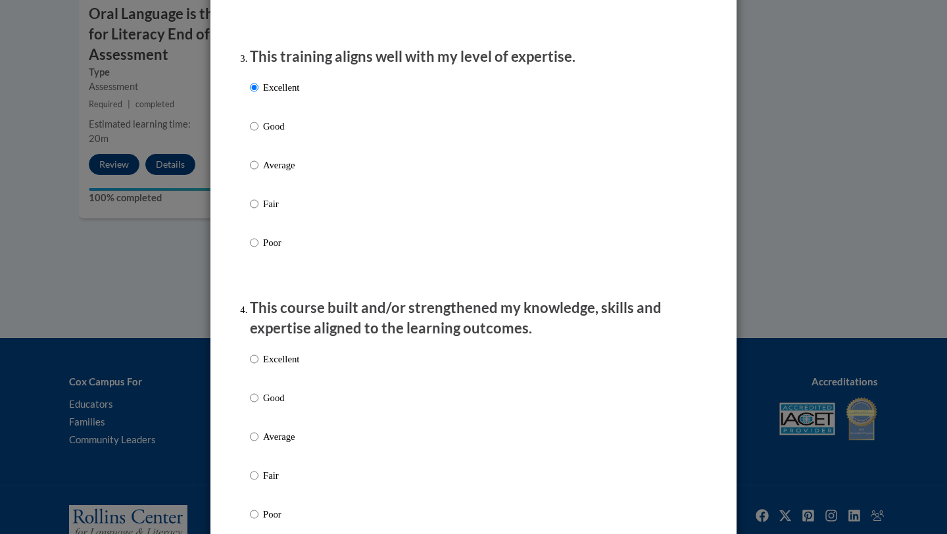
click at [266, 134] on p "Good" at bounding box center [281, 126] width 36 height 14
click at [259, 134] on input "Good" at bounding box center [254, 126] width 9 height 14
radio input "true"
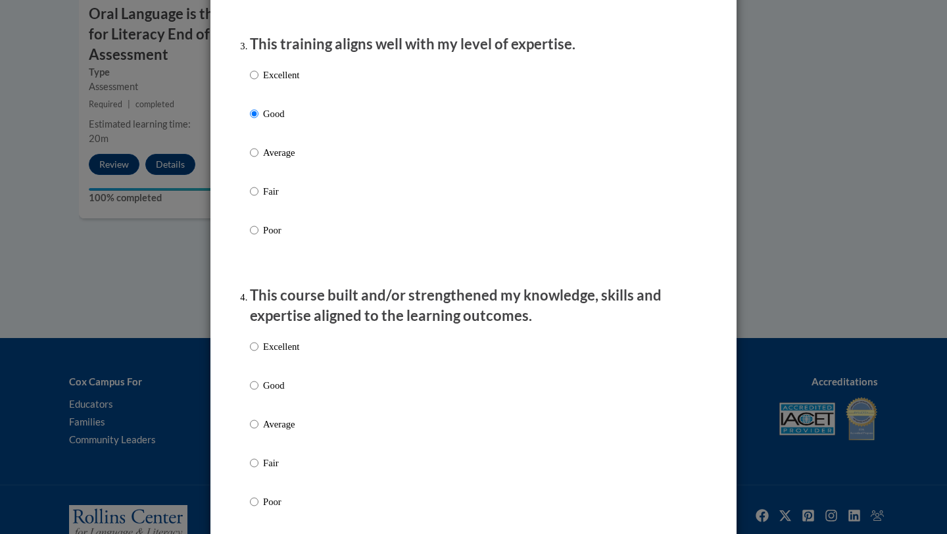
click at [285, 354] on p "Excellent" at bounding box center [281, 346] width 36 height 14
click at [259, 354] on input "Excellent" at bounding box center [254, 346] width 9 height 14
radio input "true"
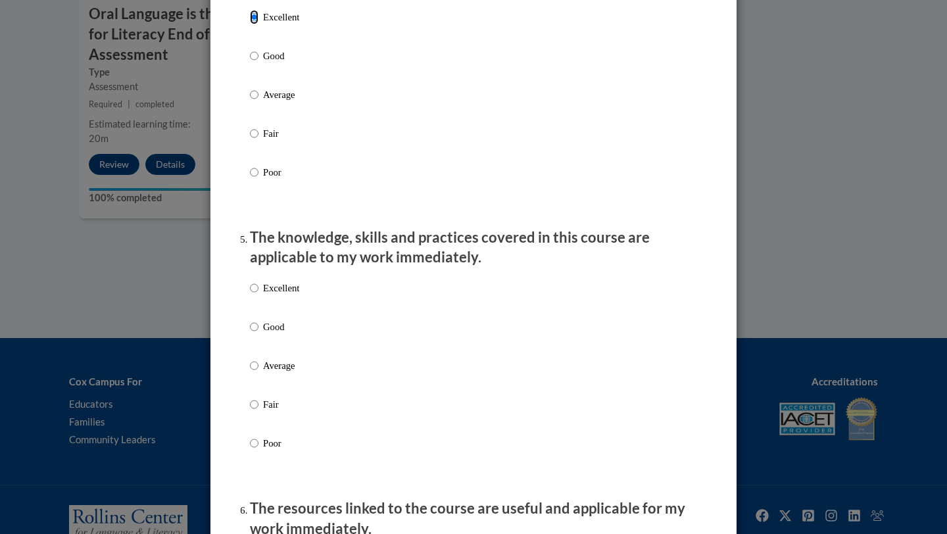
scroll to position [1017, 0]
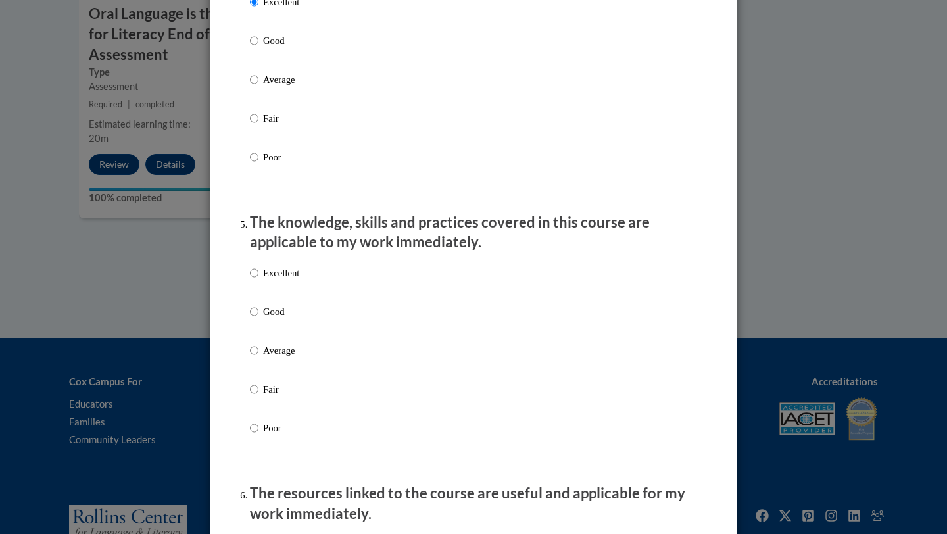
click at [272, 280] on p "Excellent" at bounding box center [281, 273] width 36 height 14
click at [259, 280] on input "Excellent" at bounding box center [254, 273] width 9 height 14
radio input "true"
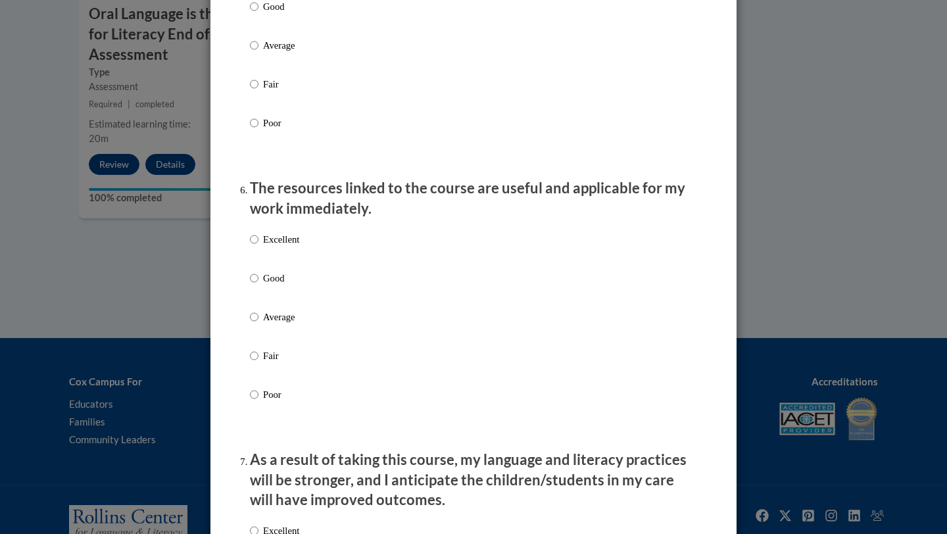
scroll to position [1327, 0]
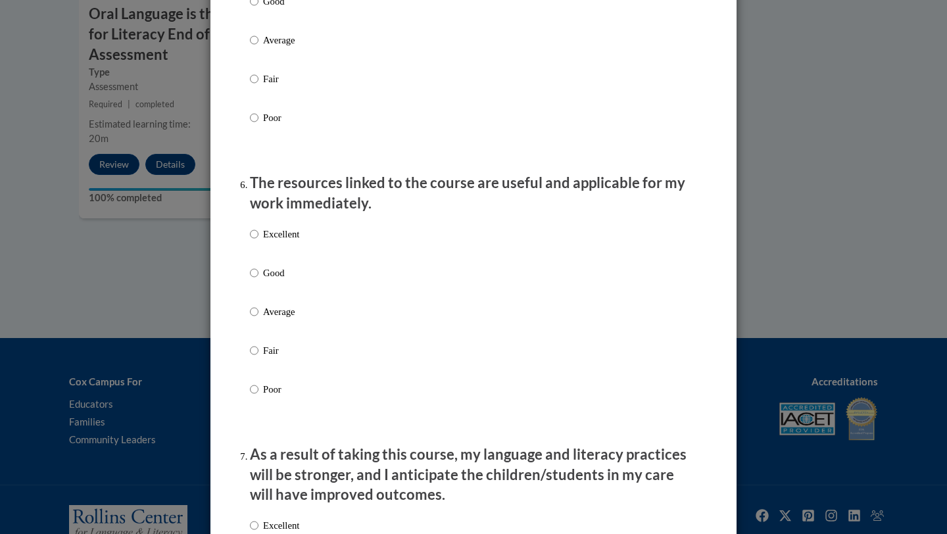
click at [279, 241] on p "Excellent" at bounding box center [281, 234] width 36 height 14
click at [259, 241] on input "Excellent" at bounding box center [254, 234] width 9 height 14
radio input "true"
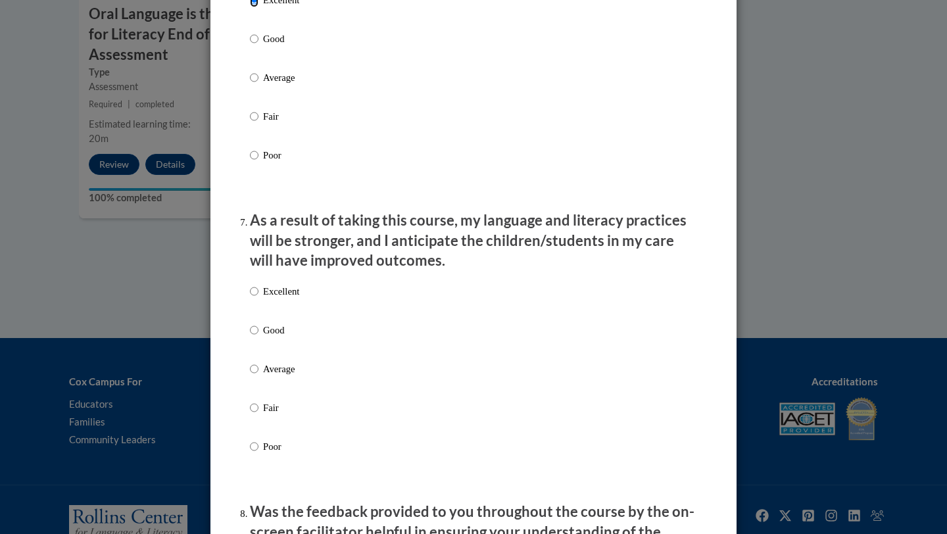
scroll to position [1609, 0]
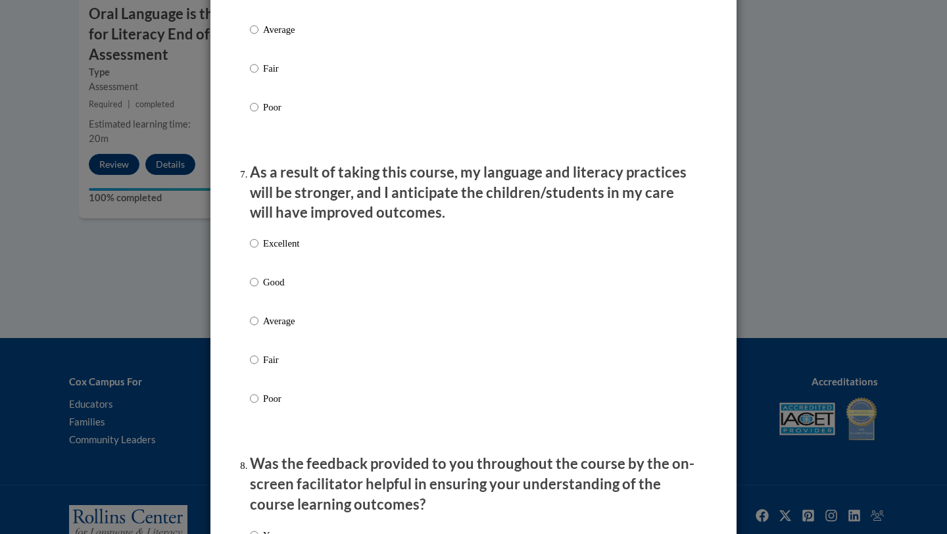
click at [288, 251] on p "Excellent" at bounding box center [281, 243] width 36 height 14
click at [259, 251] on input "Excellent" at bounding box center [254, 243] width 9 height 14
radio input "true"
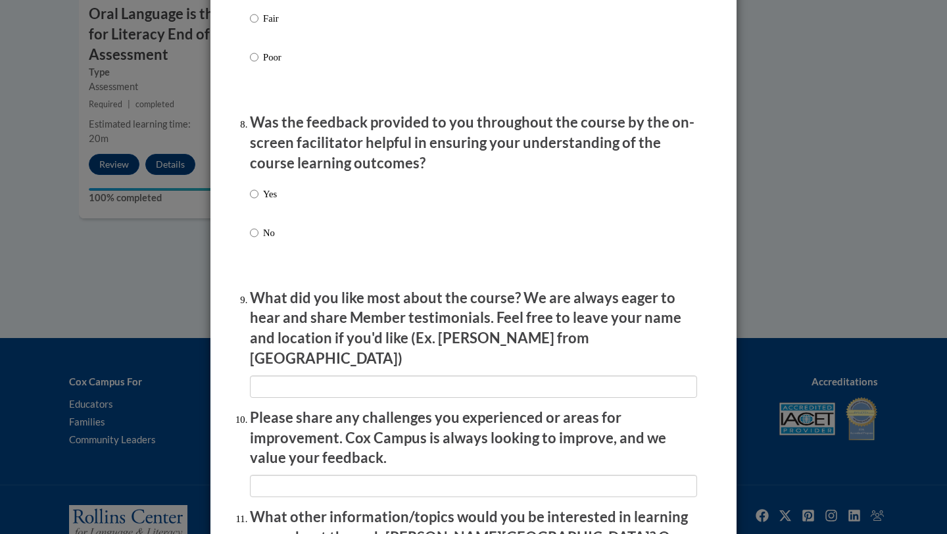
scroll to position [1960, 0]
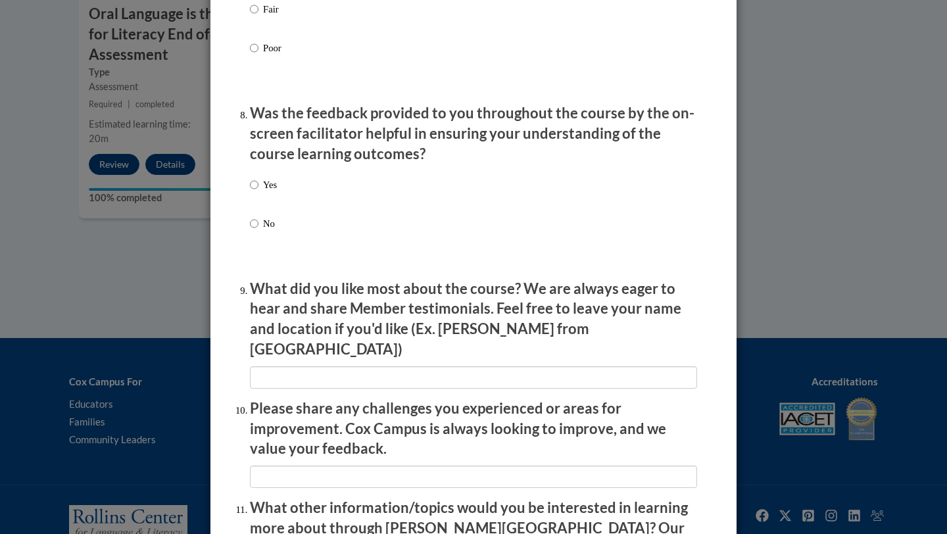
click at [263, 192] on p "Yes" at bounding box center [270, 185] width 14 height 14
click at [259, 192] on input "Yes" at bounding box center [254, 185] width 9 height 14
radio input "true"
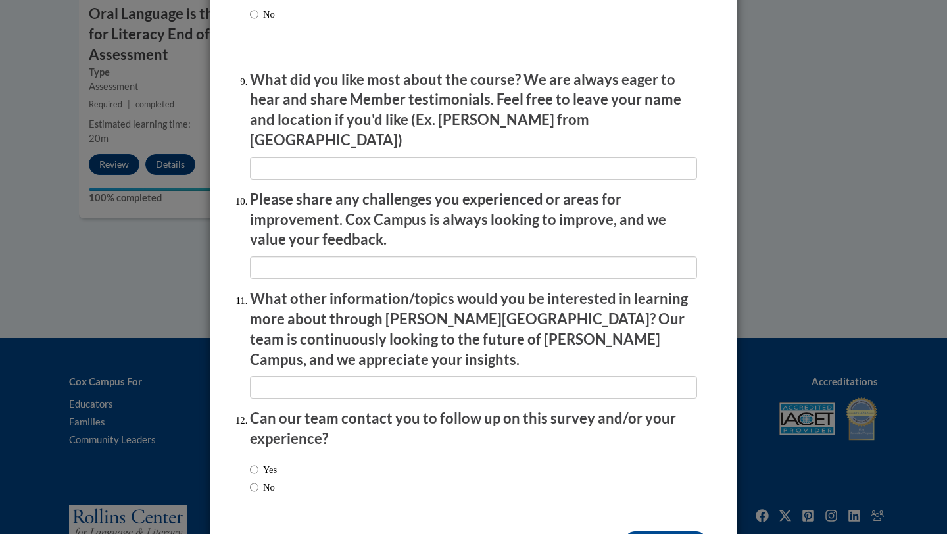
scroll to position [2203, 0]
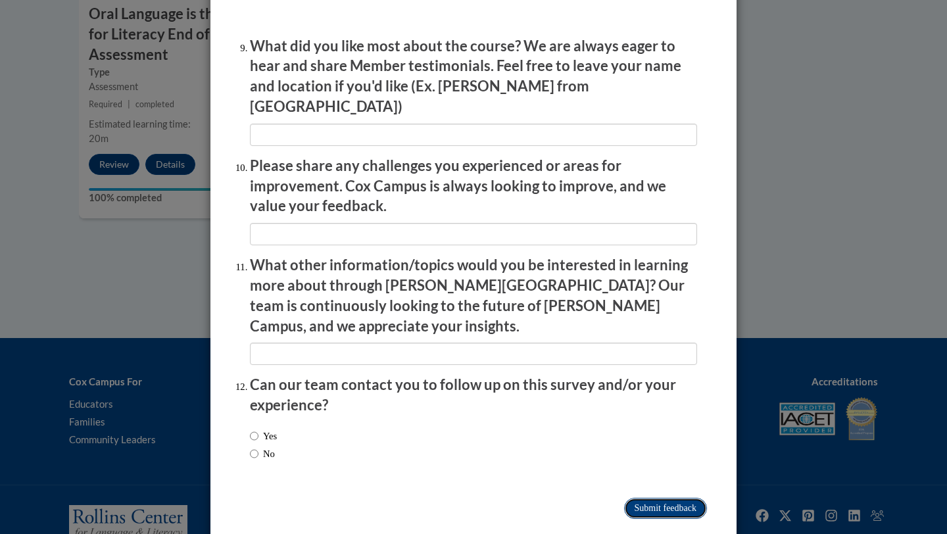
click at [658, 498] on input "Submit feedback" at bounding box center [665, 508] width 83 height 21
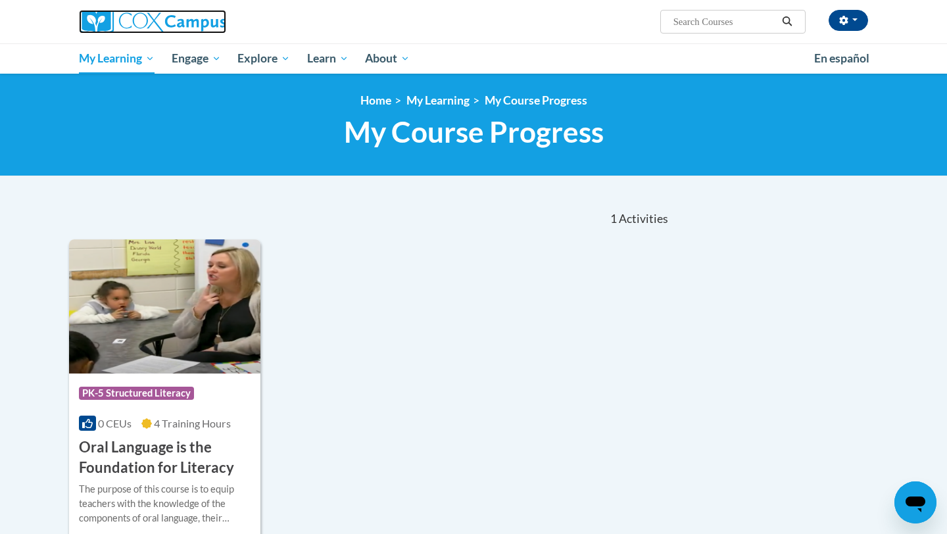
click at [103, 28] on img at bounding box center [152, 22] width 147 height 24
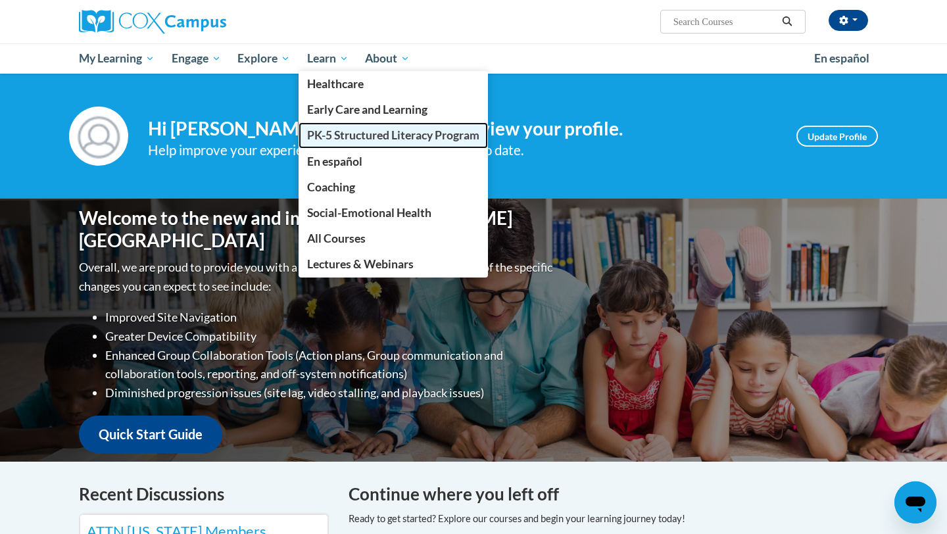
click at [347, 127] on link "PK-5 Structured Literacy Program" at bounding box center [393, 135] width 189 height 26
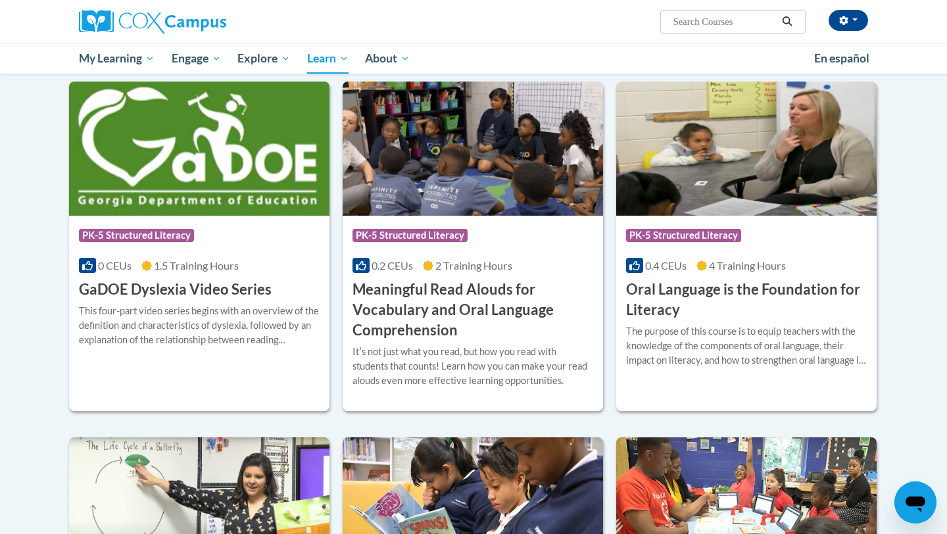
scroll to position [744, 0]
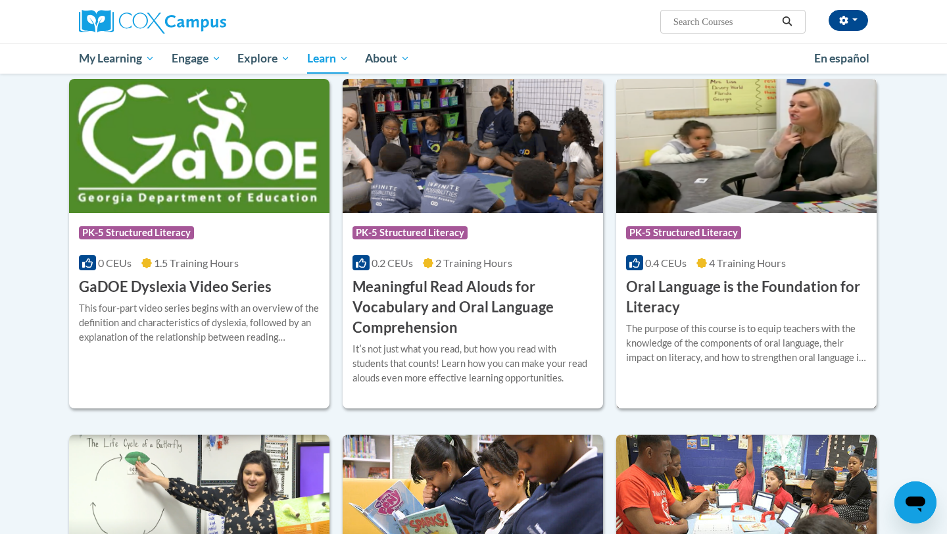
click at [738, 354] on div "The purpose of this course is to equip teachers with the knowledge of the compo…" at bounding box center [746, 343] width 241 height 43
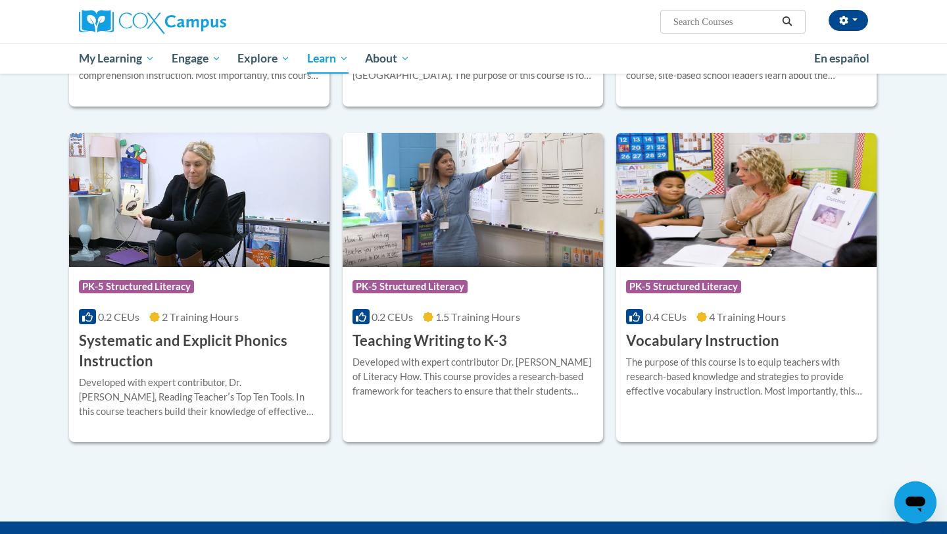
scroll to position [1363, 0]
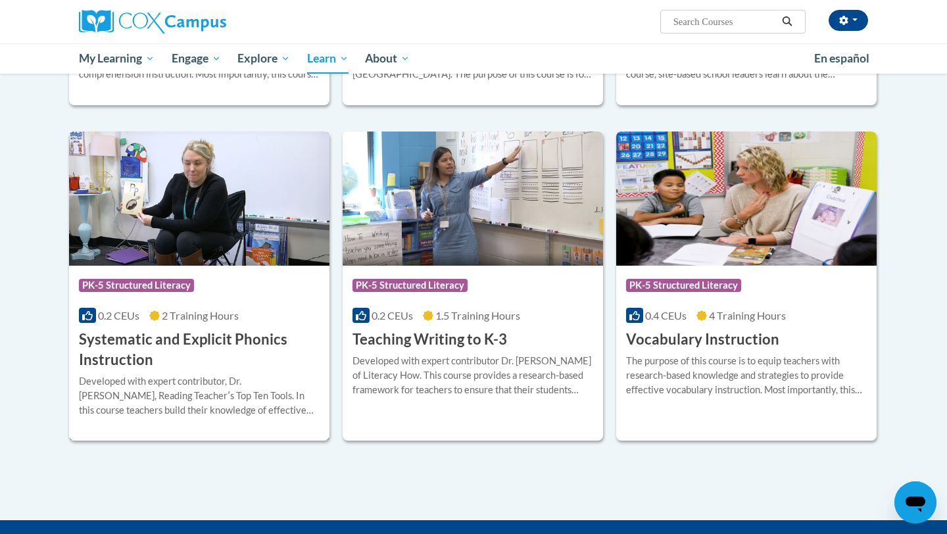
click at [157, 274] on div "Course Category: PK-5 Structured Literacy" at bounding box center [199, 287] width 241 height 30
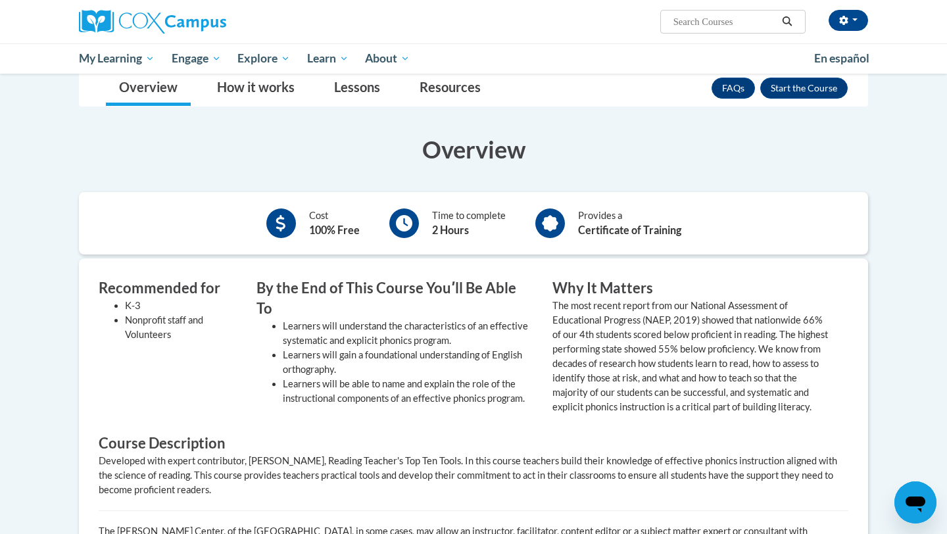
scroll to position [205, 0]
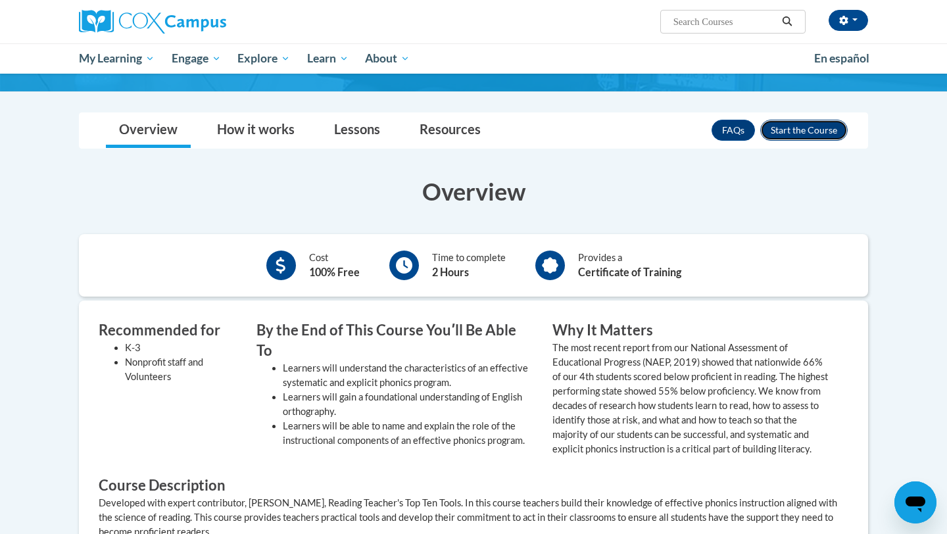
click at [835, 139] on button "Enroll" at bounding box center [805, 130] width 88 height 21
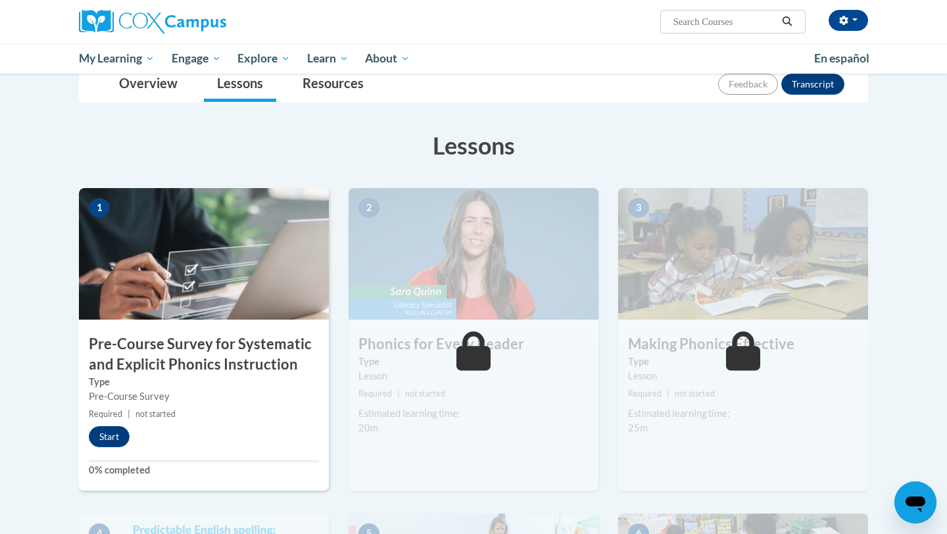
scroll to position [161, 0]
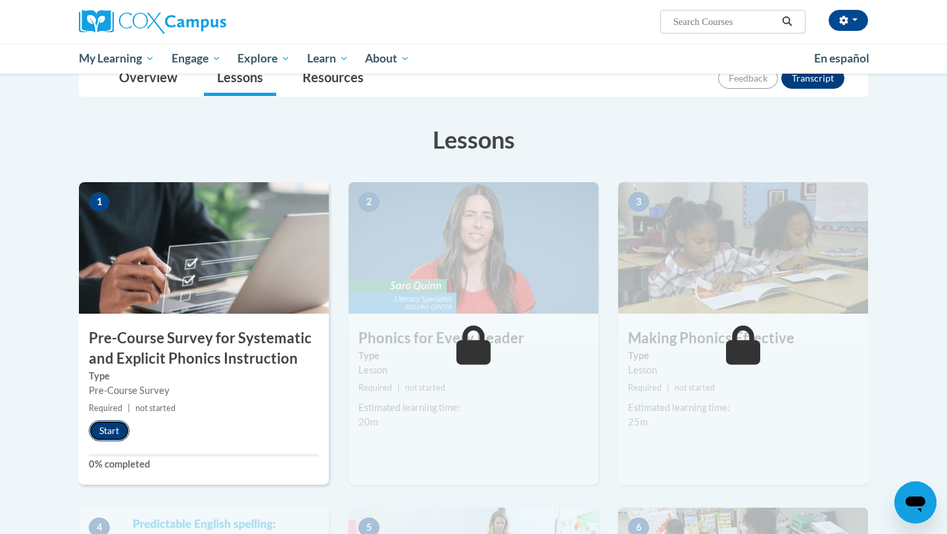
click at [110, 428] on button "Start" at bounding box center [109, 430] width 41 height 21
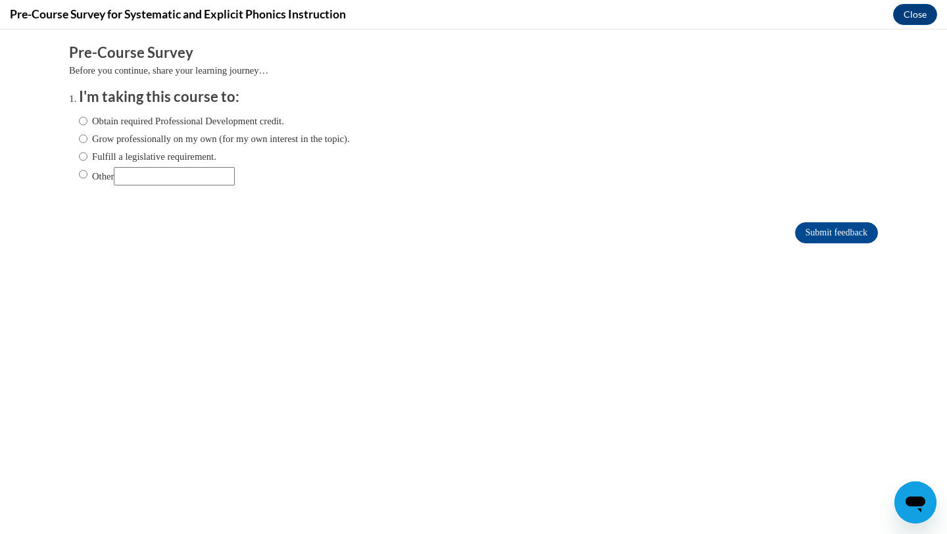
scroll to position [0, 0]
click at [145, 178] on input "Other" at bounding box center [174, 176] width 121 height 18
type input "Literacy Assignment for University course"
click at [86, 172] on input "Other" at bounding box center [83, 174] width 9 height 14
radio input "true"
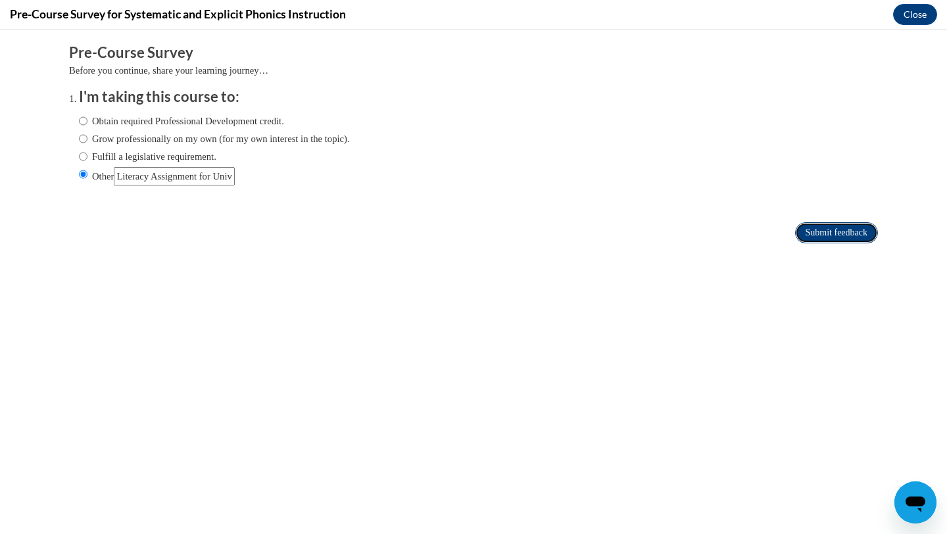
click at [840, 234] on input "Submit feedback" at bounding box center [836, 232] width 83 height 21
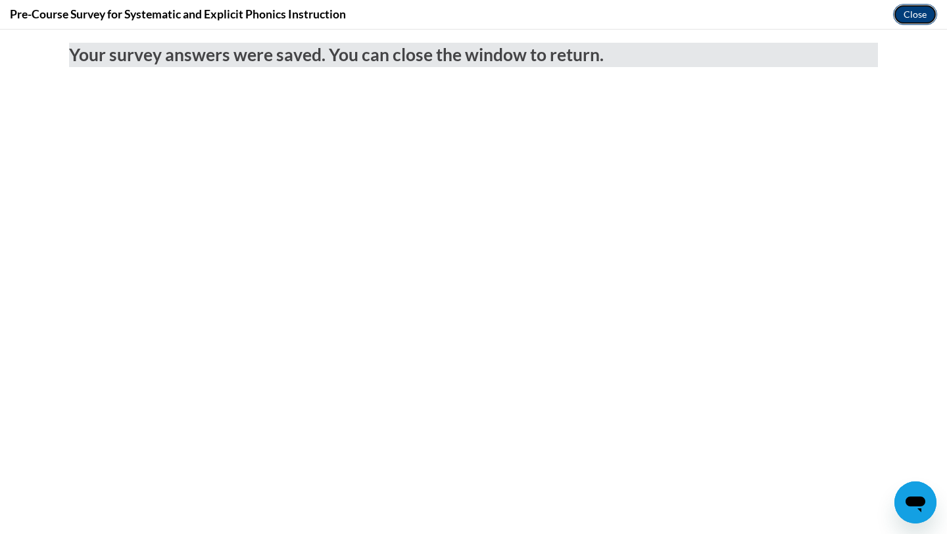
click at [913, 20] on button "Close" at bounding box center [915, 14] width 44 height 21
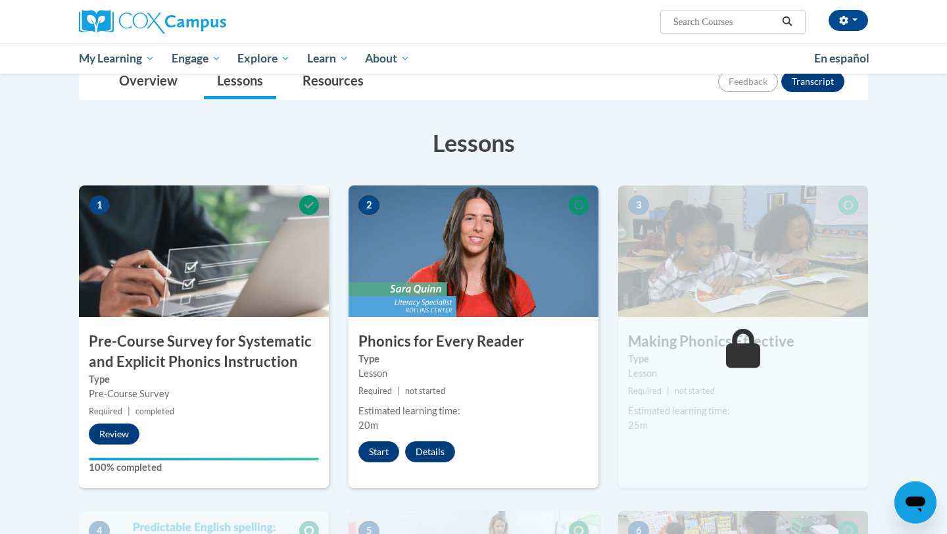
scroll to position [161, 0]
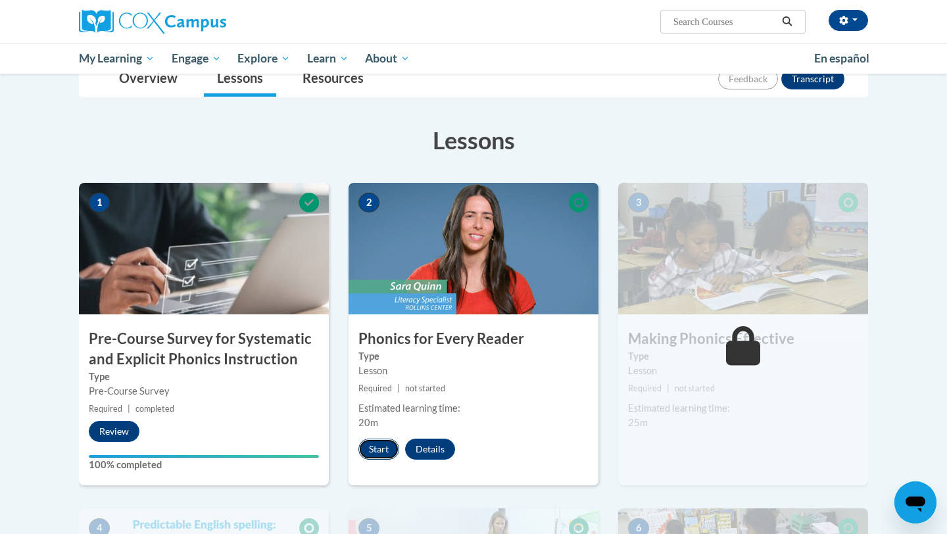
click at [379, 447] on button "Start" at bounding box center [379, 449] width 41 height 21
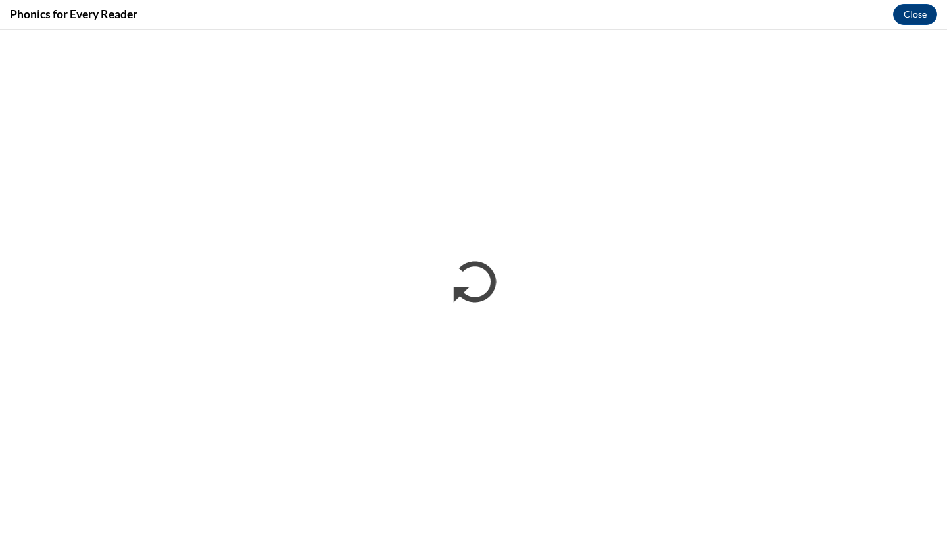
scroll to position [0, 0]
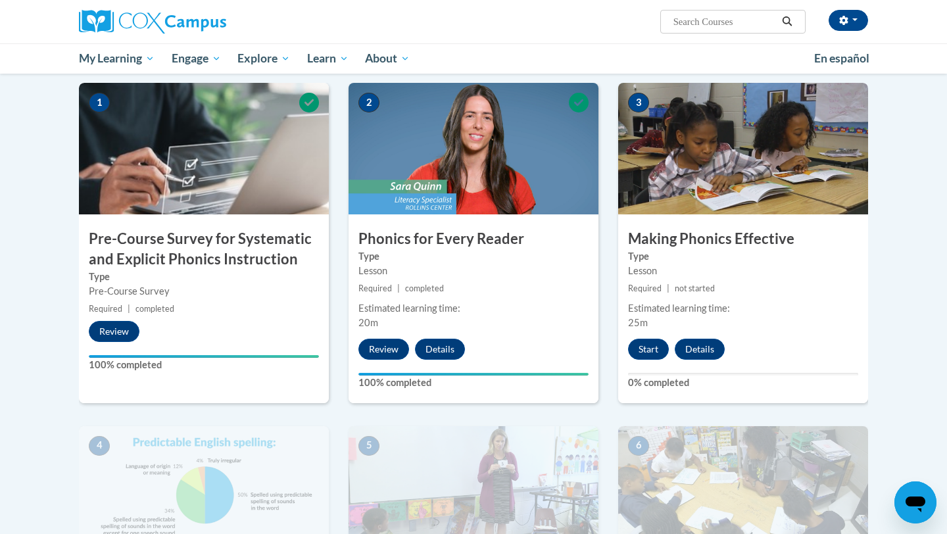
scroll to position [262, 0]
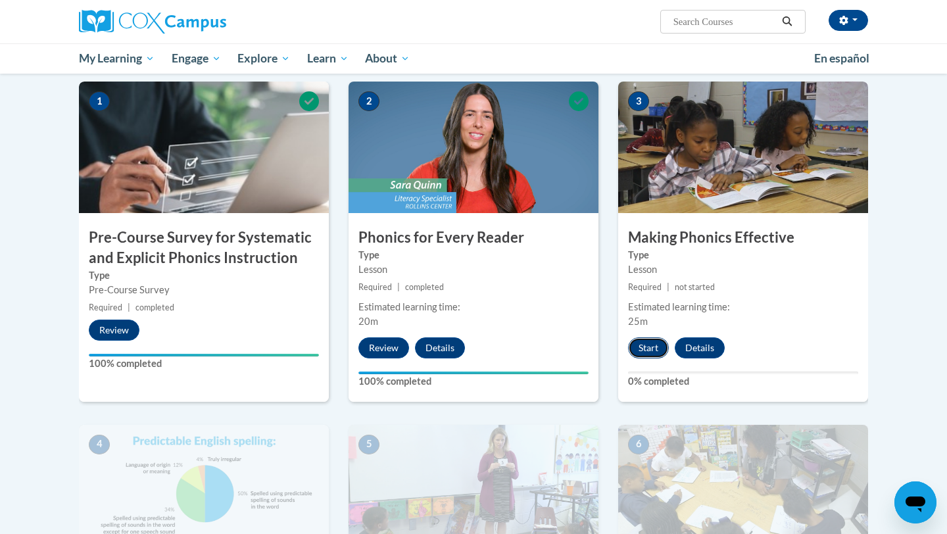
click at [661, 345] on button "Start" at bounding box center [648, 348] width 41 height 21
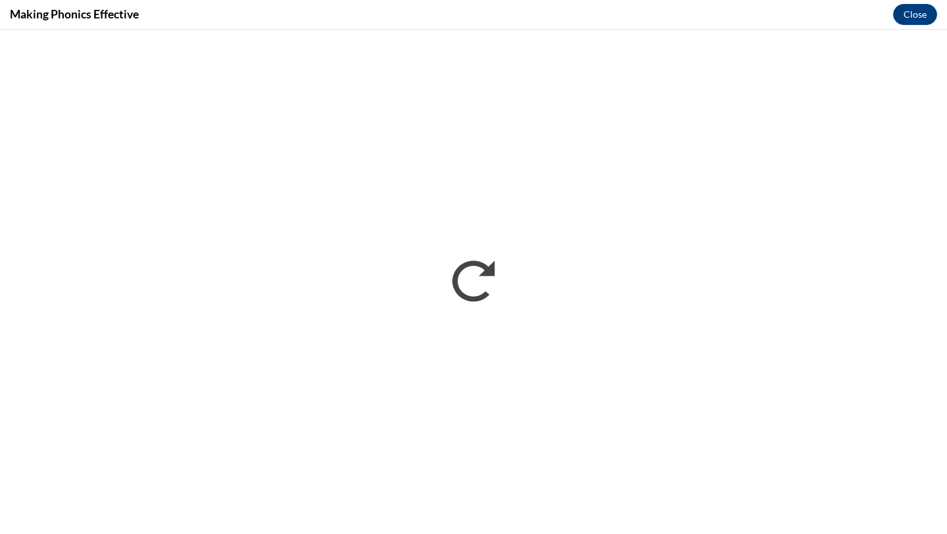
scroll to position [0, 0]
